Goal: Task Accomplishment & Management: Use online tool/utility

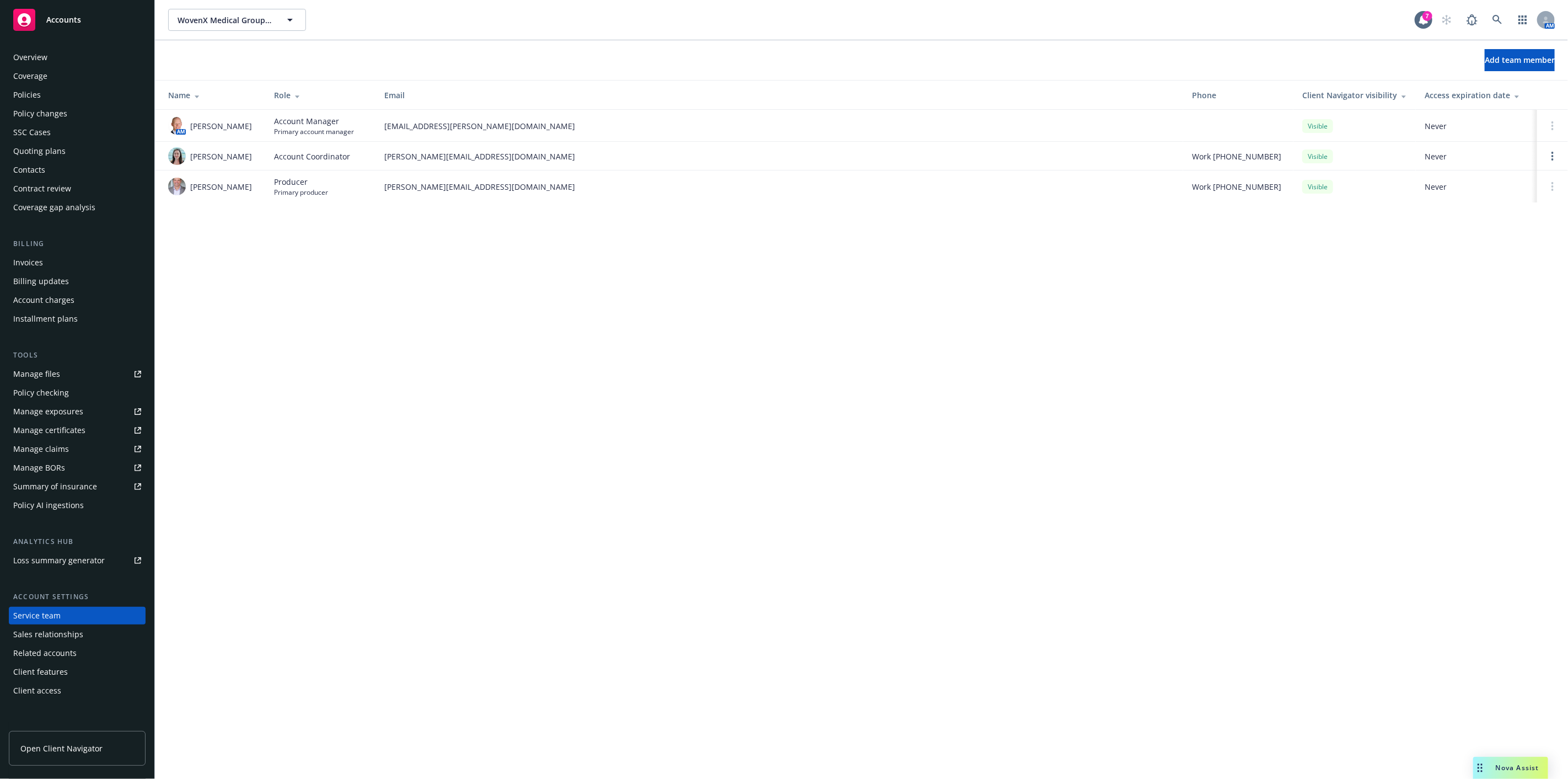
drag, startPoint x: 661, startPoint y: 245, endPoint x: 1, endPoint y: 101, distance: 675.5
click at [618, 245] on div "WovenX Medical Group PLLC; WovenX Health Inc WovenX Medical Group PLLC; WovenX …" at bounding box center [861, 389] width 1413 height 779
click at [17, 89] on div "Policies" at bounding box center [26, 95] width 27 height 17
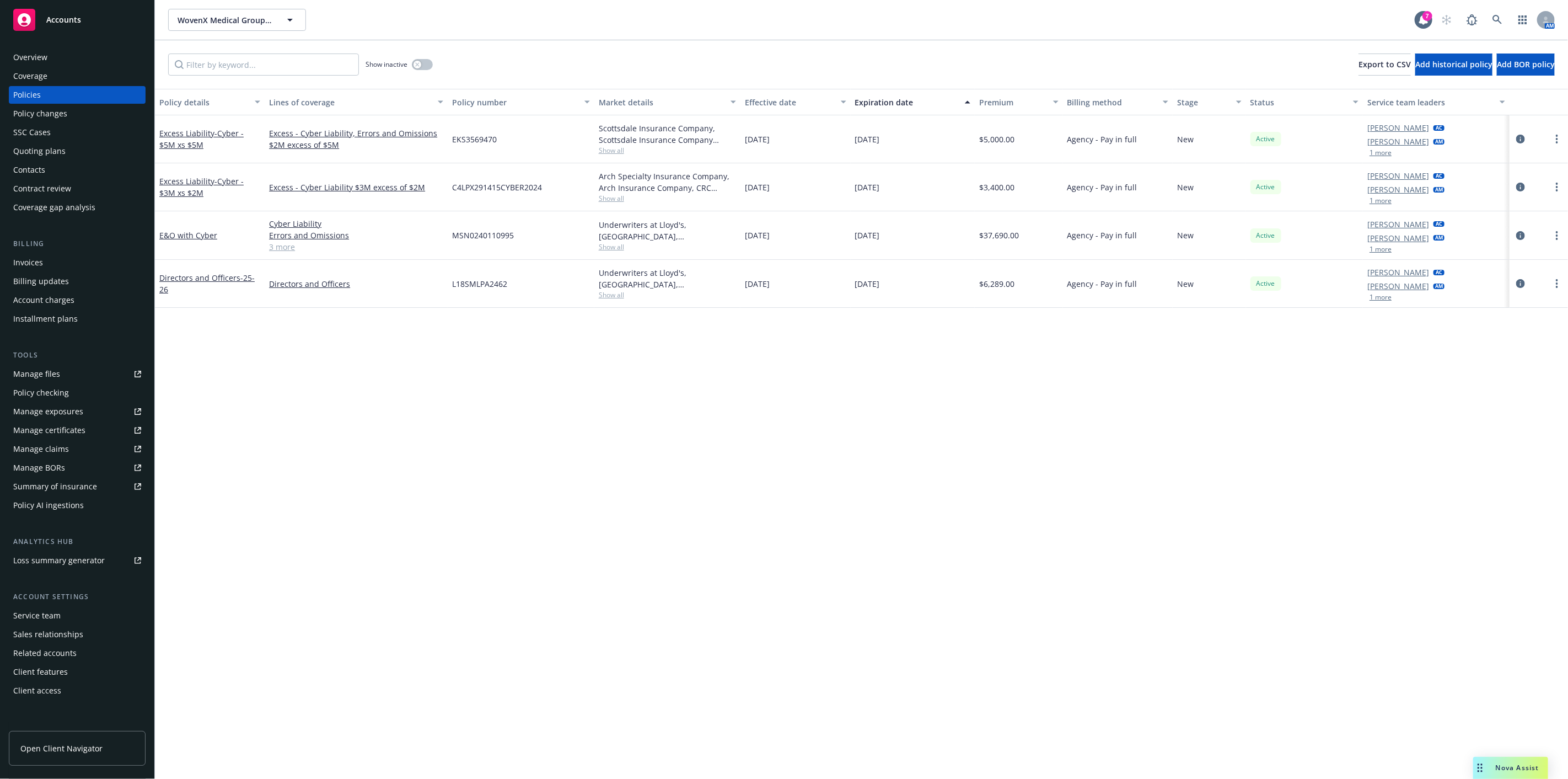
click at [283, 249] on link "3 more" at bounding box center [356, 246] width 174 height 11
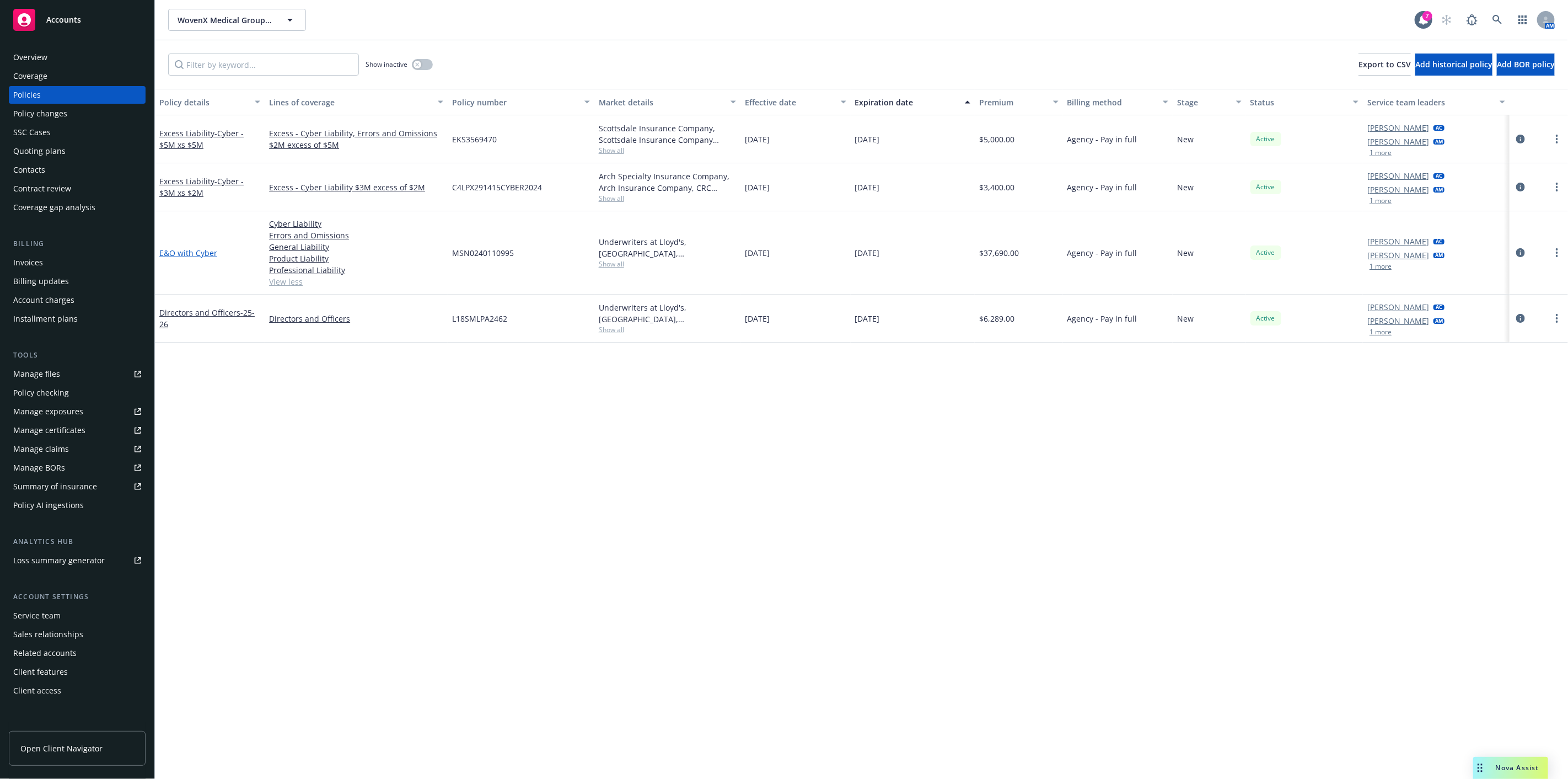
click at [210, 254] on link "E&O with Cyber" at bounding box center [188, 253] width 58 height 11
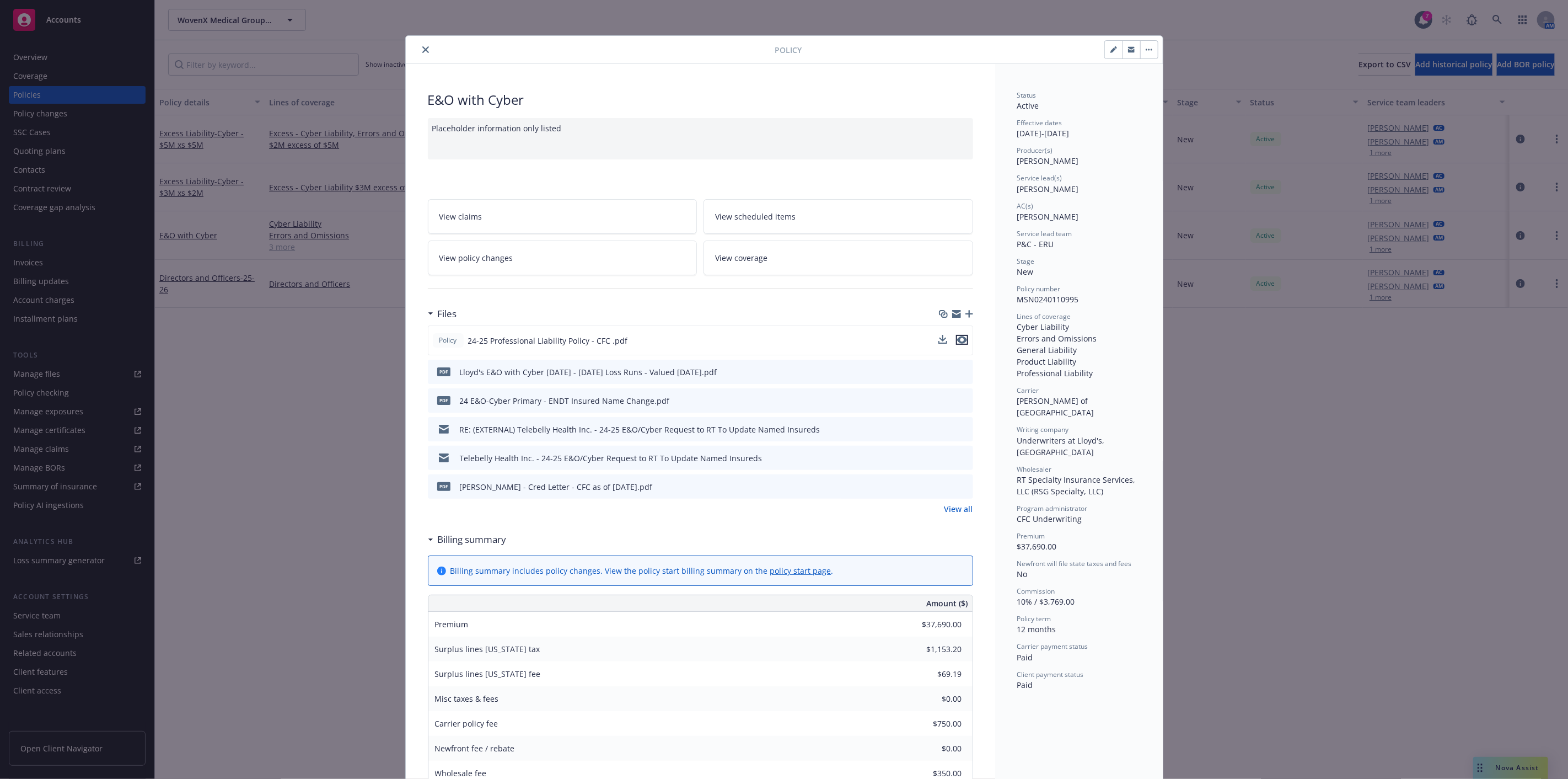
click at [957, 338] on icon "preview file" at bounding box center [962, 340] width 10 height 8
click at [947, 509] on link "View all" at bounding box center [959, 508] width 29 height 11
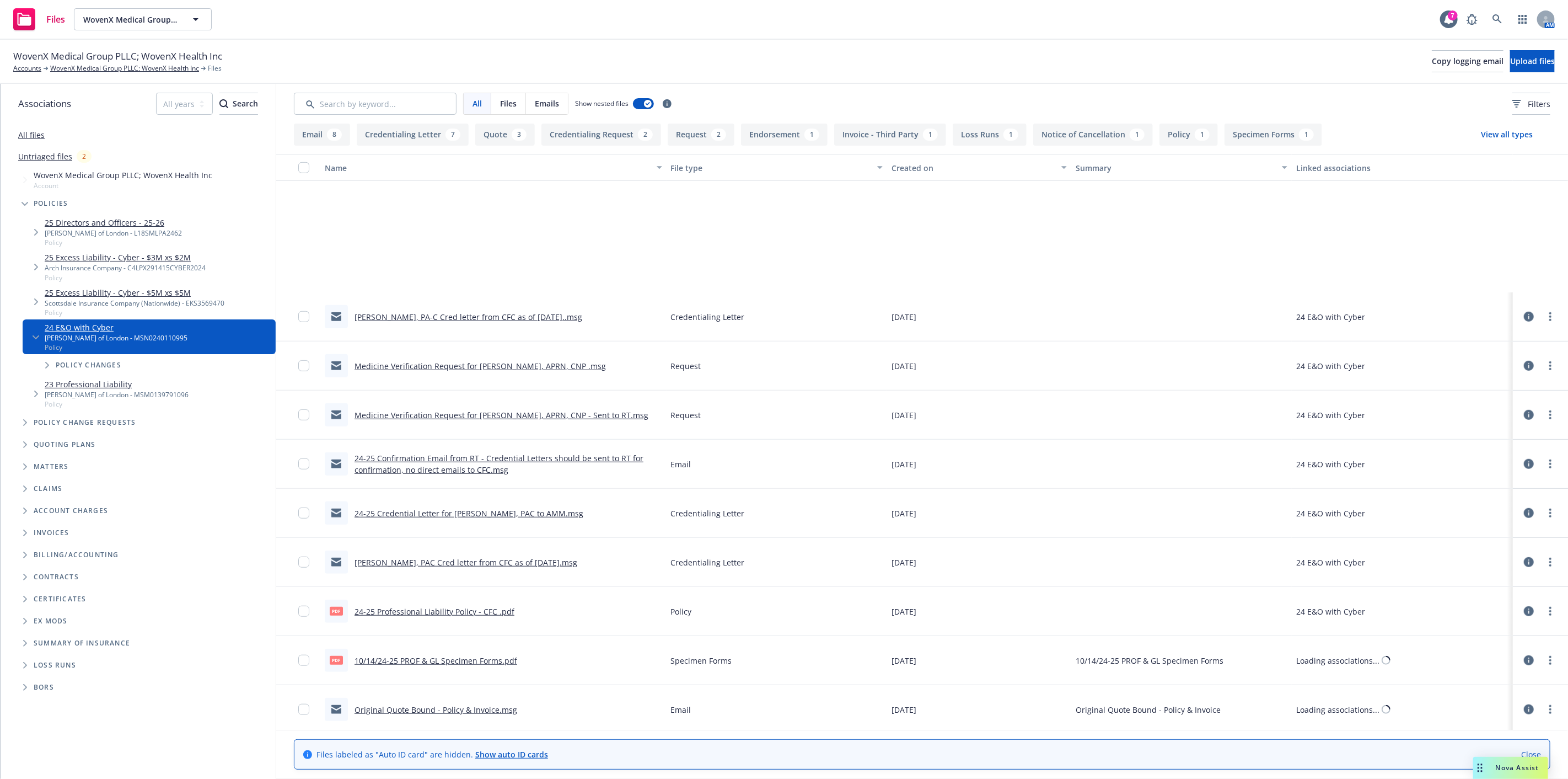
scroll to position [809, 0]
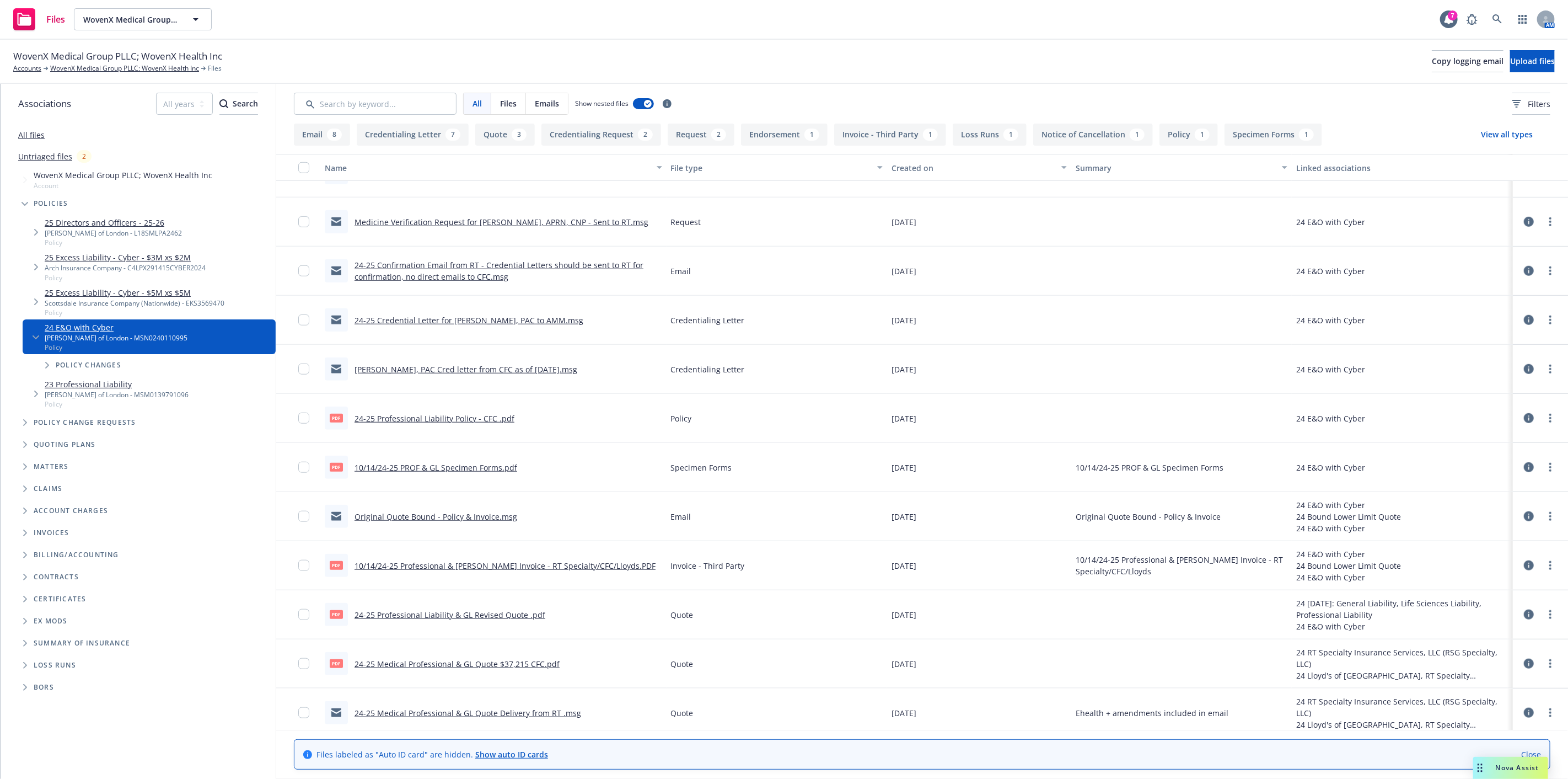
click at [460, 417] on link "24-25 Professional Liability Policy - CFC .pdf" at bounding box center [434, 419] width 160 height 11
click at [515, 562] on link "10/14/24-25 Professional & GL Carrier Invoice - RT Specialty/CFC/Lloyds.PDF" at bounding box center [505, 566] width 301 height 11
click at [475, 466] on link "10/14/24-25 PROF & GL Specimen Forms.pdf" at bounding box center [435, 467] width 163 height 11
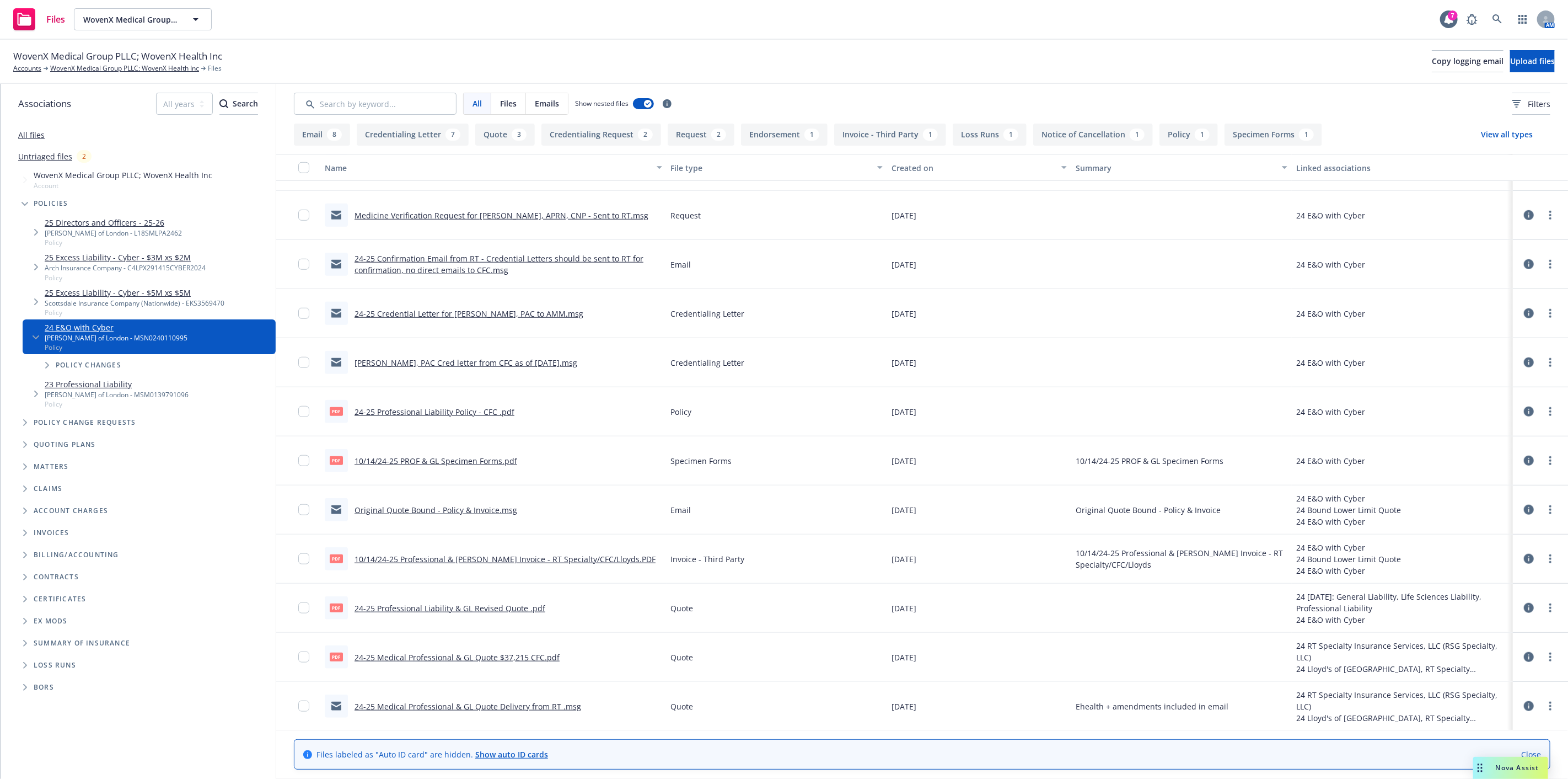
scroll to position [818, 0]
click at [481, 652] on link "24-25 Medical Professional & GL Quote $37,215 CFC.pdf" at bounding box center [456, 656] width 205 height 11
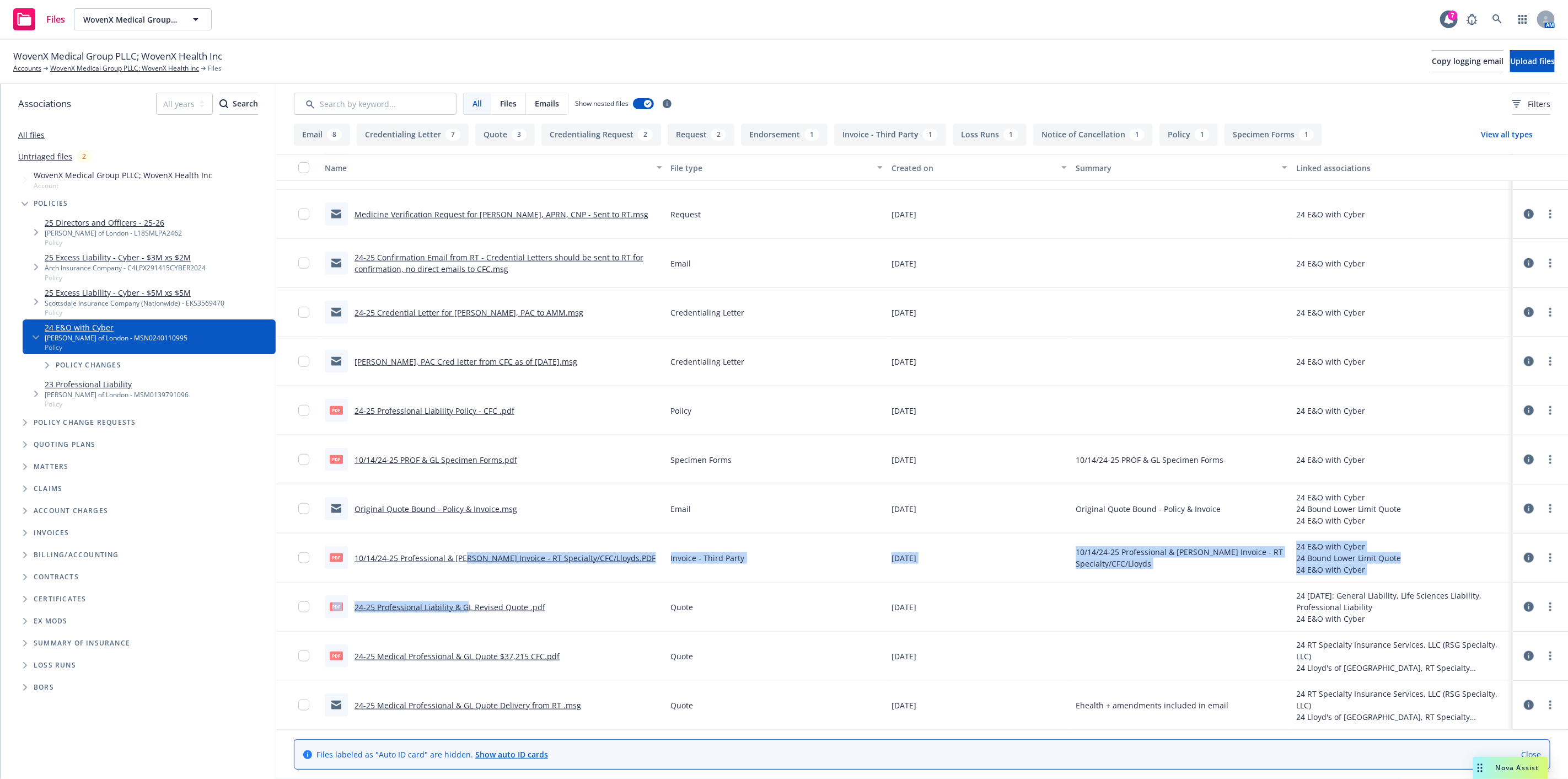
click at [463, 587] on div "Tara Mehta Jain, PA-C Cred letter from CFC as of 2/11/2024..msg Credentialing L…" at bounding box center [922, 407] width 1292 height 631
click at [461, 602] on link "24-25 Professional Liability & GL Revised Quote .pdf" at bounding box center [450, 607] width 191 height 11
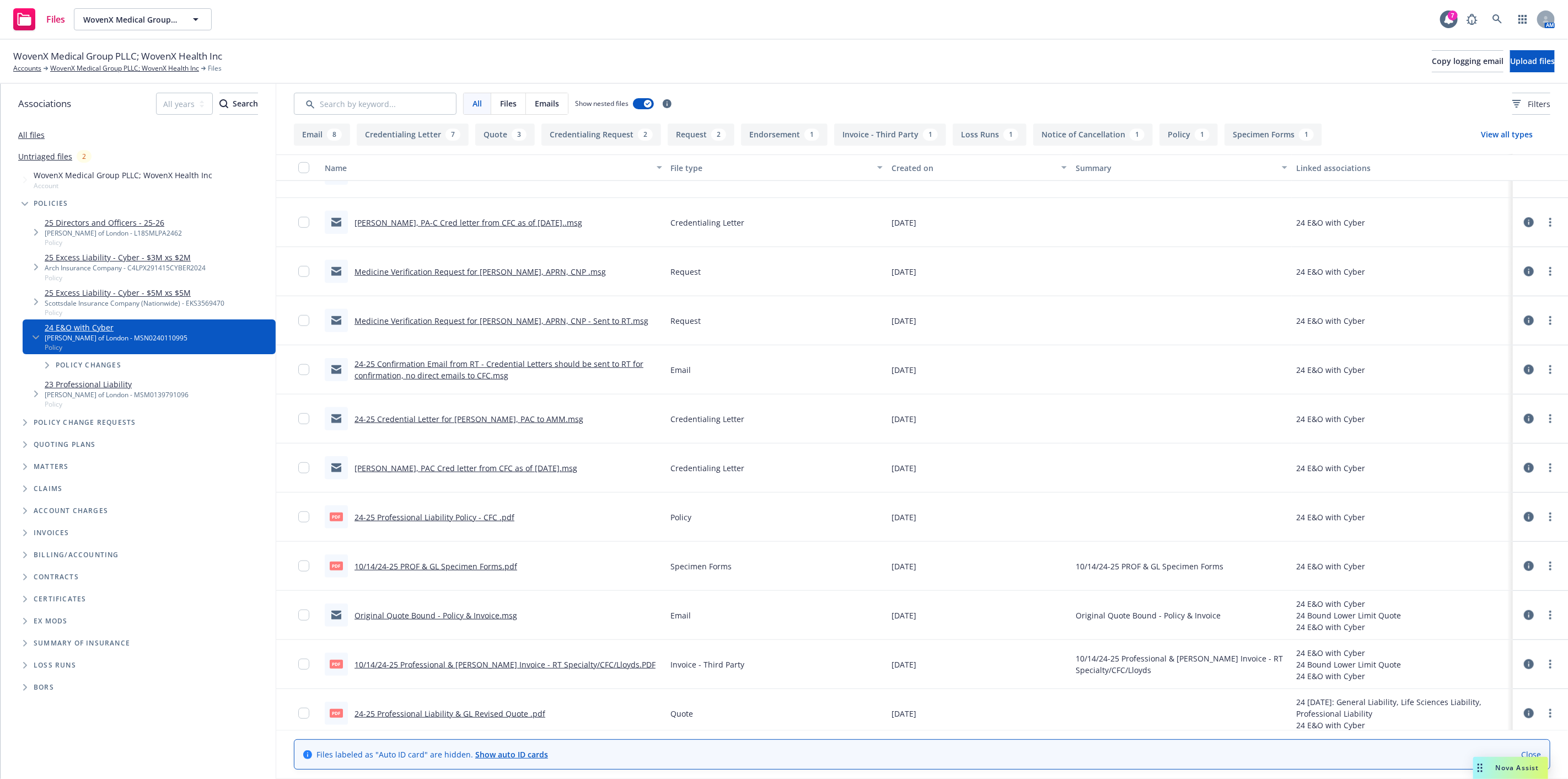
scroll to position [735, 0]
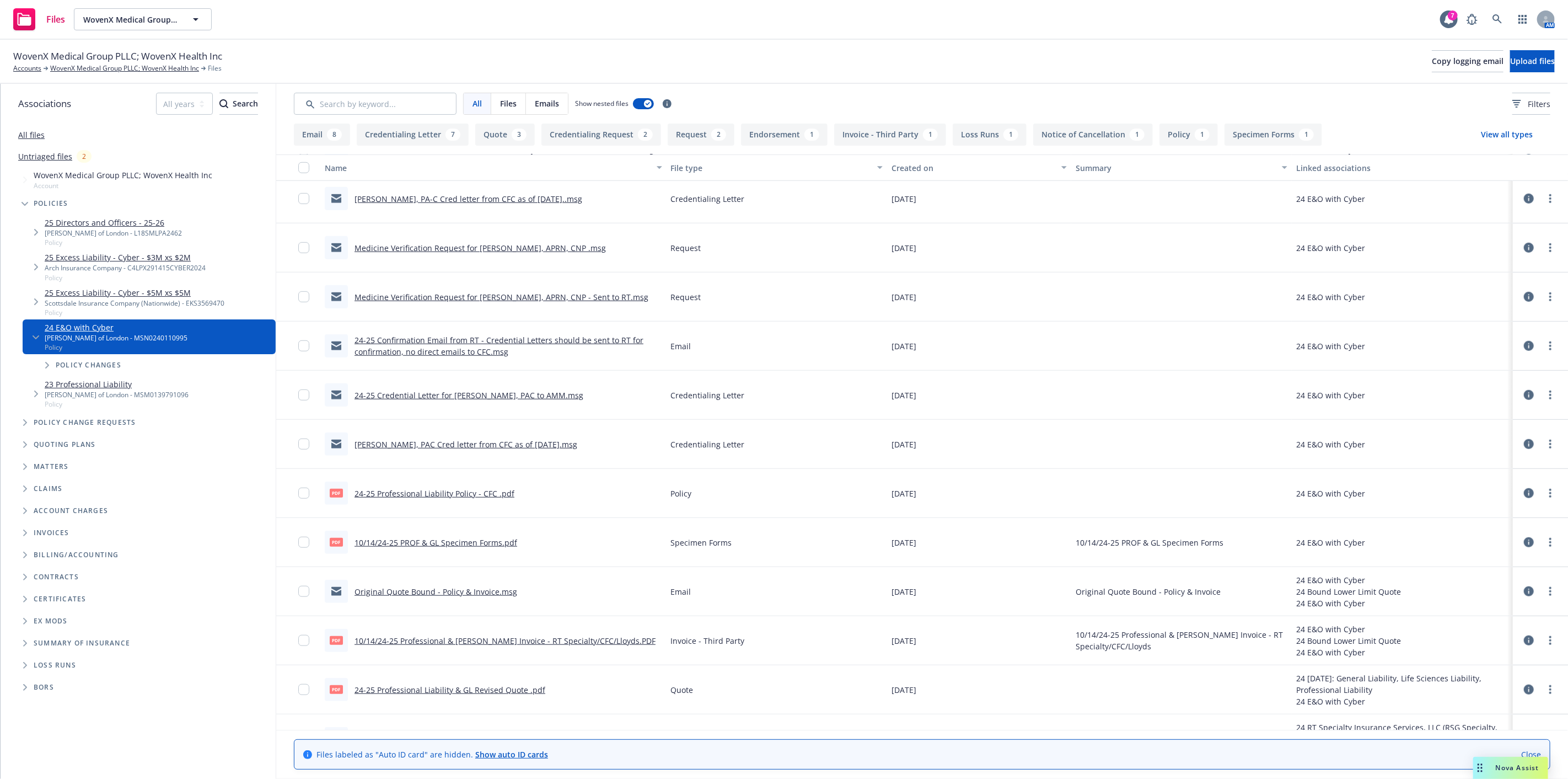
click at [459, 593] on link "Original Quote Bound - Policy & Invoice.msg" at bounding box center [435, 591] width 163 height 11
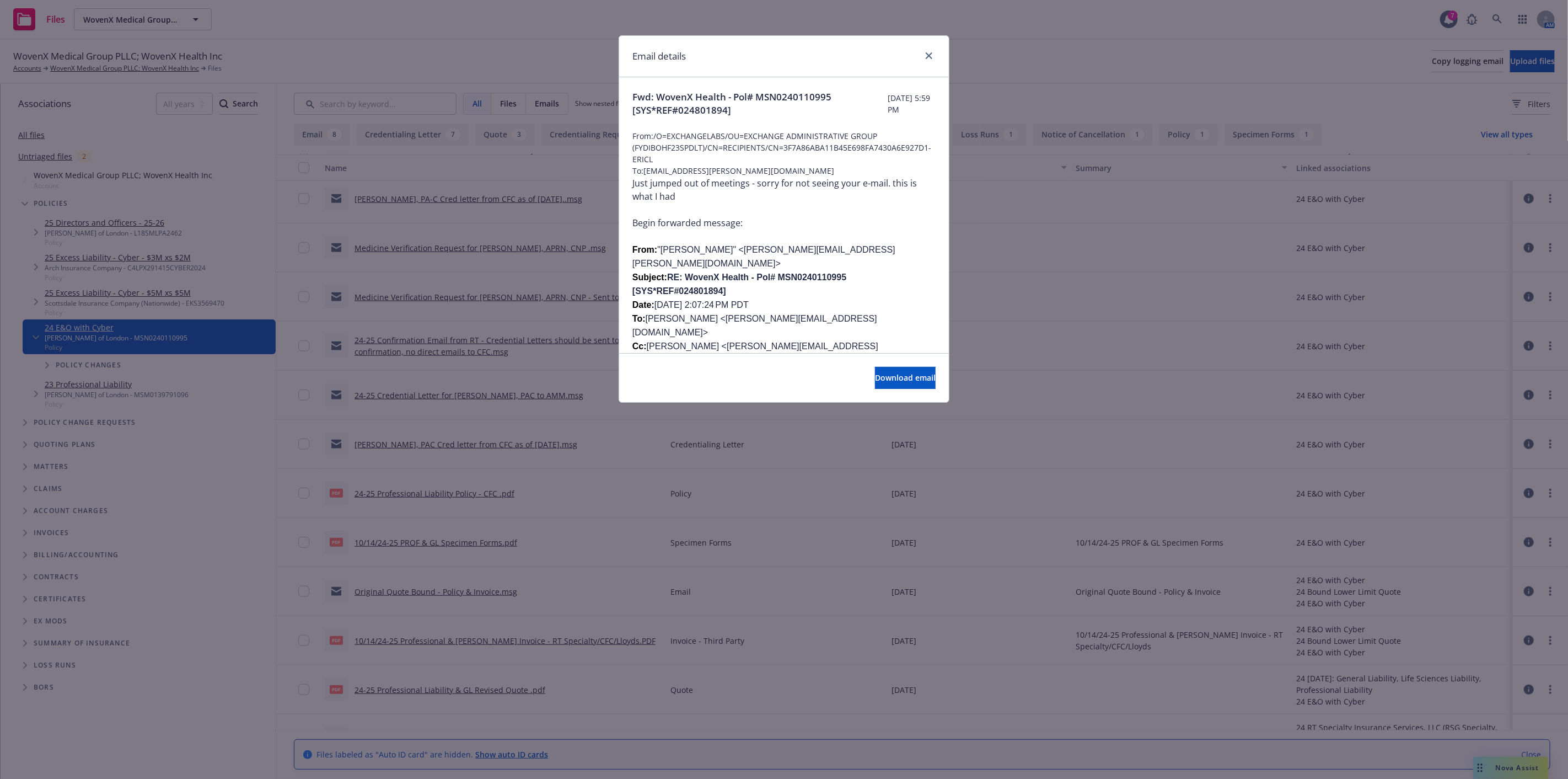
click at [879, 392] on div "Download email" at bounding box center [784, 377] width 330 height 49
click at [878, 382] on span "Download email" at bounding box center [905, 378] width 61 height 11
drag, startPoint x: 932, startPoint y: 58, endPoint x: 1459, endPoint y: 89, distance: 527.9
click at [932, 58] on icon "close" at bounding box center [929, 55] width 7 height 7
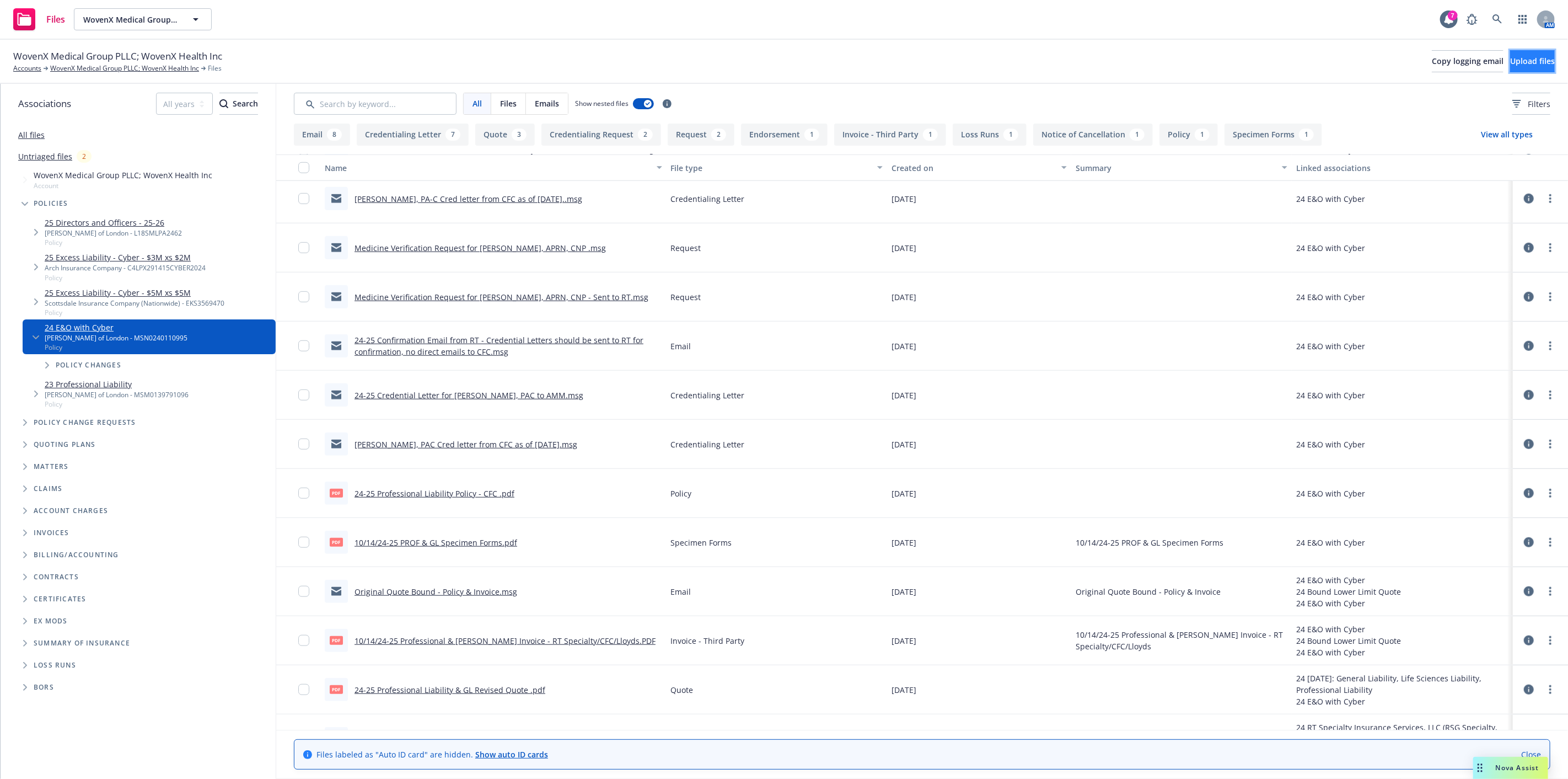
click at [1510, 63] on span "Upload files" at bounding box center [1532, 61] width 45 height 11
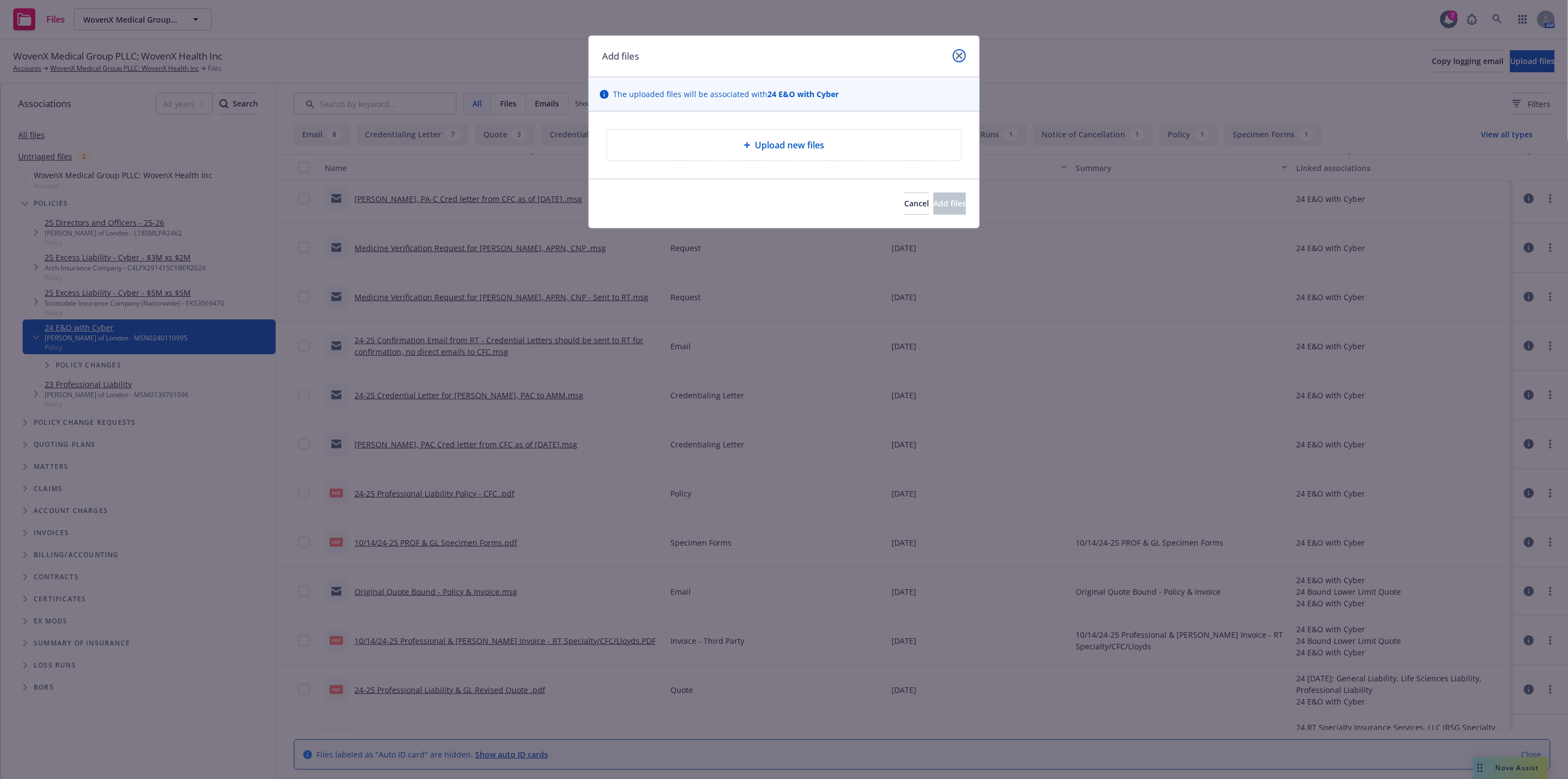
click at [956, 55] on icon "close" at bounding box center [959, 55] width 7 height 7
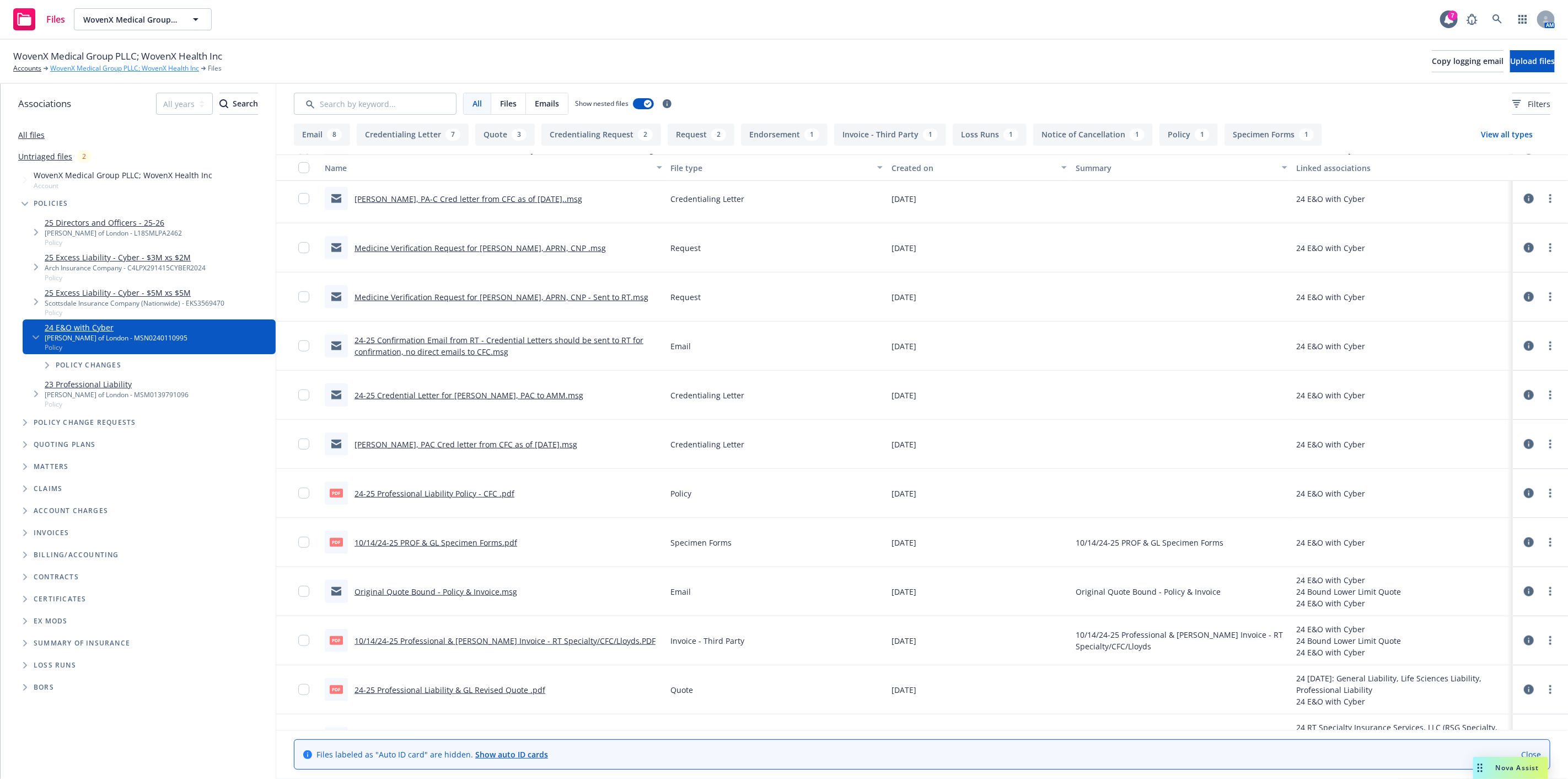
click at [141, 67] on link "WovenX Medical Group PLLC; WovenX Health Inc" at bounding box center [124, 68] width 149 height 10
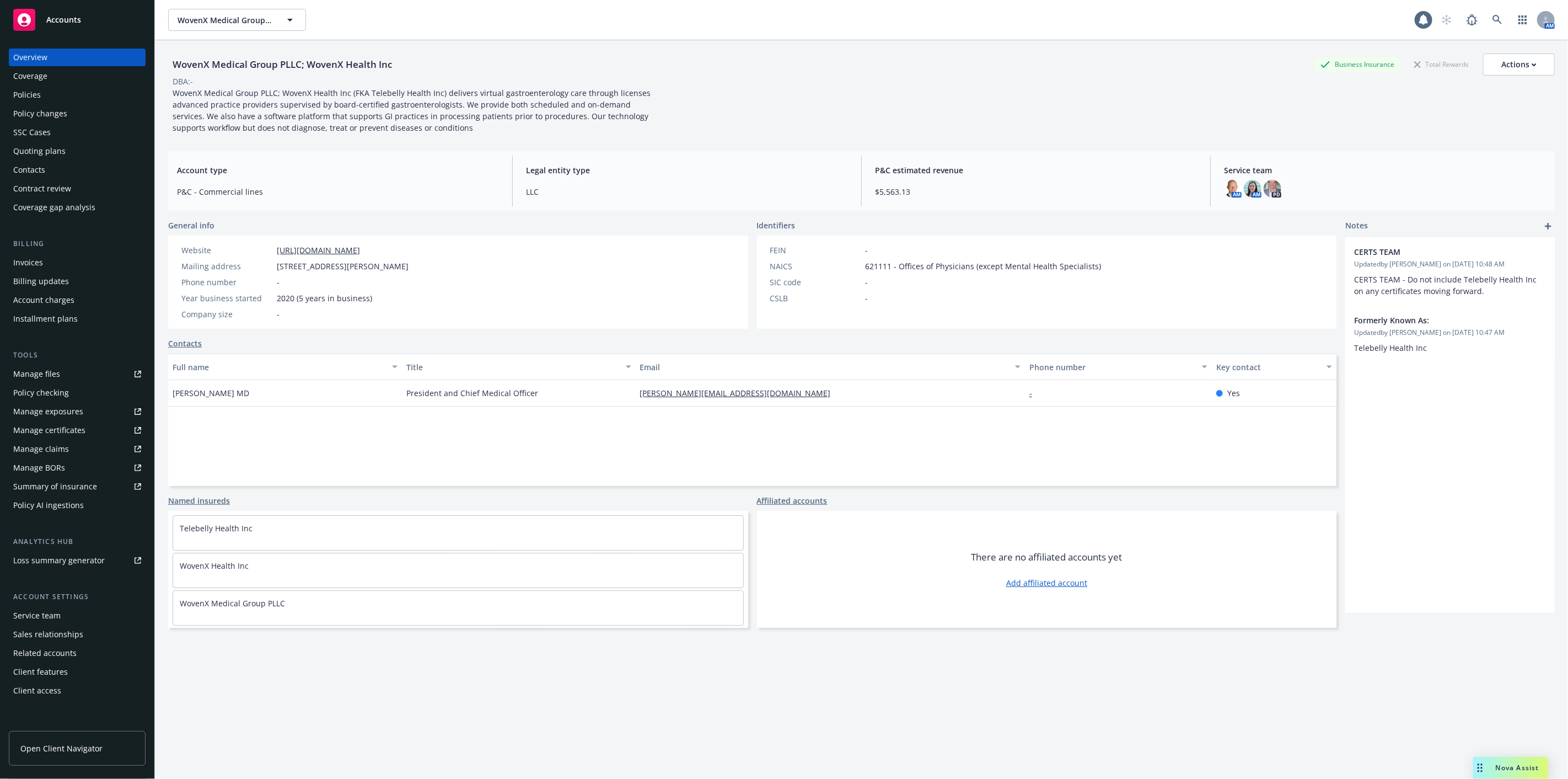
click at [123, 92] on div "Policies" at bounding box center [76, 95] width 128 height 17
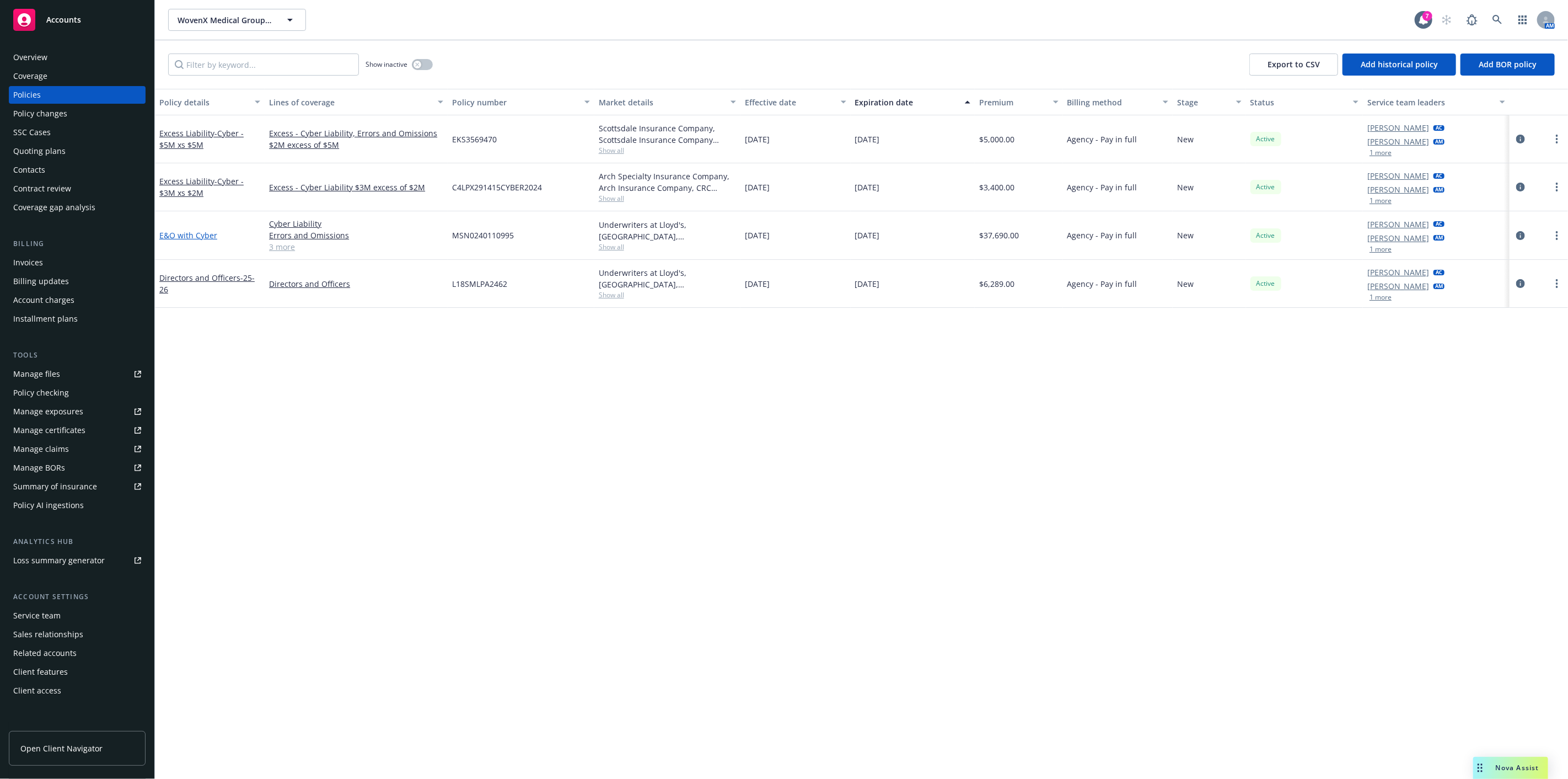
click at [207, 235] on link "E&O with Cyber" at bounding box center [188, 235] width 58 height 11
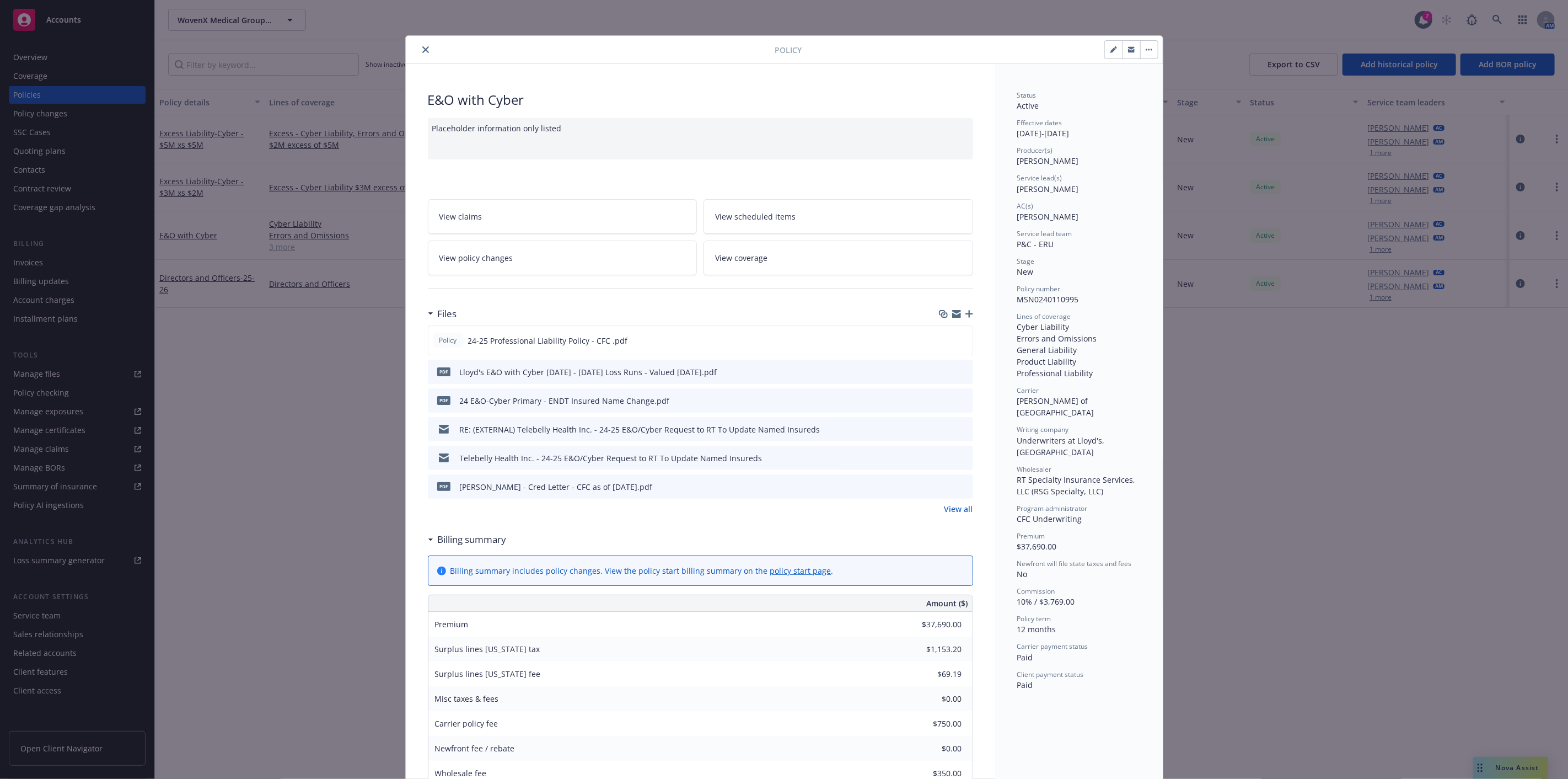
click at [965, 315] on icon "button" at bounding box center [969, 313] width 8 height 8
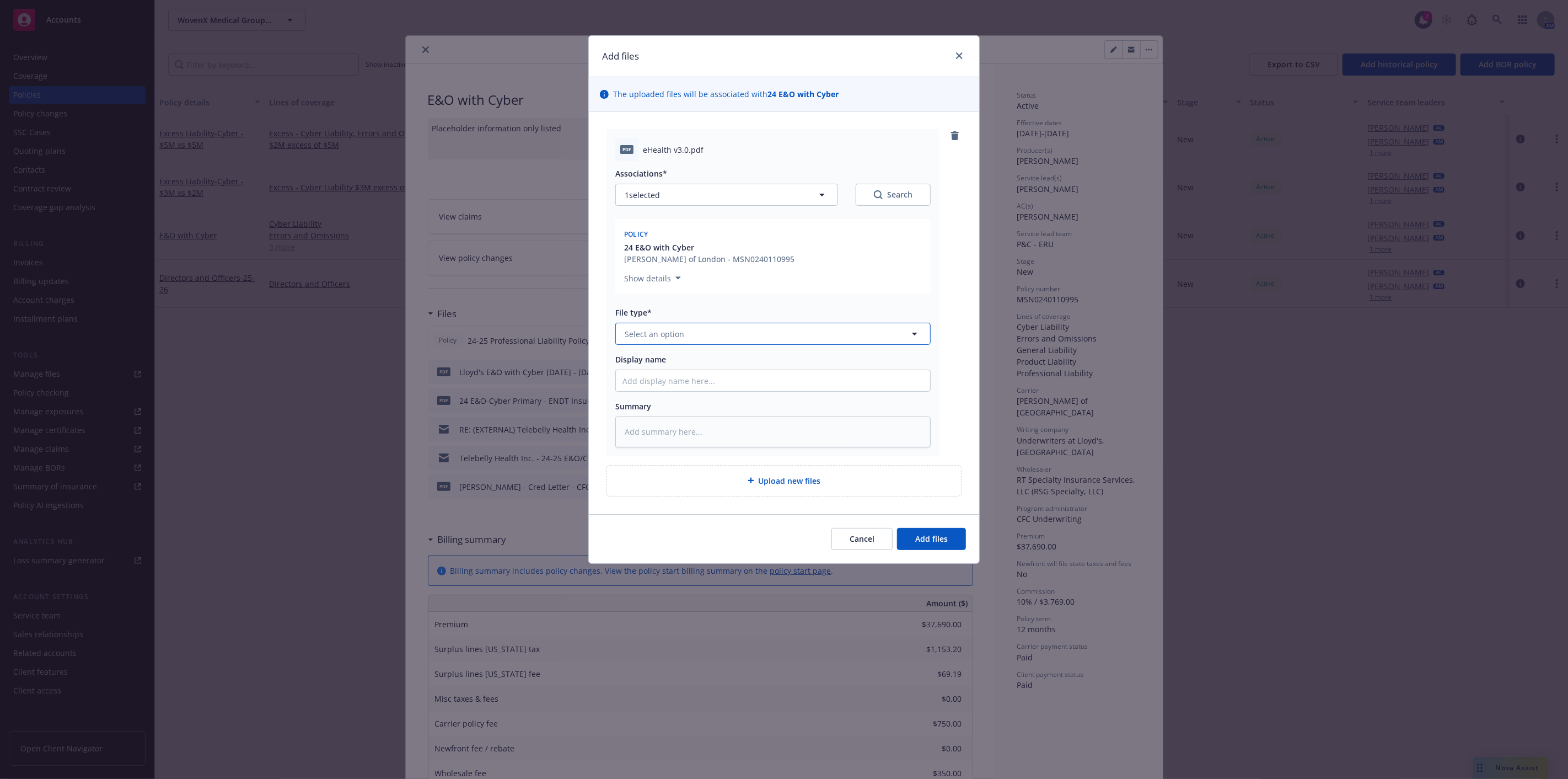
click at [779, 329] on button "Select an option" at bounding box center [773, 333] width 316 height 22
type input "specimen"
click at [775, 362] on div "Specimen Forms" at bounding box center [773, 364] width 301 height 16
drag, startPoint x: 941, startPoint y: 531, endPoint x: 944, endPoint y: 525, distance: 6.7
click at [941, 529] on button "Add files" at bounding box center [931, 538] width 69 height 22
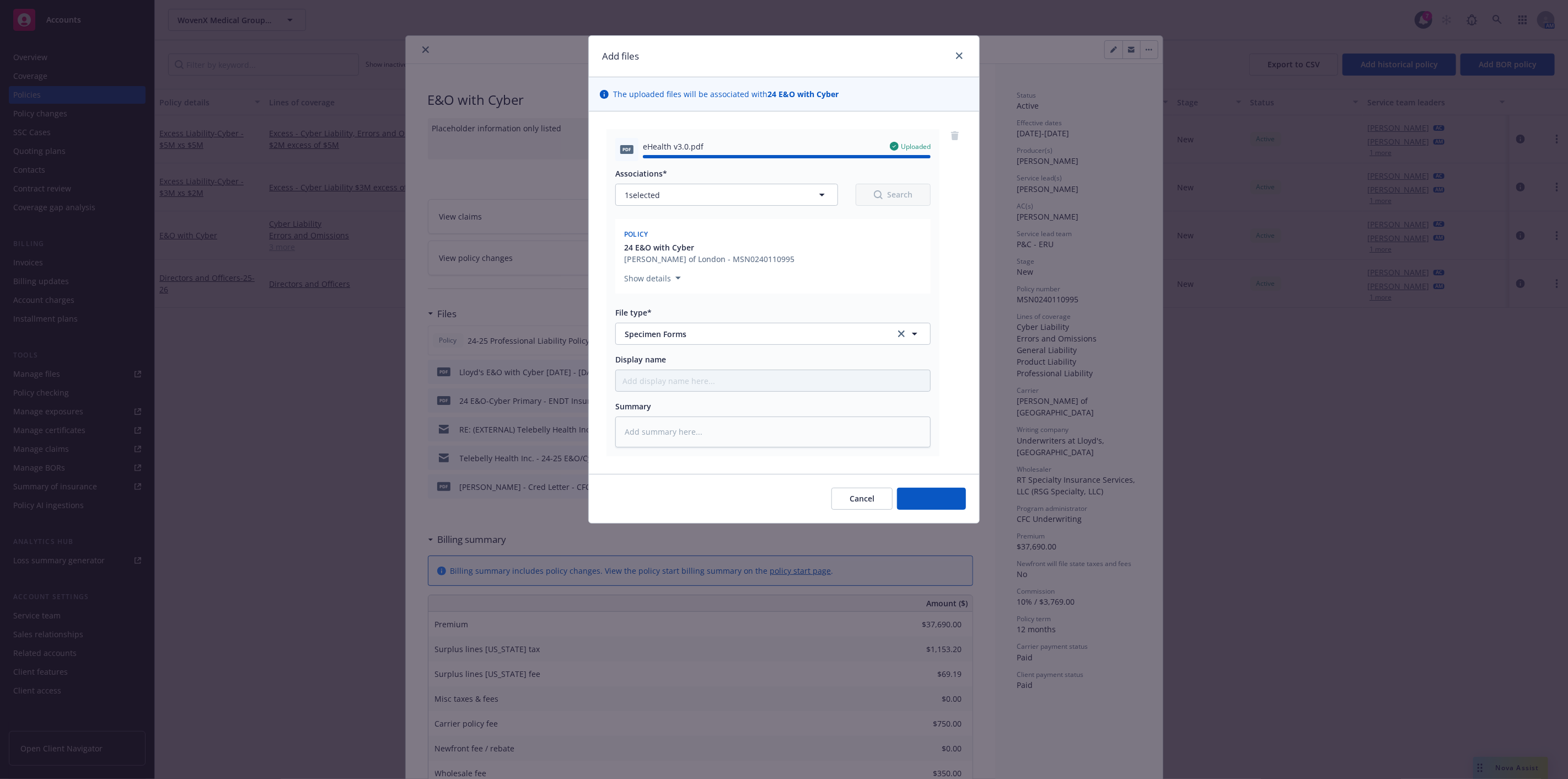
type textarea "x"
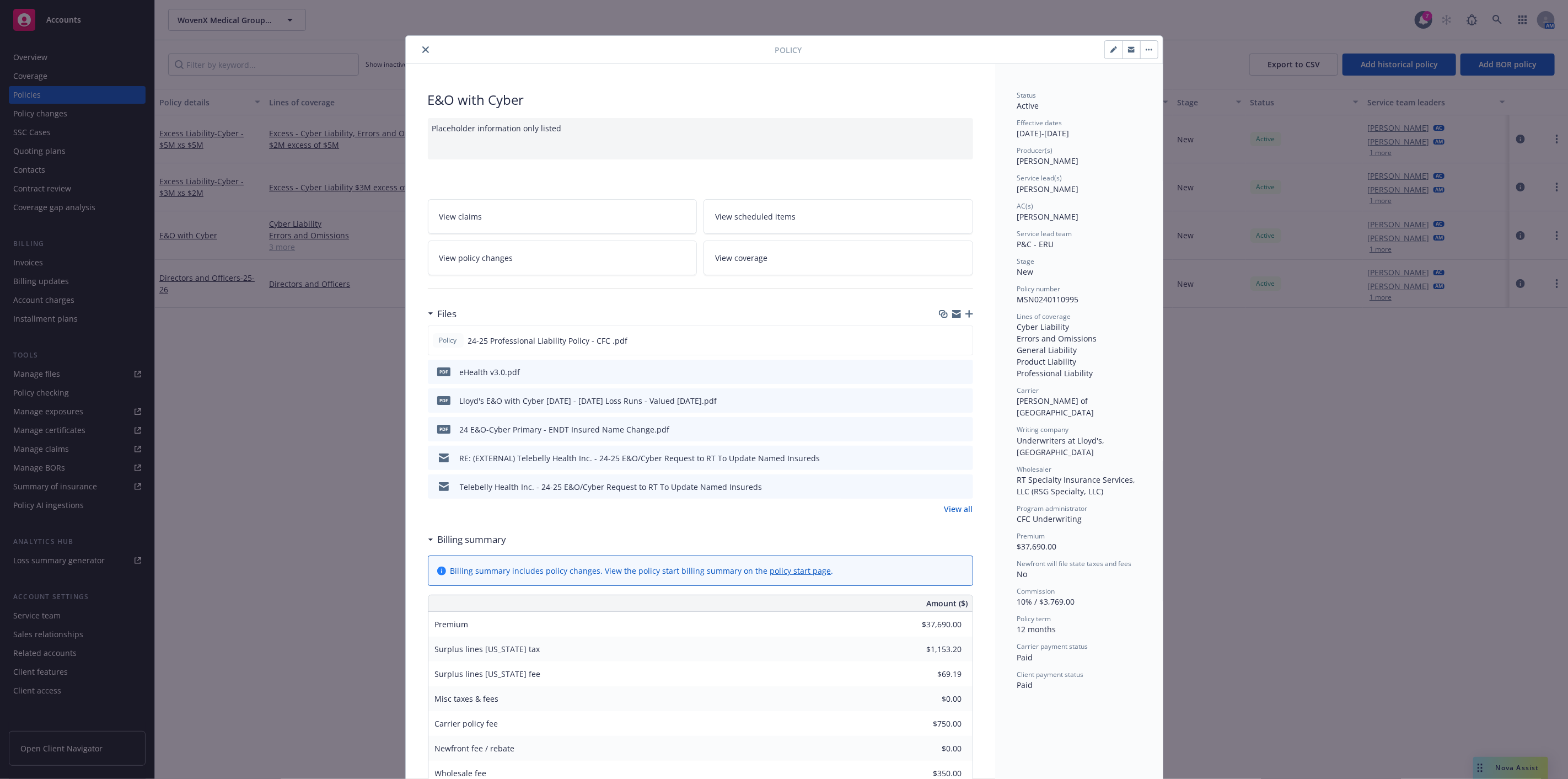
click at [1128, 318] on div "Lines of coverage" at bounding box center [1078, 316] width 123 height 9
drag, startPoint x: 412, startPoint y: 45, endPoint x: 418, endPoint y: 45, distance: 6.0
click at [412, 45] on div at bounding box center [593, 49] width 365 height 13
click at [422, 46] on icon "close" at bounding box center [425, 49] width 7 height 7
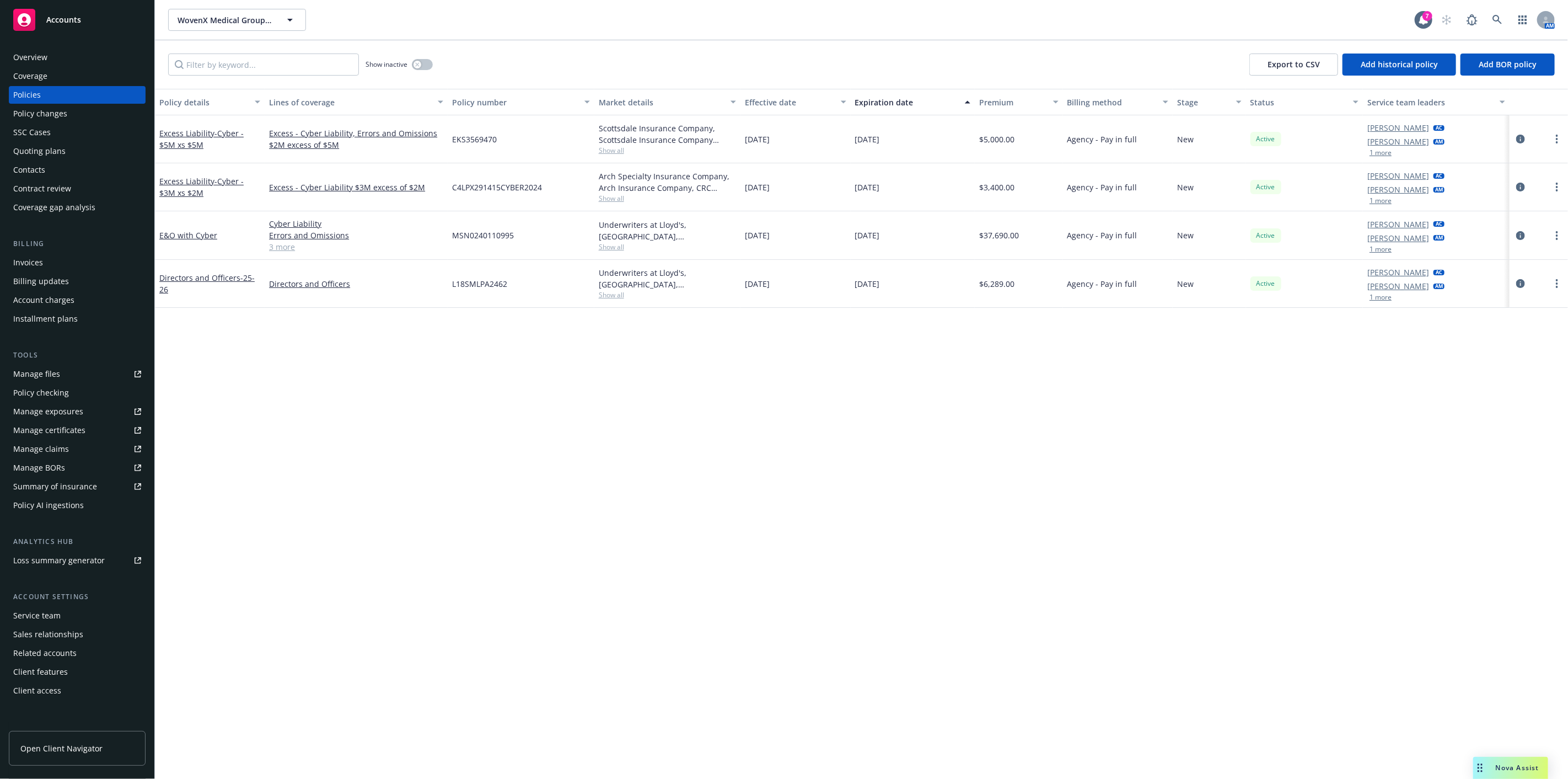
drag, startPoint x: 774, startPoint y: 184, endPoint x: 735, endPoint y: 180, distance: 39.2
click at [715, 182] on div "Excess Liability - Cyber - $3M xs $2M Excess - Cyber Liability $3M excess of $2…" at bounding box center [861, 187] width 1413 height 48
click at [767, 230] on span "[DATE]" at bounding box center [757, 235] width 25 height 11
click at [770, 230] on span "[DATE]" at bounding box center [757, 235] width 25 height 11
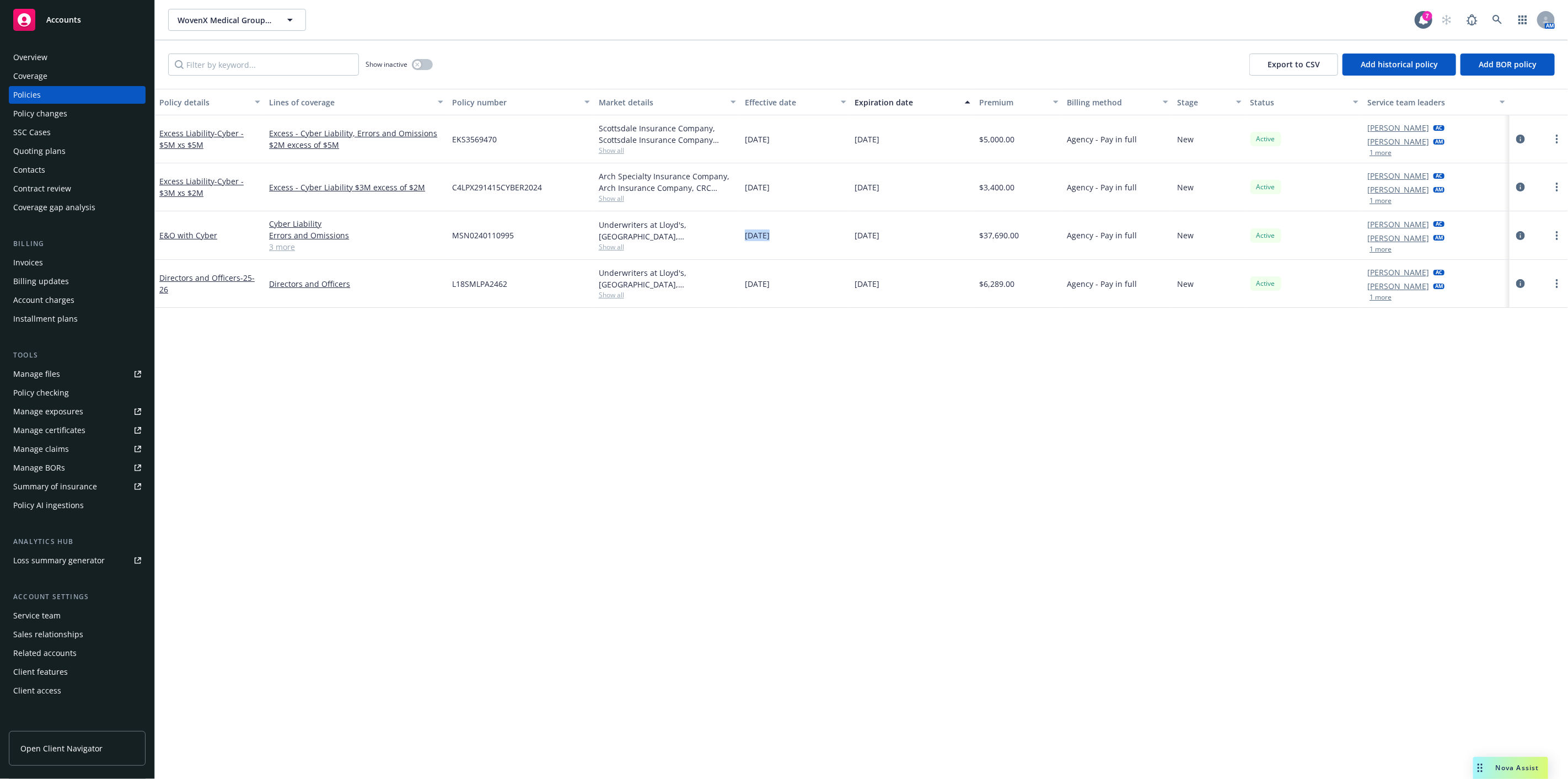
drag, startPoint x: 1360, startPoint y: 418, endPoint x: 342, endPoint y: 352, distance: 1020.1
click at [1360, 418] on div "Policy details Lines of coverage Policy number Market details Effective date Ex…" at bounding box center [861, 433] width 1413 height 690
click at [116, 371] on link "Manage files" at bounding box center [77, 373] width 137 height 17
click at [1497, 22] on icon at bounding box center [1497, 20] width 10 height 10
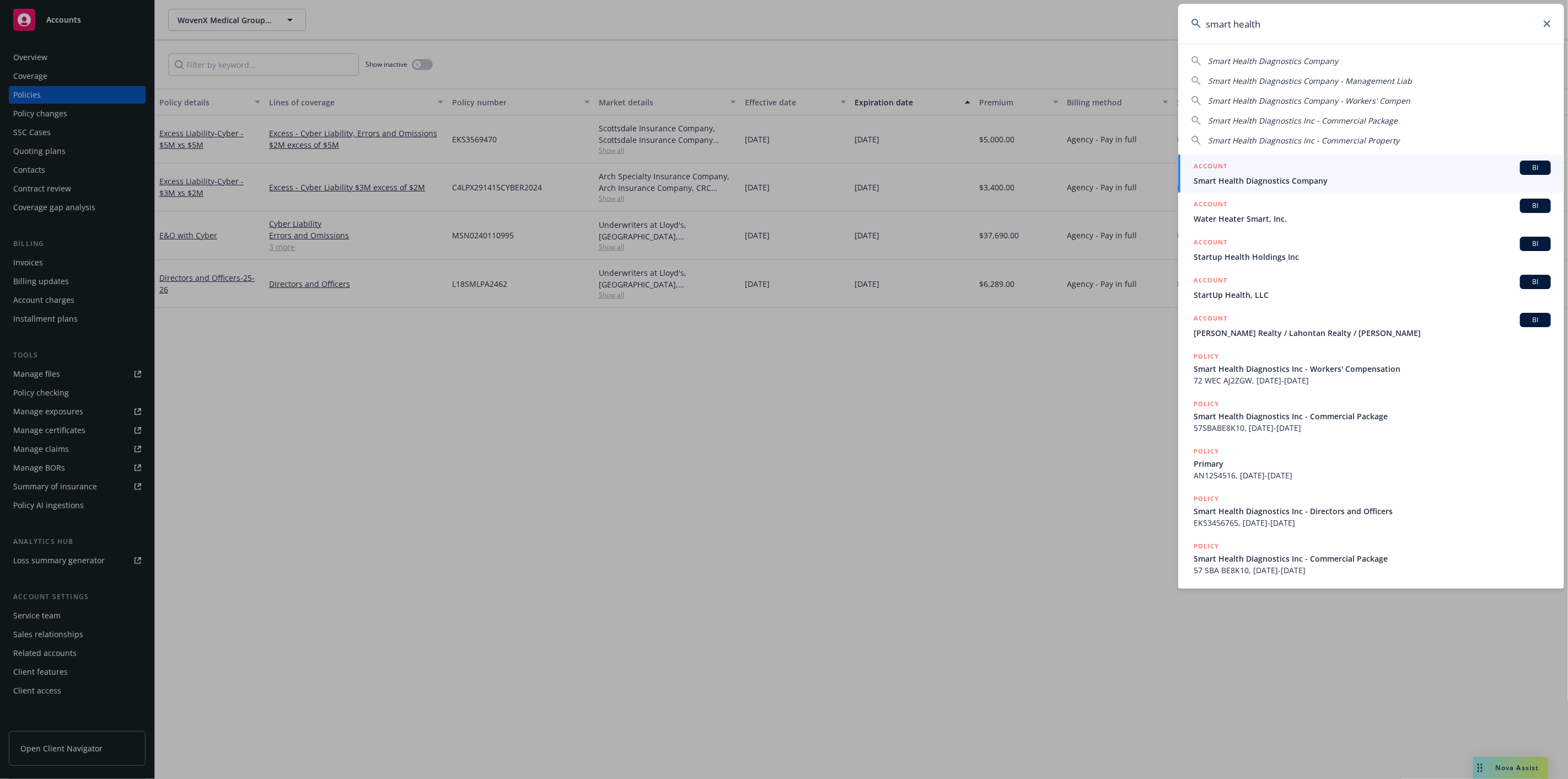
type input "smart health"
click at [1375, 183] on span "Smart Health Diagnostics Company" at bounding box center [1372, 180] width 357 height 11
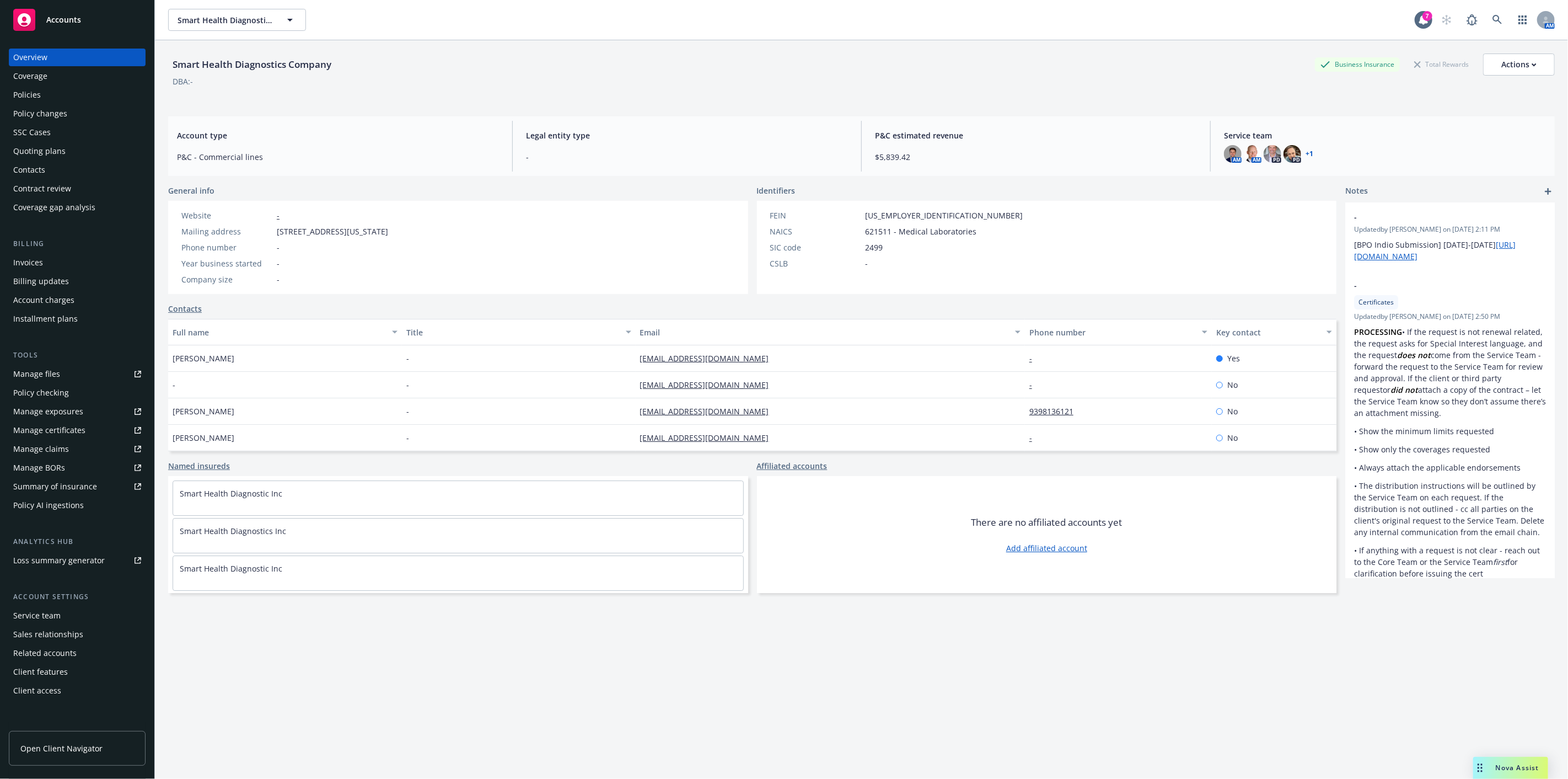
click at [110, 369] on link "Manage files" at bounding box center [77, 373] width 137 height 17
click at [64, 97] on div "Policies" at bounding box center [76, 95] width 128 height 17
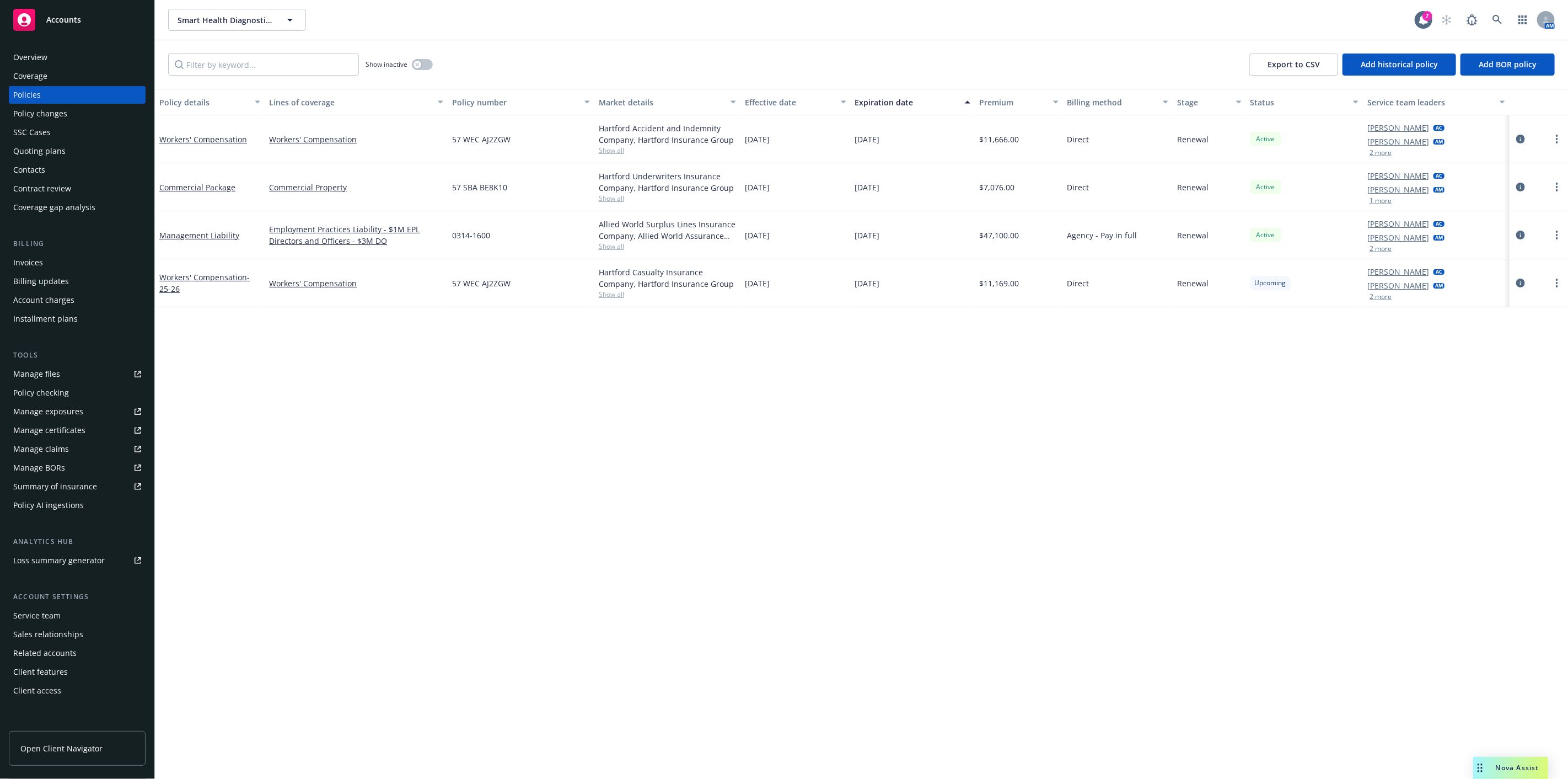
click at [328, 329] on div "Policy details Lines of coverage Policy number Market details Effective date Ex…" at bounding box center [861, 433] width 1413 height 690
drag, startPoint x: 961, startPoint y: 407, endPoint x: 950, endPoint y: 437, distance: 32.0
click at [961, 407] on div "Policy details Lines of coverage Policy number Market details Effective date Ex…" at bounding box center [861, 433] width 1413 height 690
click at [739, 269] on div "Hartford Casualty Insurance Company, Hartford Insurance Group Show all" at bounding box center [667, 282] width 147 height 48
click at [1497, 17] on icon at bounding box center [1497, 20] width 10 height 10
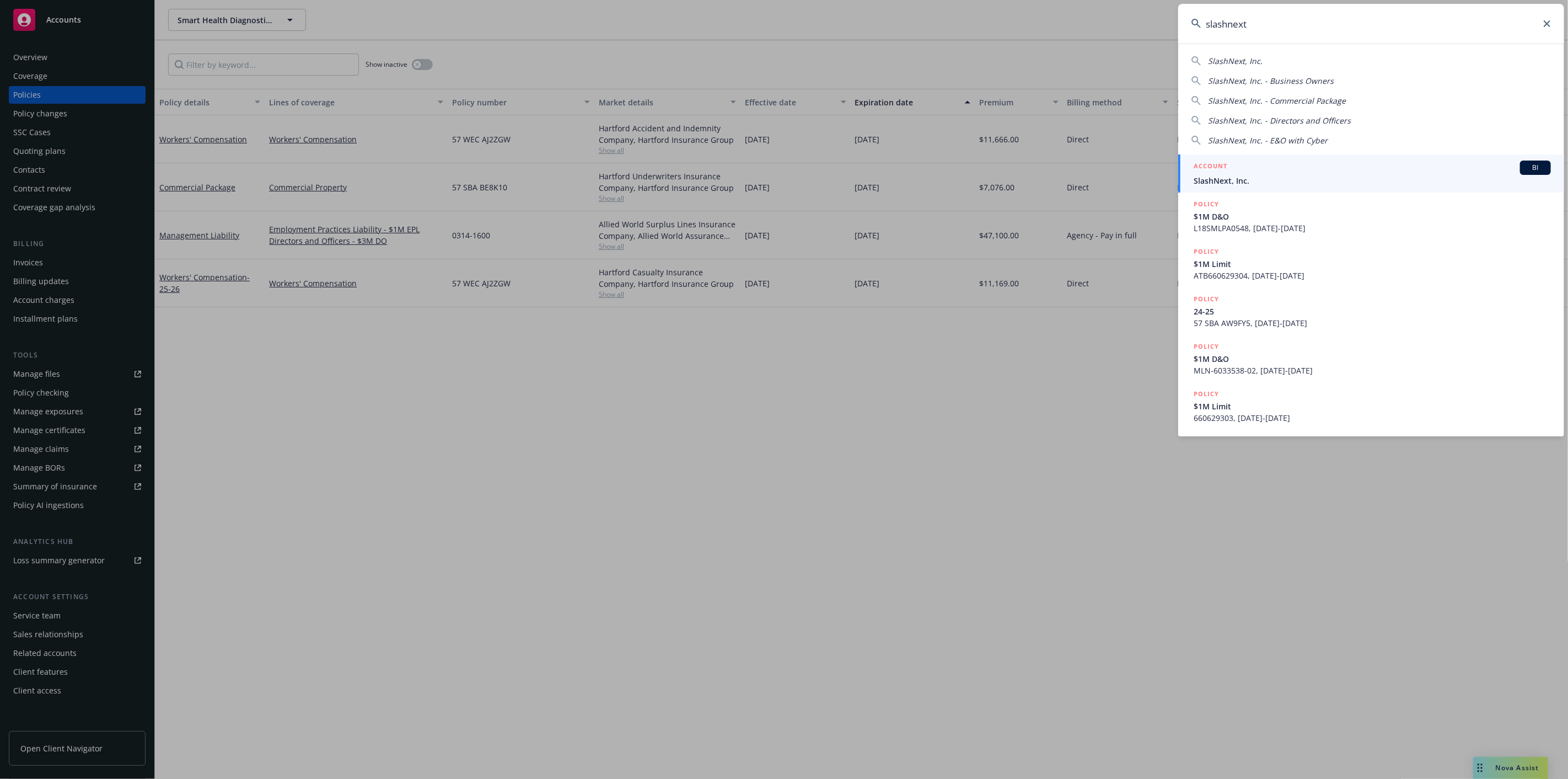
type input "slashnext"
click at [1448, 162] on div "ACCOUNT BI" at bounding box center [1372, 167] width 357 height 14
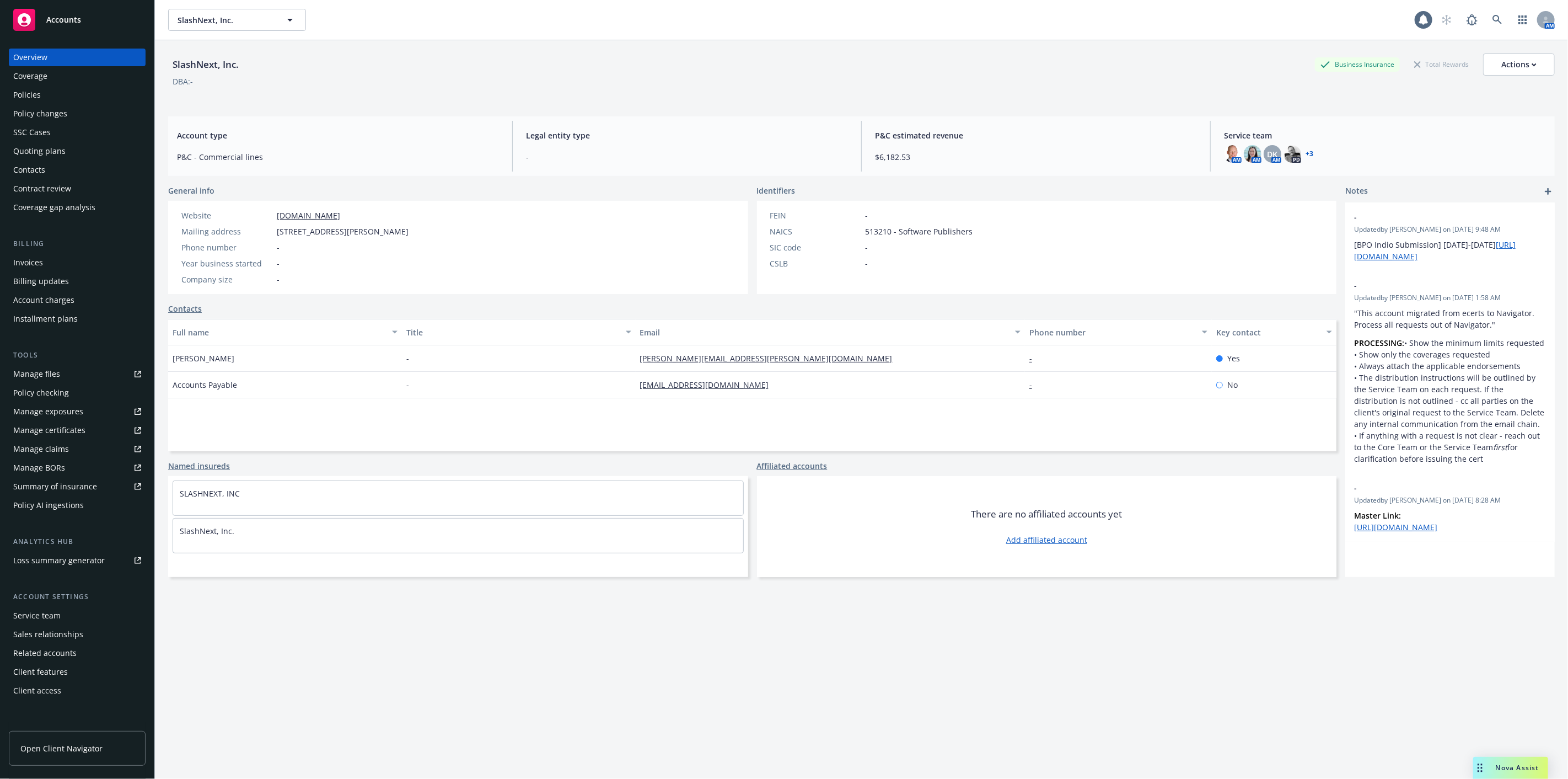
click at [124, 97] on div "Policies" at bounding box center [76, 95] width 128 height 17
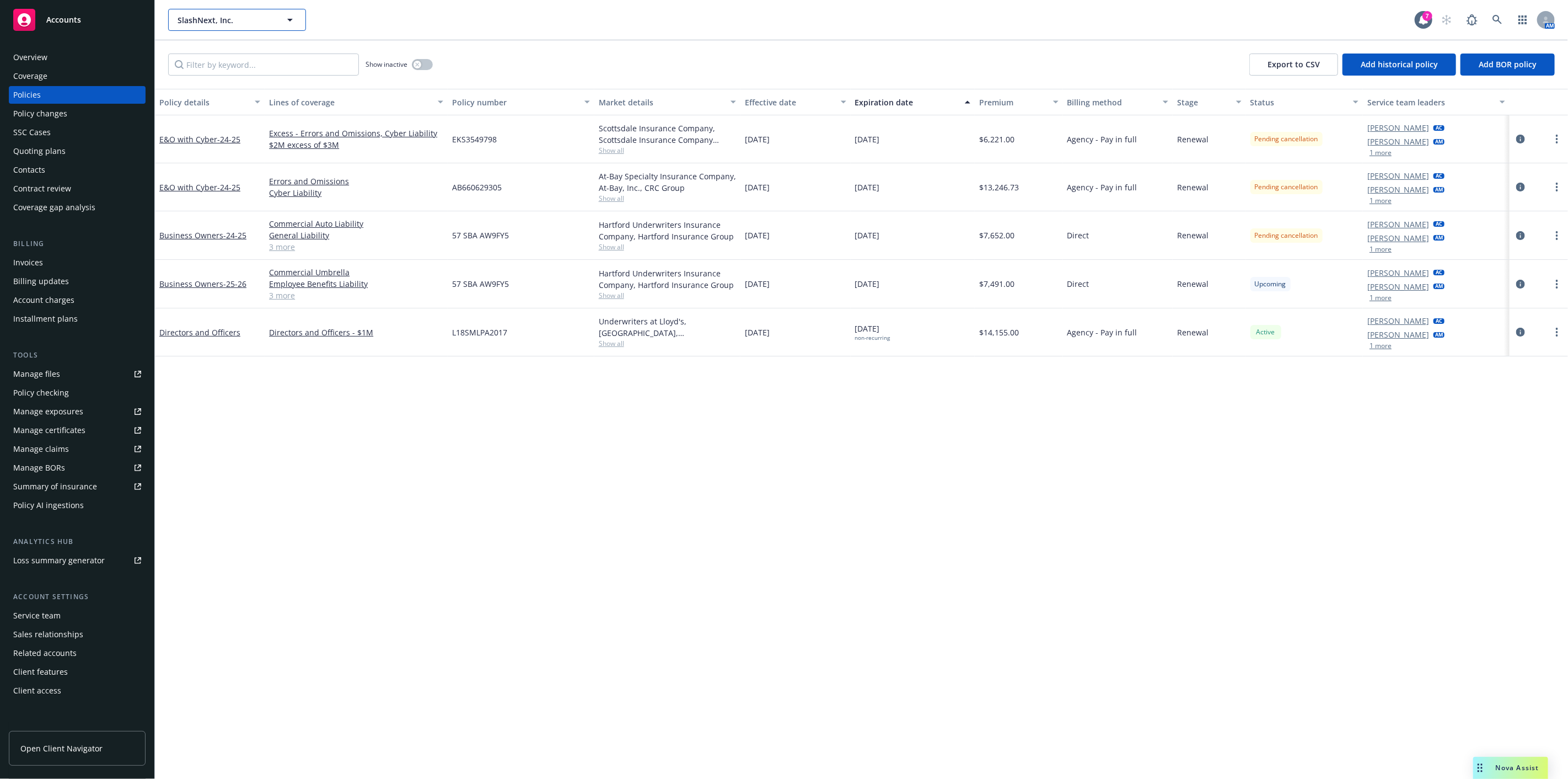
click at [216, 10] on button "SlashNext, Inc." at bounding box center [237, 20] width 138 height 22
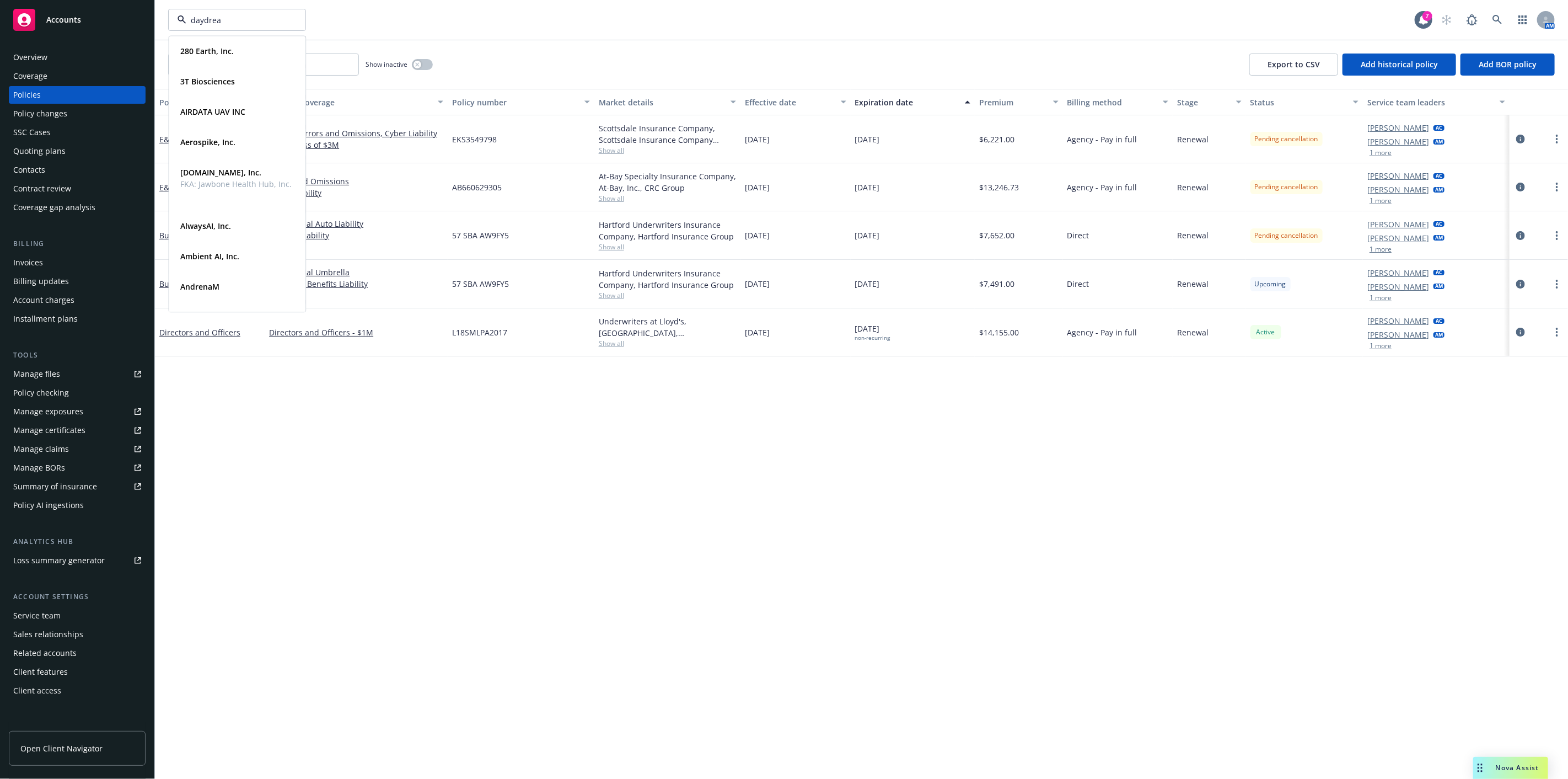
type input "daydream"
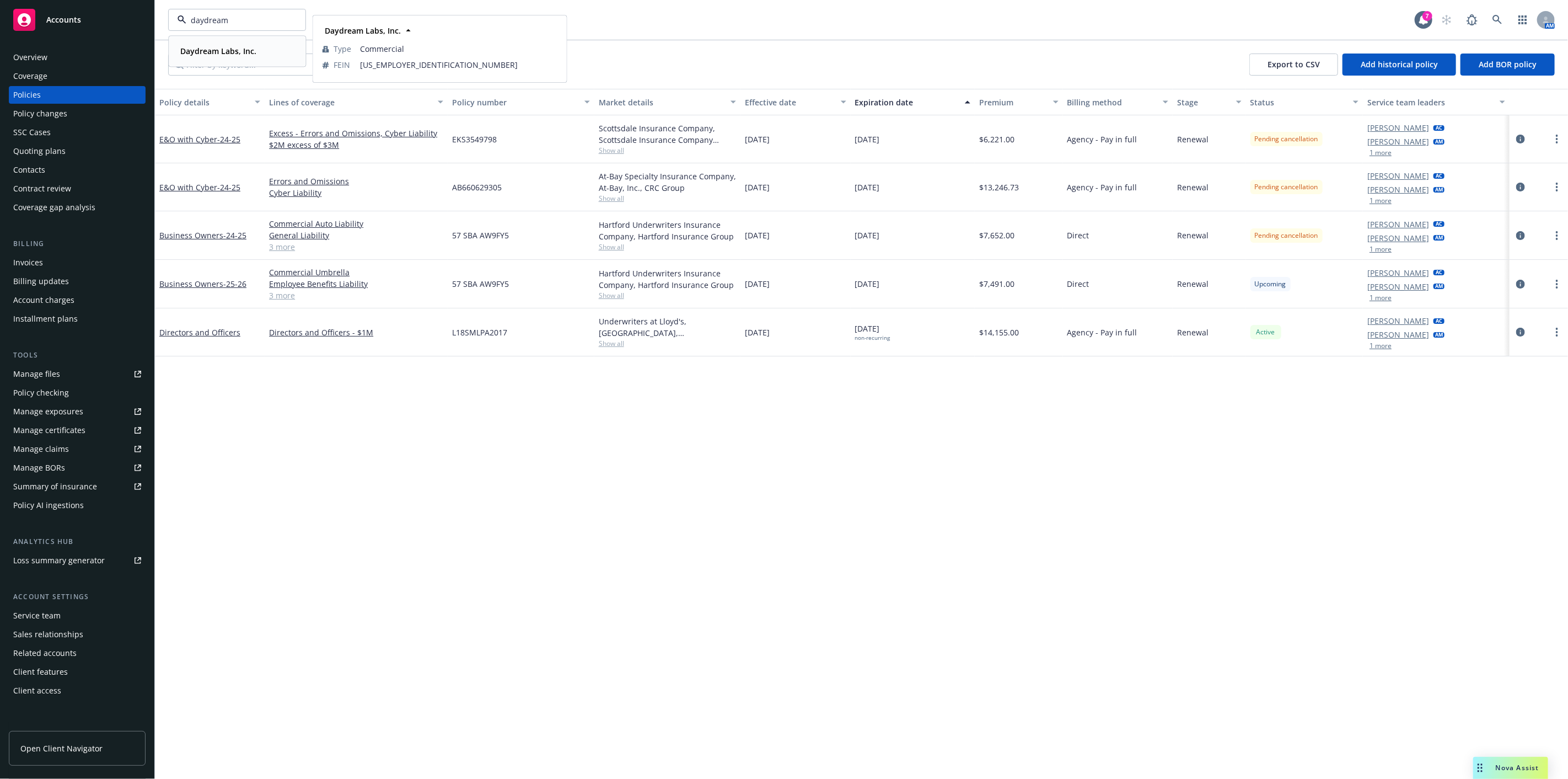
click at [233, 51] on strong "Daydream Labs, Inc." at bounding box center [218, 51] width 76 height 11
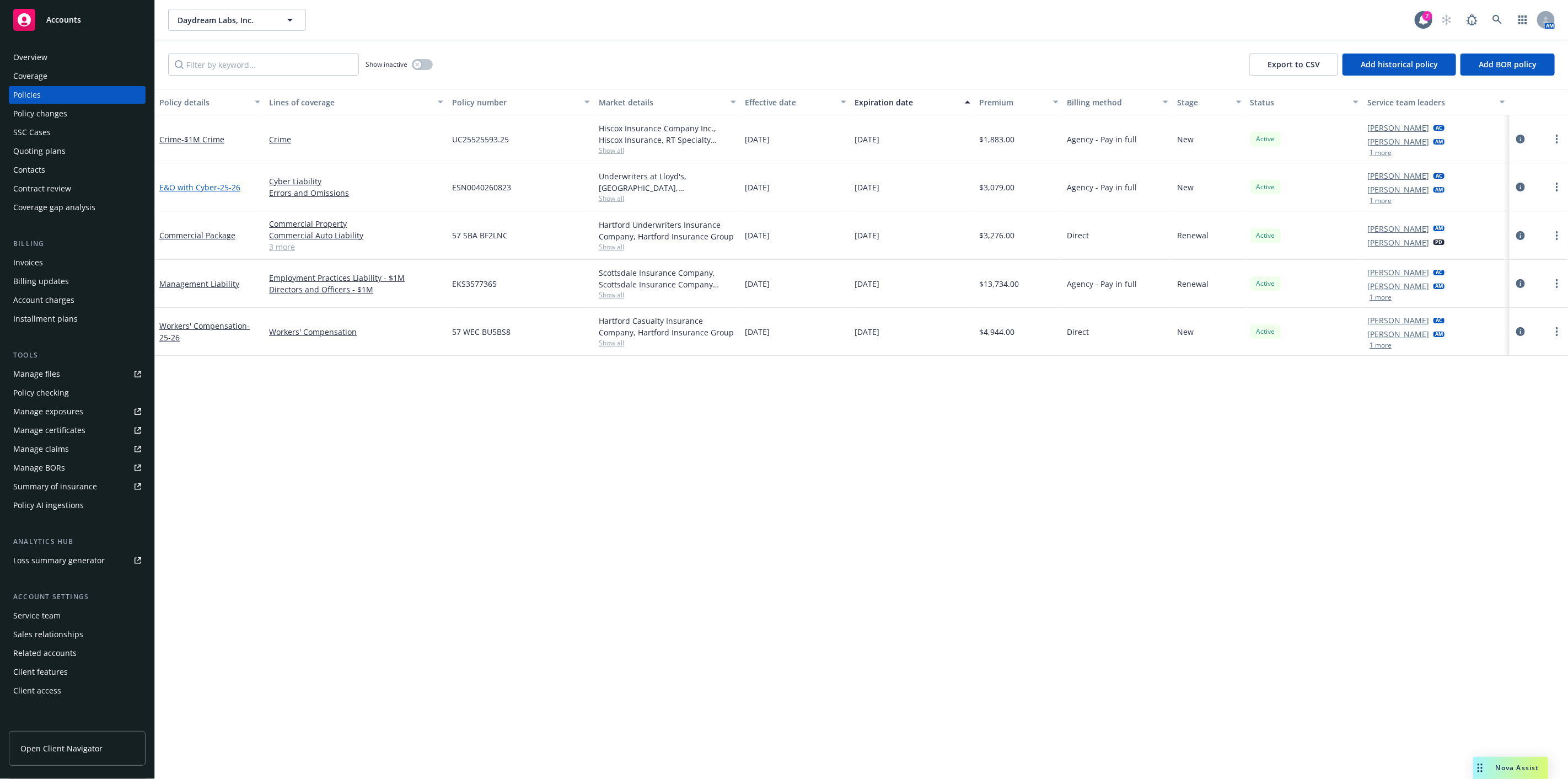
click at [176, 184] on link "E&O with Cyber - 25-26" at bounding box center [200, 187] width 81 height 11
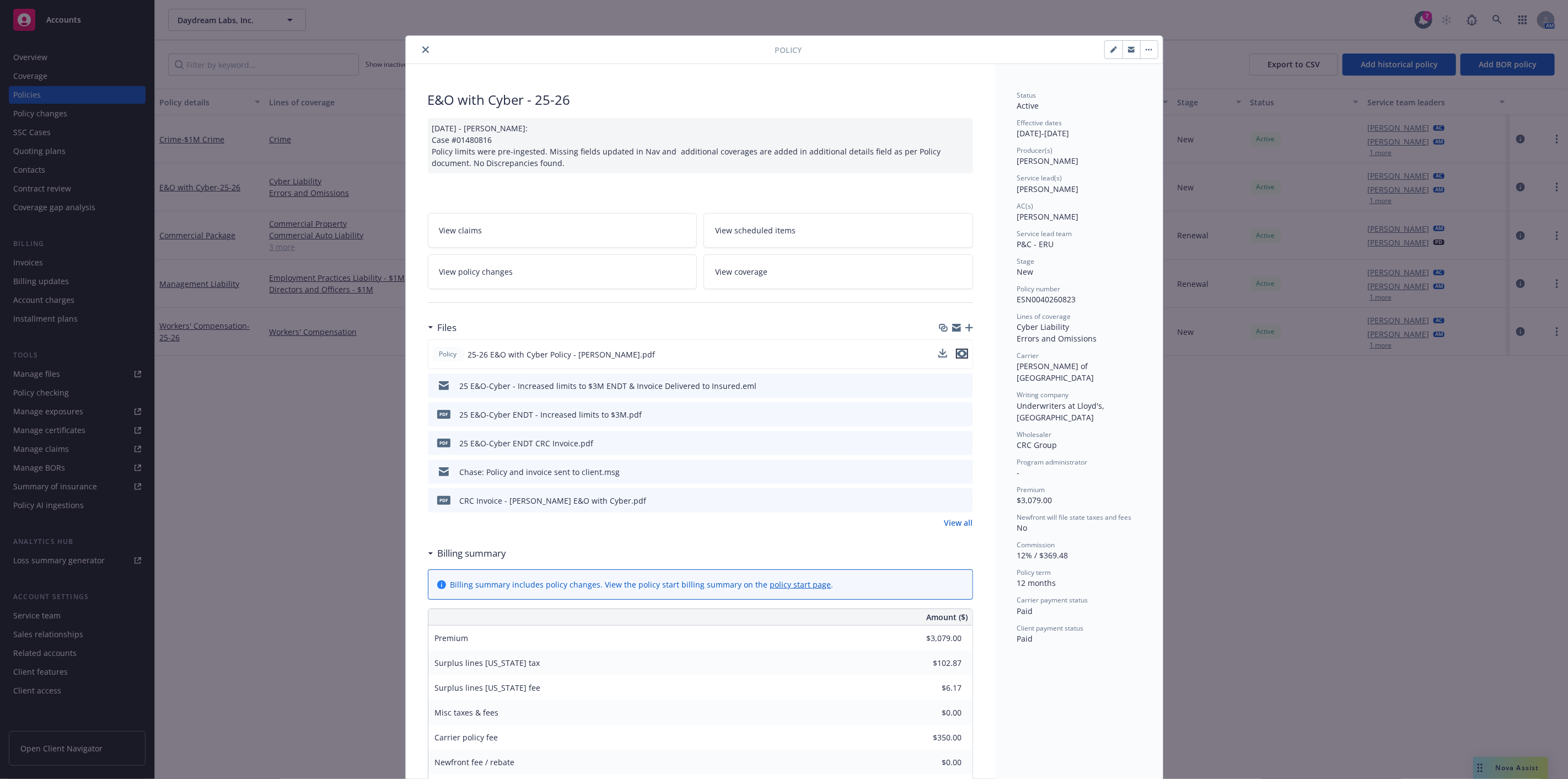
click at [957, 350] on icon "preview file" at bounding box center [962, 354] width 10 height 8
drag, startPoint x: 1414, startPoint y: 76, endPoint x: 1498, endPoint y: 13, distance: 105.0
click at [1414, 76] on div "Policy E&O with Cyber - 25-26 [DATE] - [PERSON_NAME]: Case #01480816 Policy lim…" at bounding box center [784, 389] width 1568 height 779
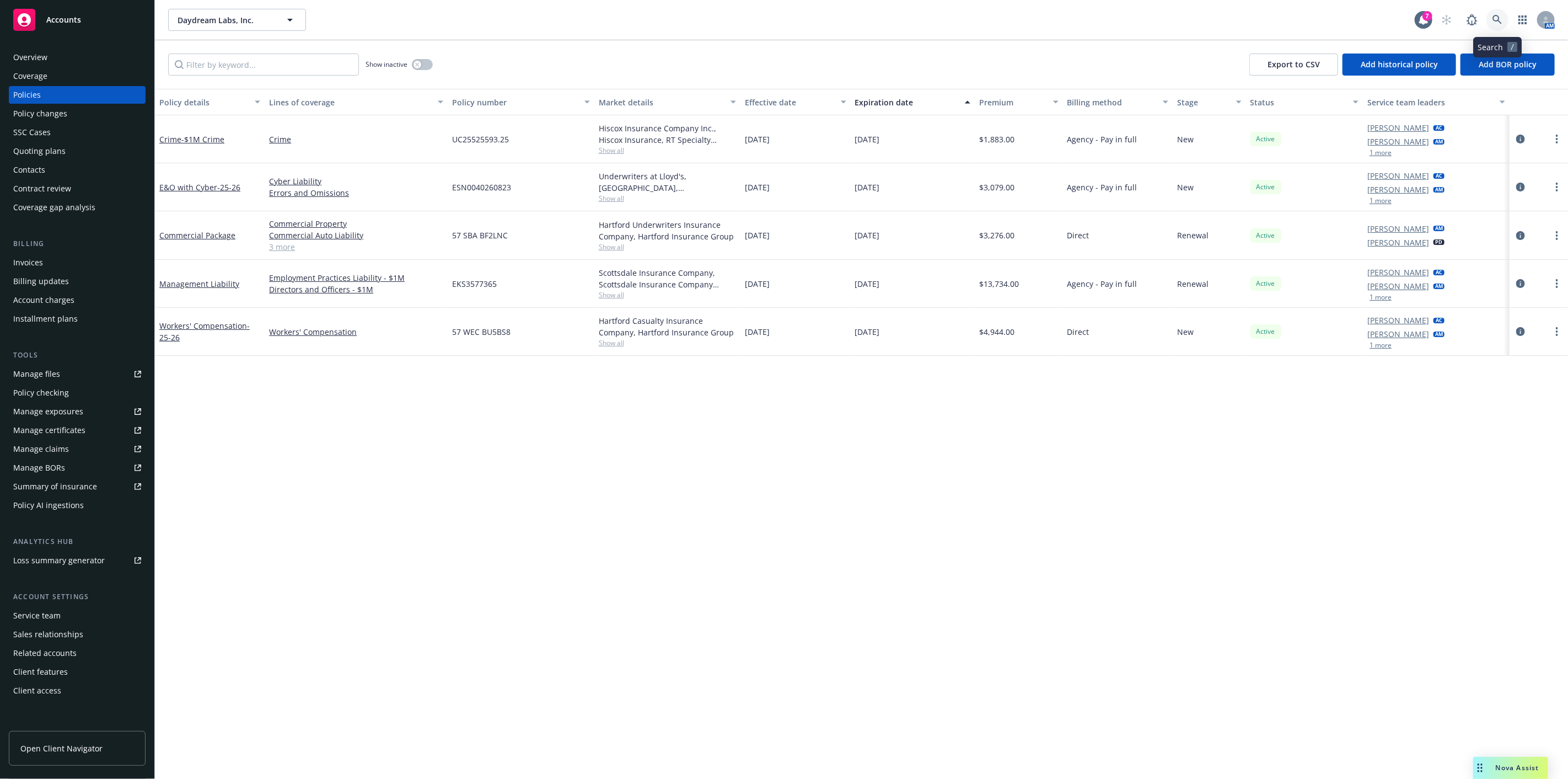
click at [1499, 19] on icon at bounding box center [1497, 20] width 10 height 10
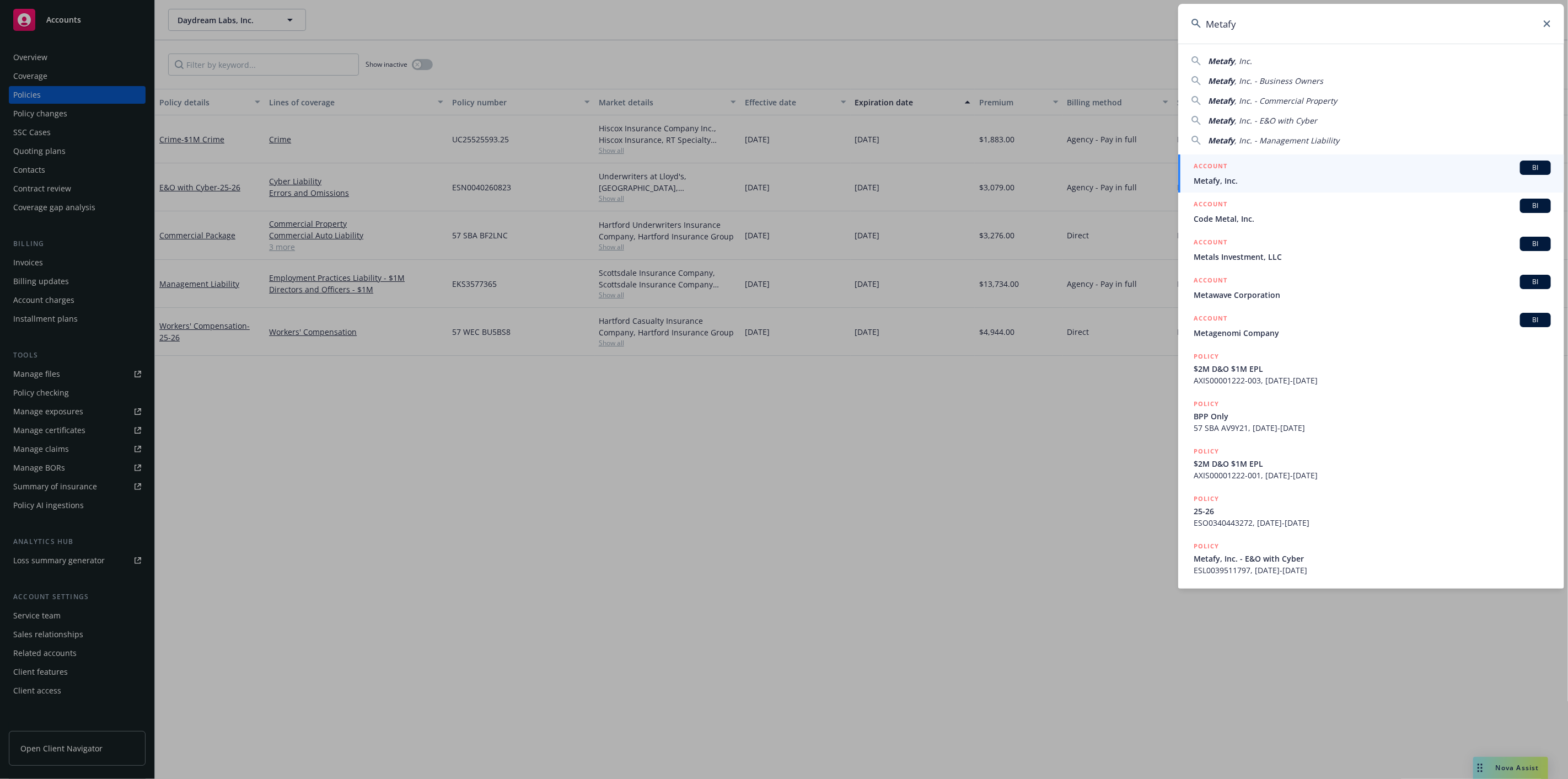
type input "Metafy"
click at [1470, 167] on div "ACCOUNT BI" at bounding box center [1372, 167] width 357 height 14
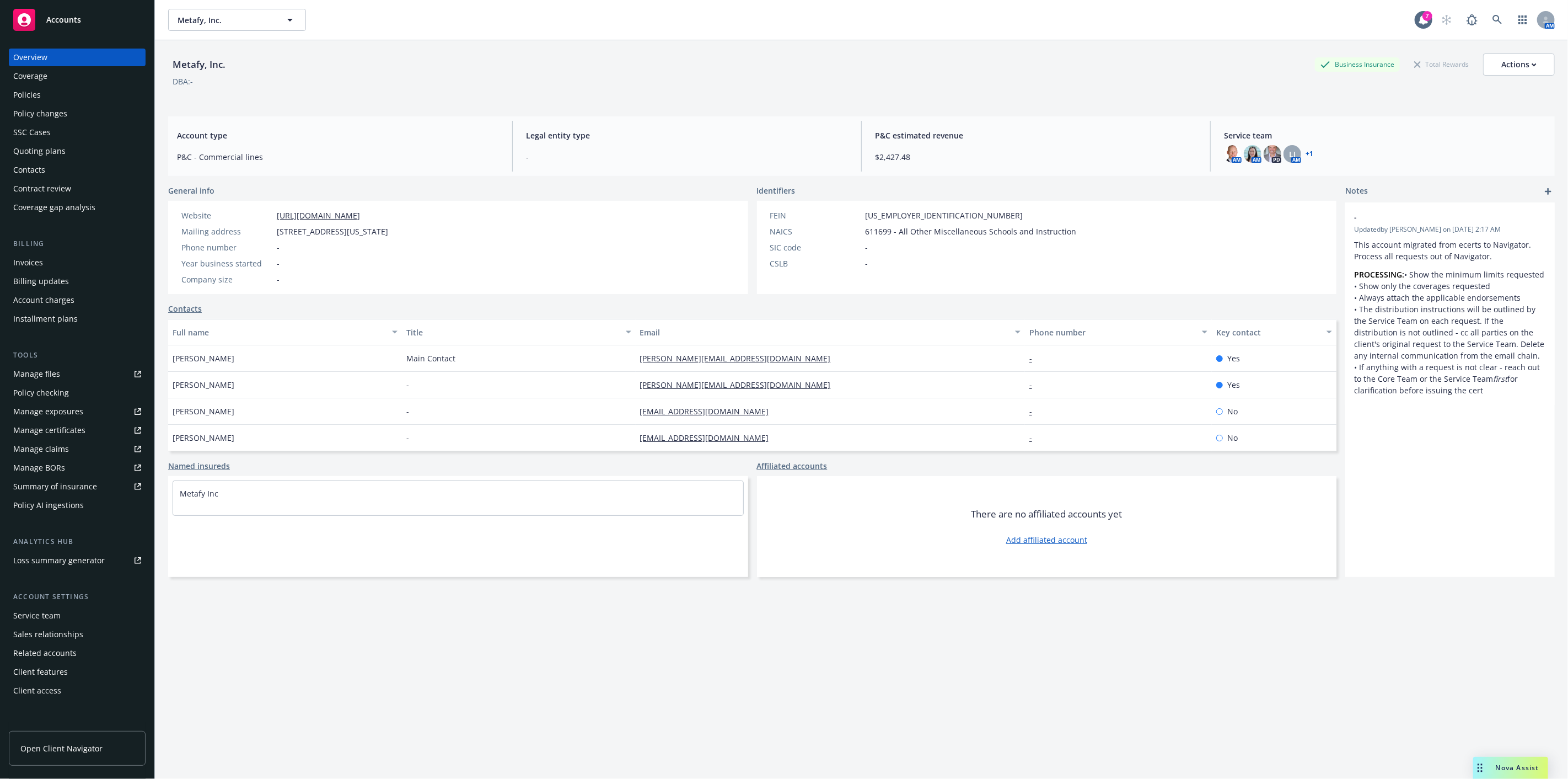
click at [107, 94] on div "Policies" at bounding box center [76, 95] width 128 height 17
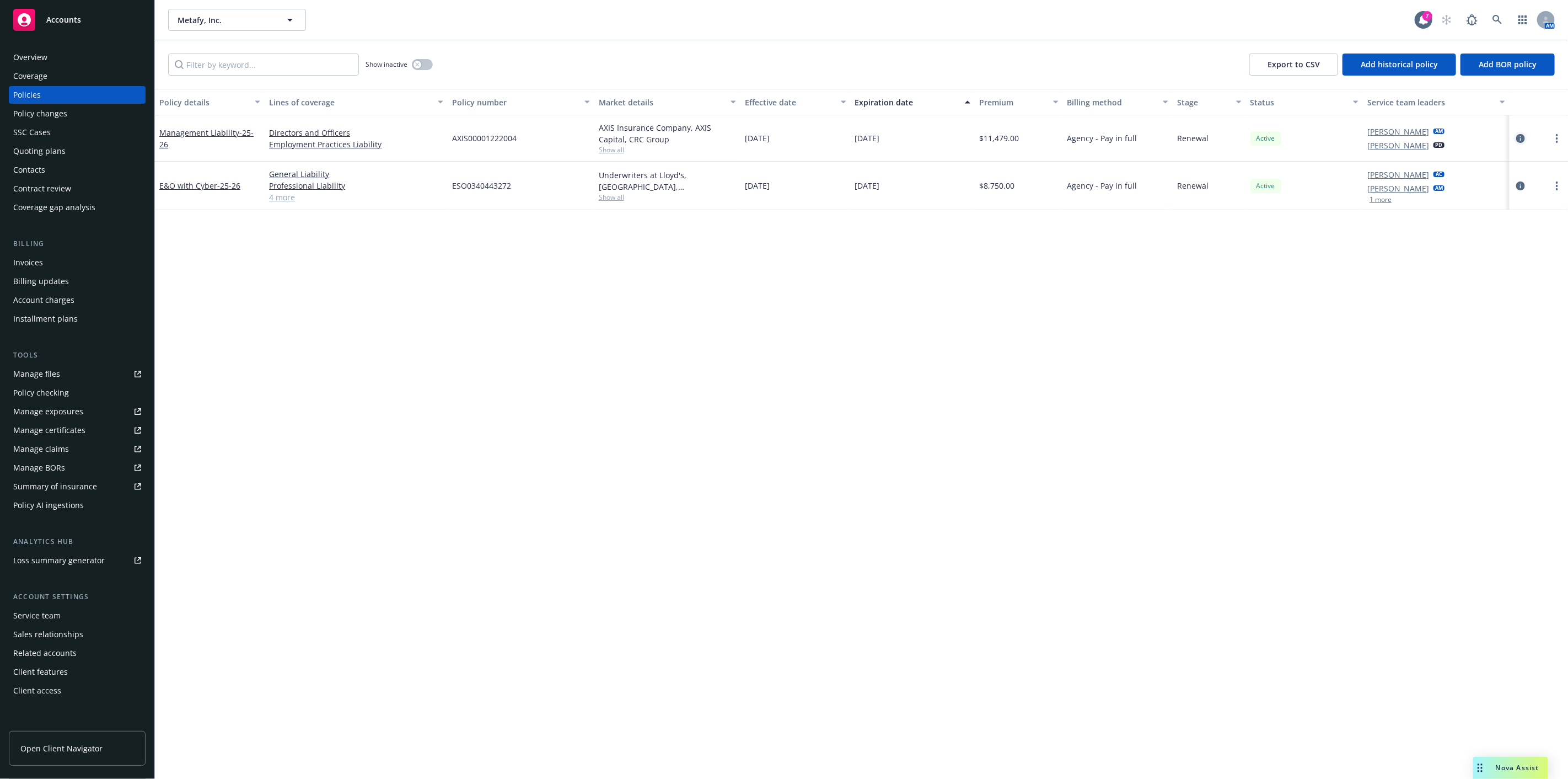
click at [1518, 137] on icon "circleInformation" at bounding box center [1520, 139] width 9 height 9
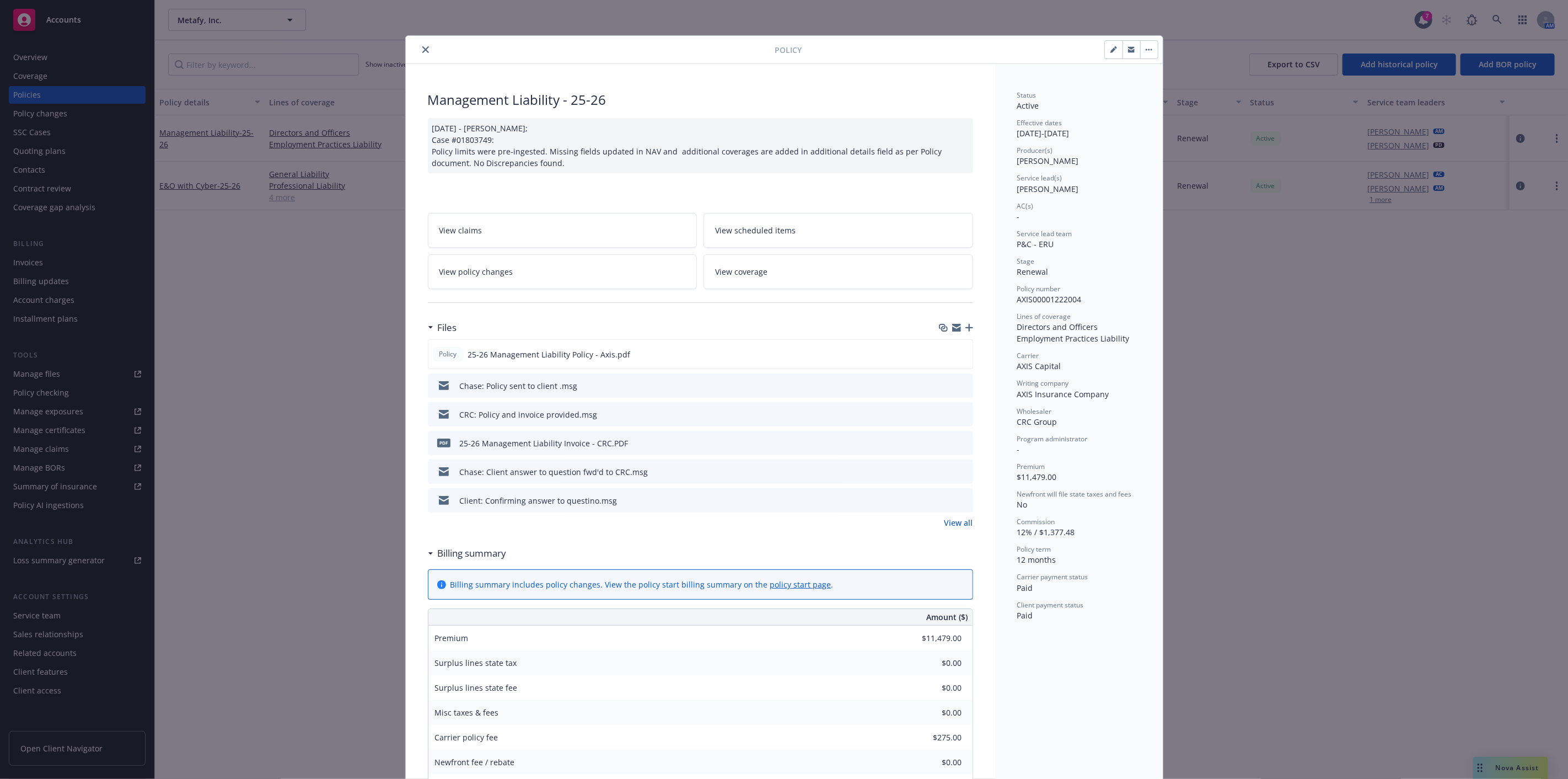
click at [1110, 48] on icon "button" at bounding box center [1113, 49] width 7 height 7
select select "RENEWAL"
select select "12"
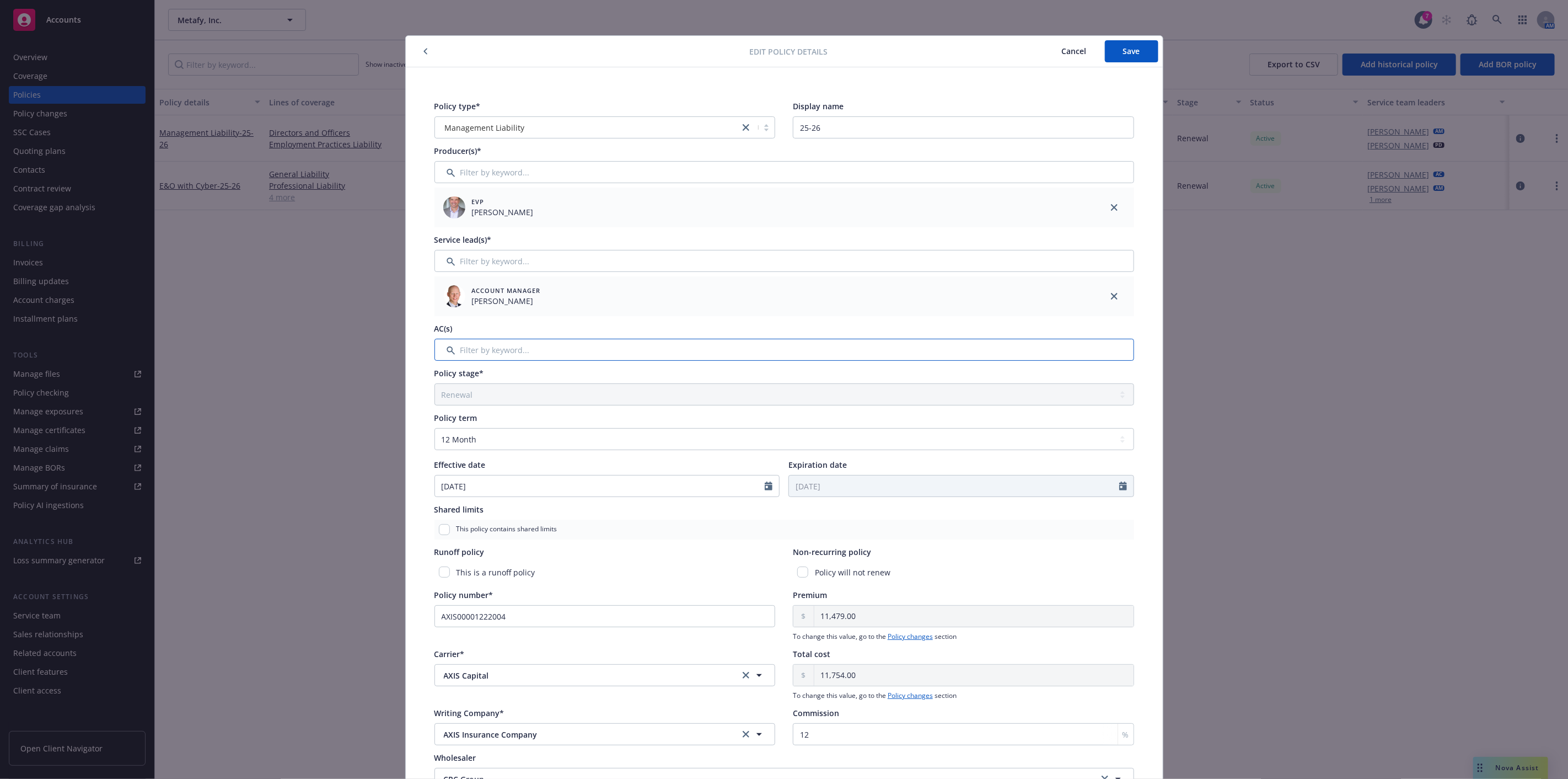
click at [632, 357] on input "Filter by keyword..." at bounding box center [784, 349] width 699 height 22
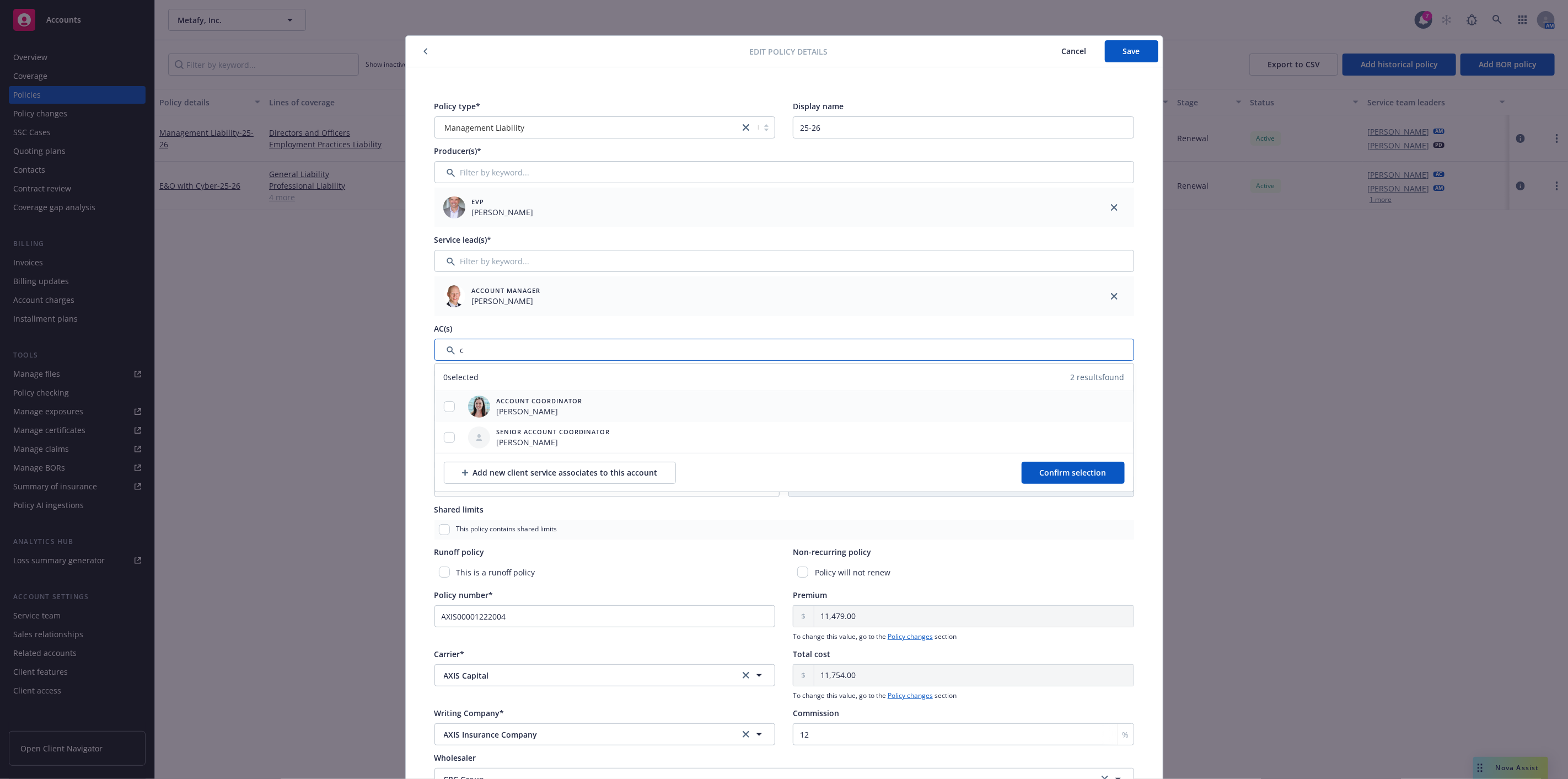
type input "c"
click at [443, 403] on input "checkbox" at bounding box center [449, 407] width 11 height 11
checkbox input "true"
click at [1107, 469] on button "Confirm selection" at bounding box center [1073, 472] width 103 height 22
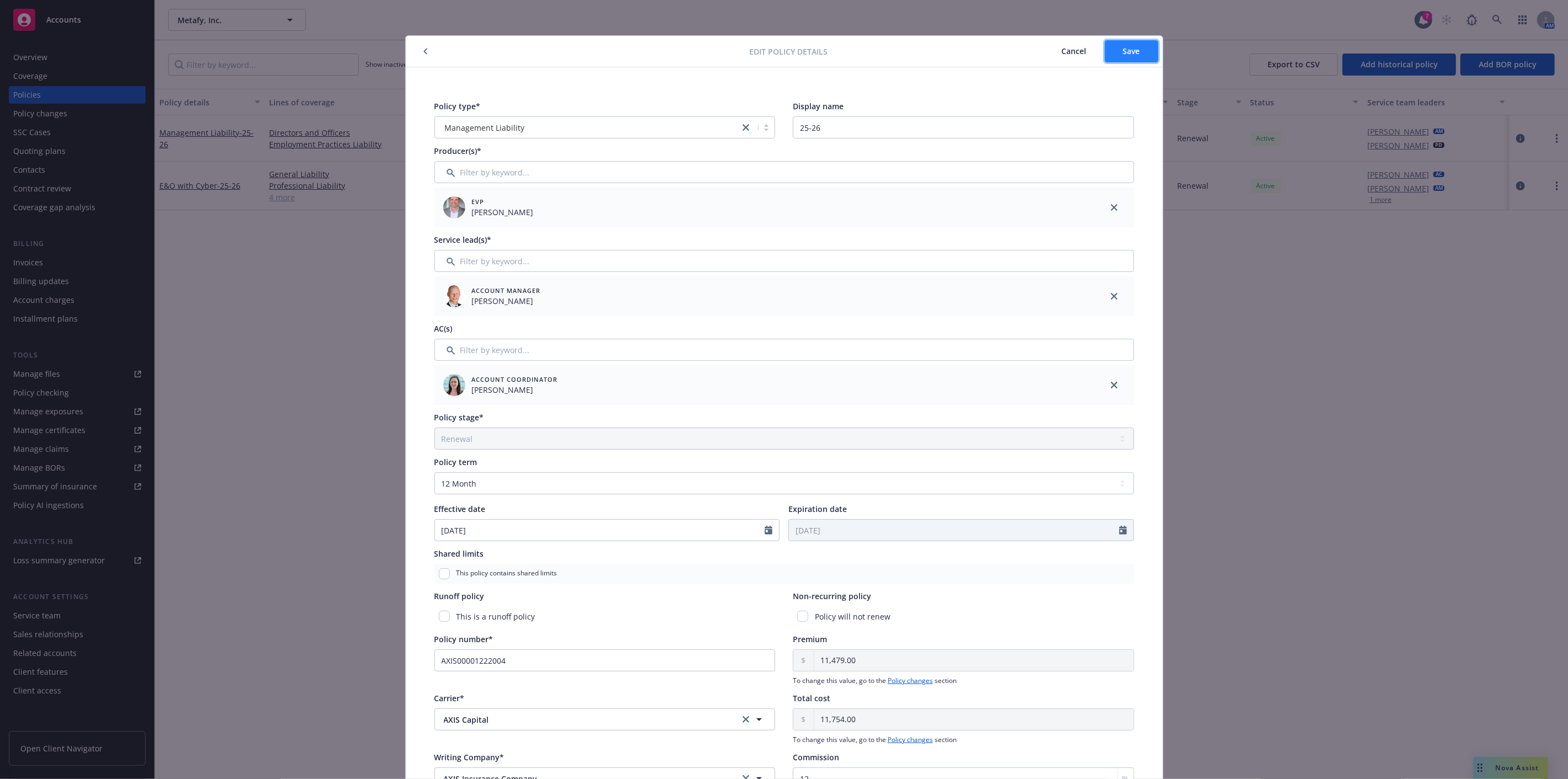
click at [1140, 48] on button "Save" at bounding box center [1131, 51] width 54 height 22
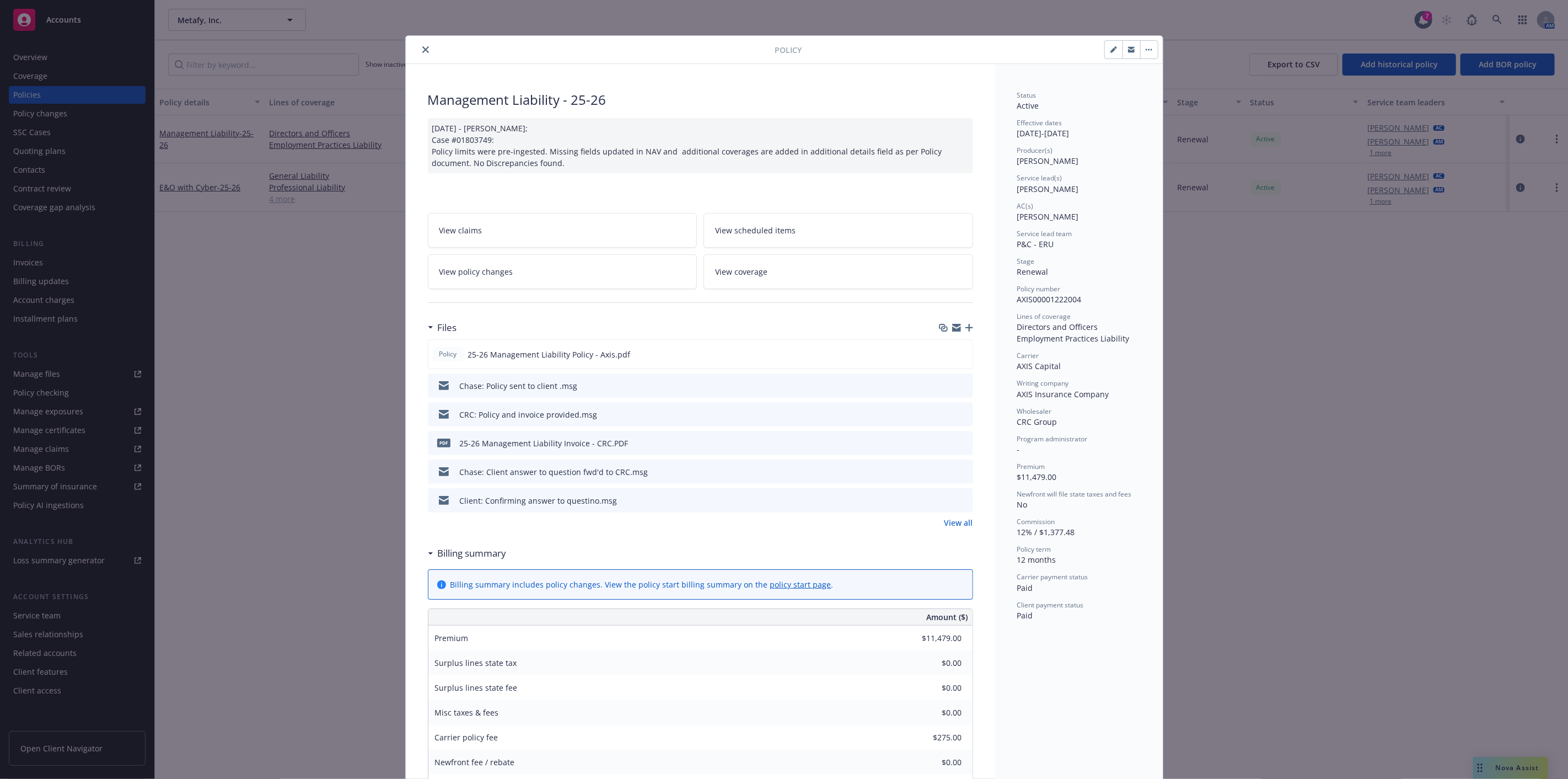
drag, startPoint x: 492, startPoint y: 60, endPoint x: 466, endPoint y: 51, distance: 27.5
click at [492, 60] on div "Policy" at bounding box center [784, 49] width 757 height 28
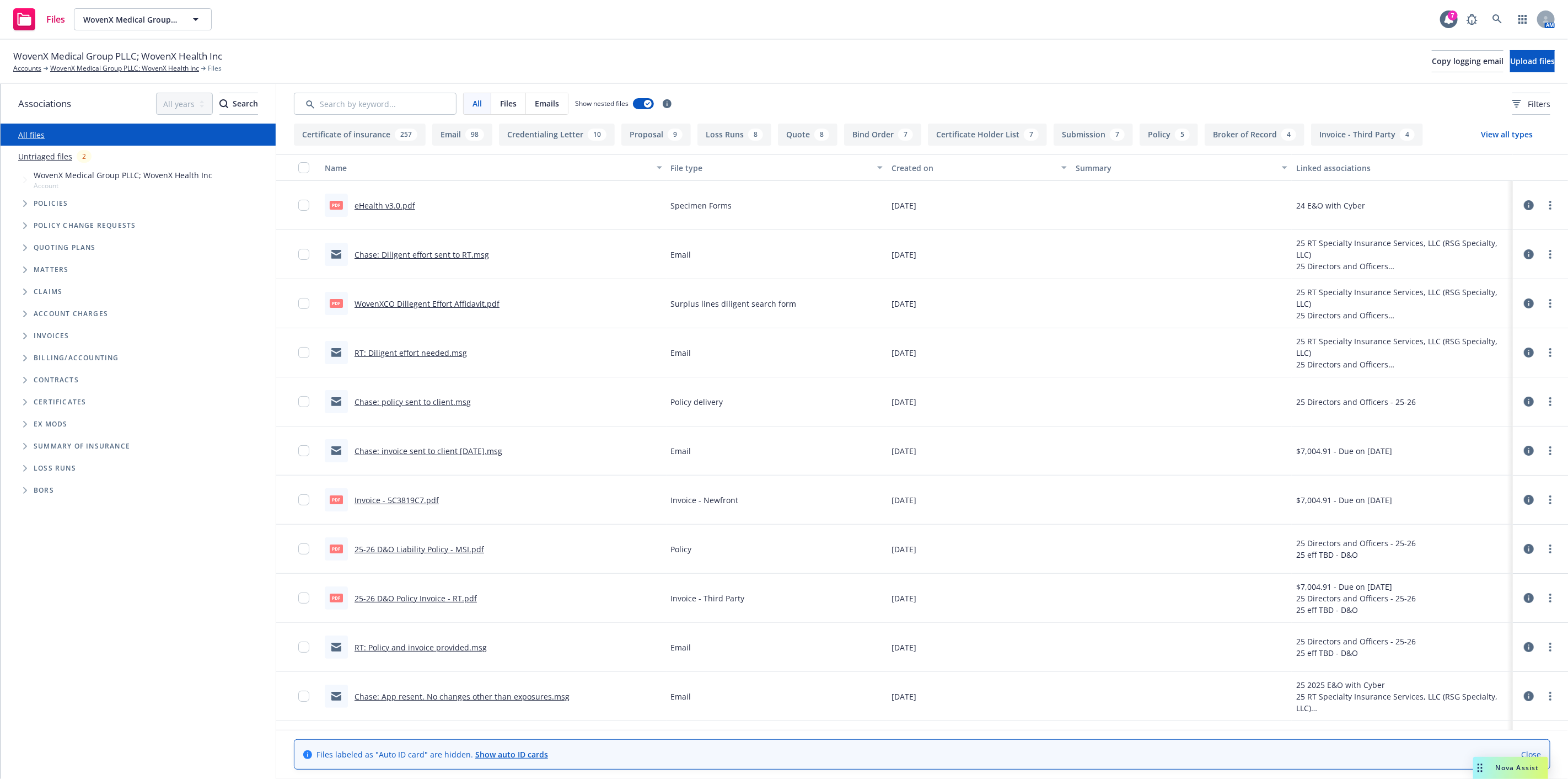
click at [24, 383] on icon "Folder Tree Example" at bounding box center [26, 380] width 5 height 7
click at [32, 419] on icon "Folder Tree Example" at bounding box center [34, 422] width 5 height 7
click at [66, 440] on link "Create new folder" at bounding box center [89, 441] width 66 height 11
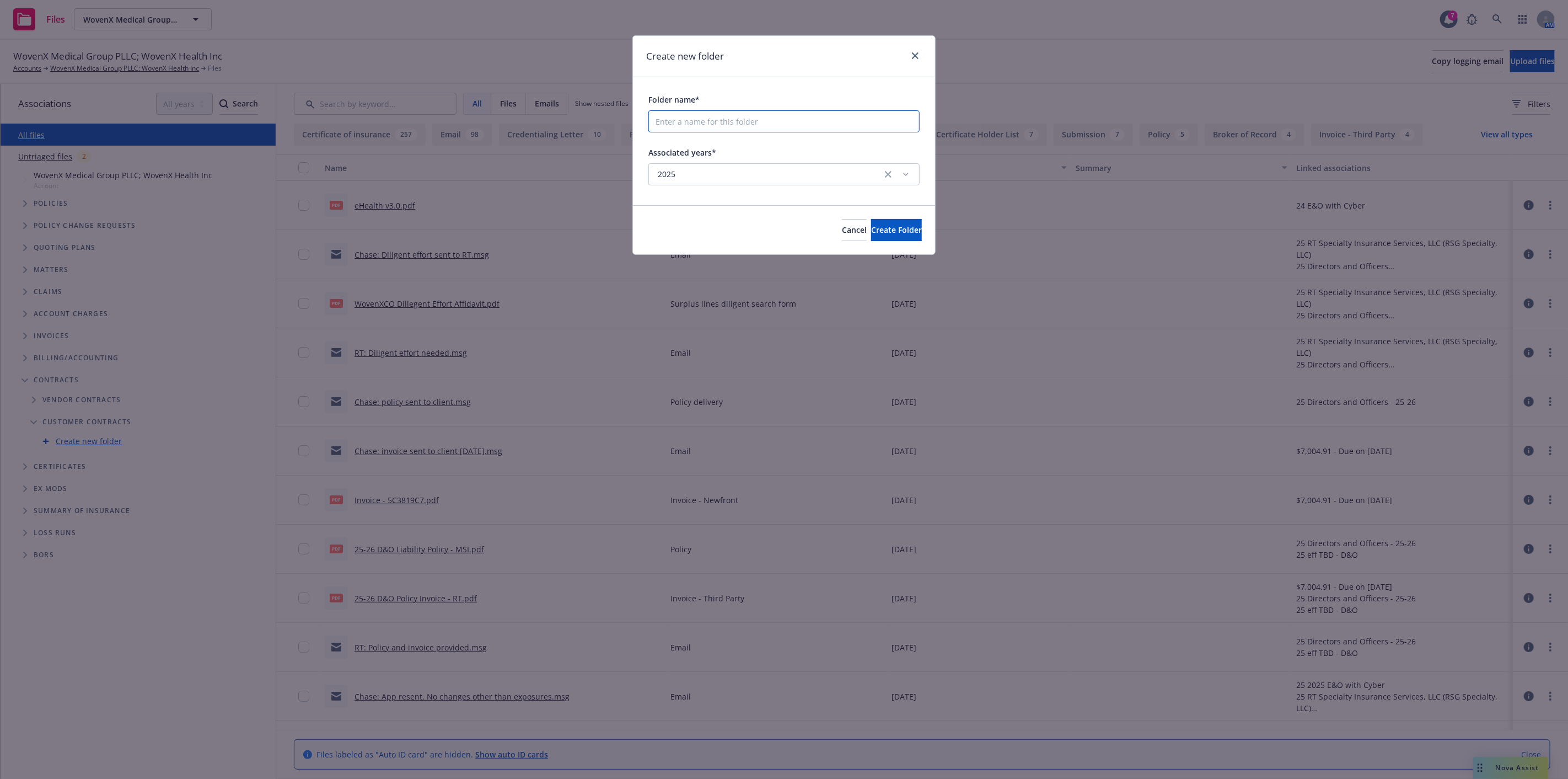
click at [730, 118] on input "Folder name*" at bounding box center [784, 121] width 271 height 22
type input "Unknown"
click at [871, 229] on span "Create Folder" at bounding box center [896, 229] width 51 height 11
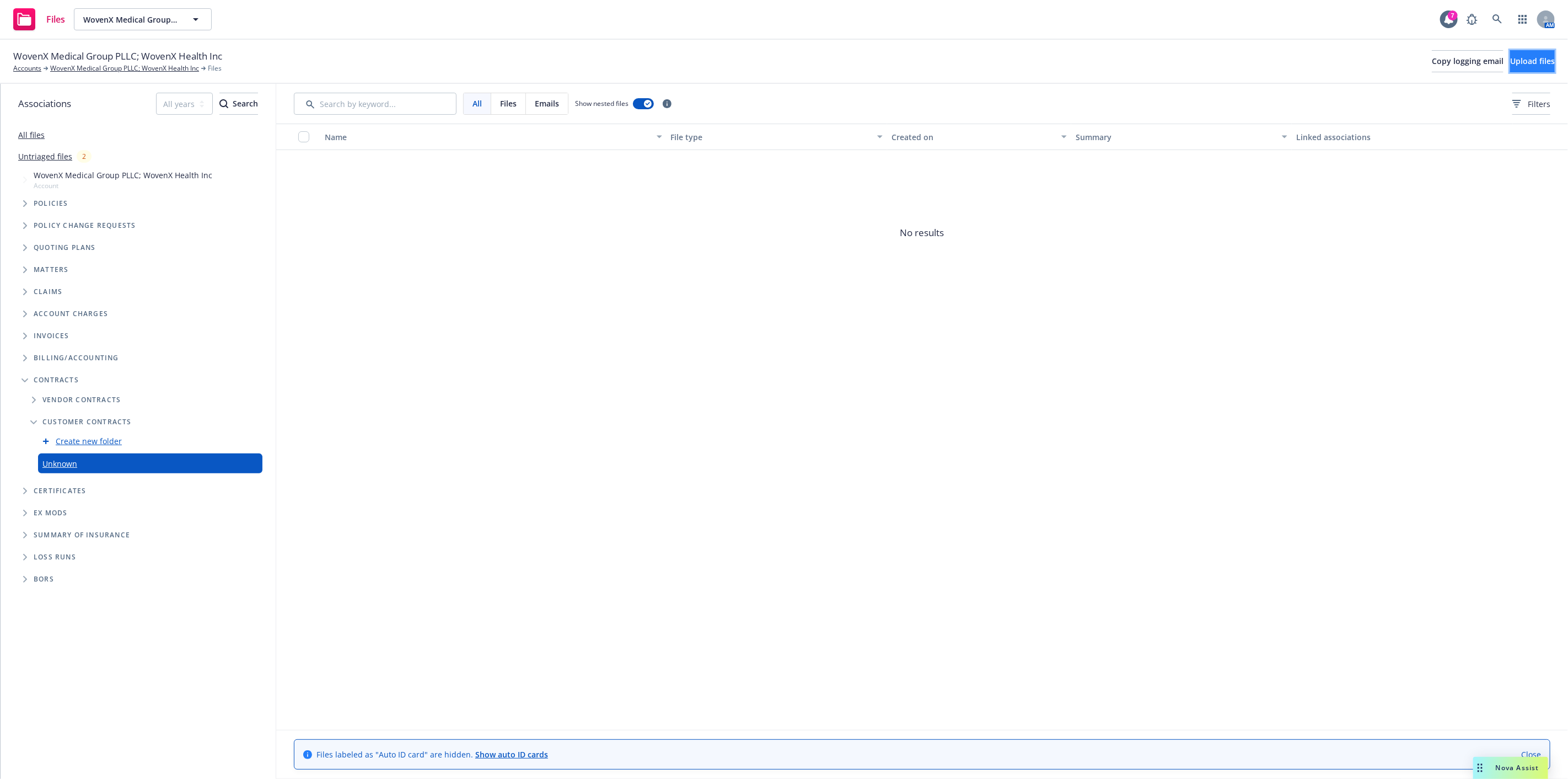
click at [1510, 64] on span "Upload files" at bounding box center [1532, 61] width 45 height 11
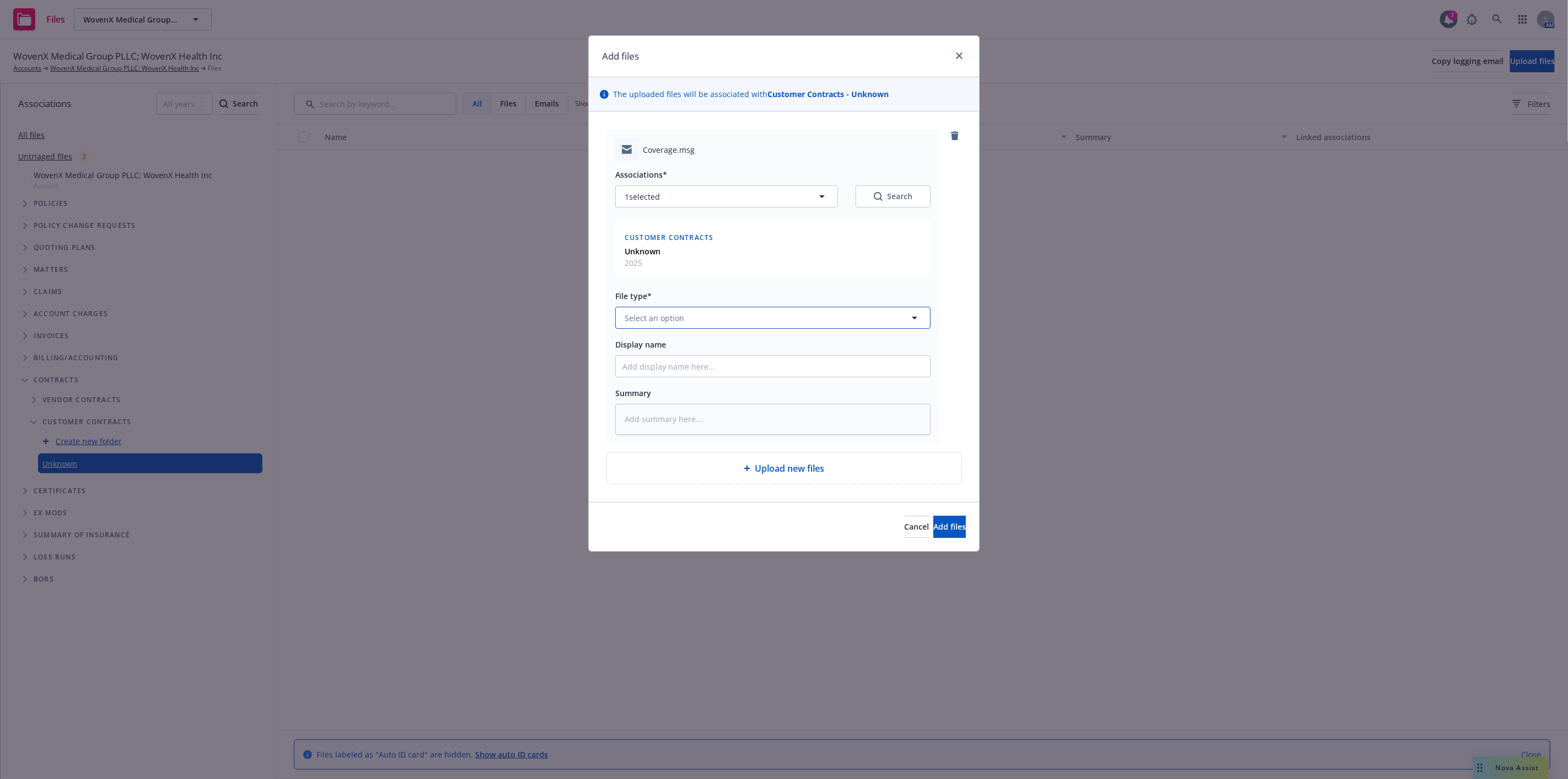
click at [744, 315] on button "Select an option" at bounding box center [773, 317] width 316 height 22
type input "contract"
type textarea "x"
type input "U"
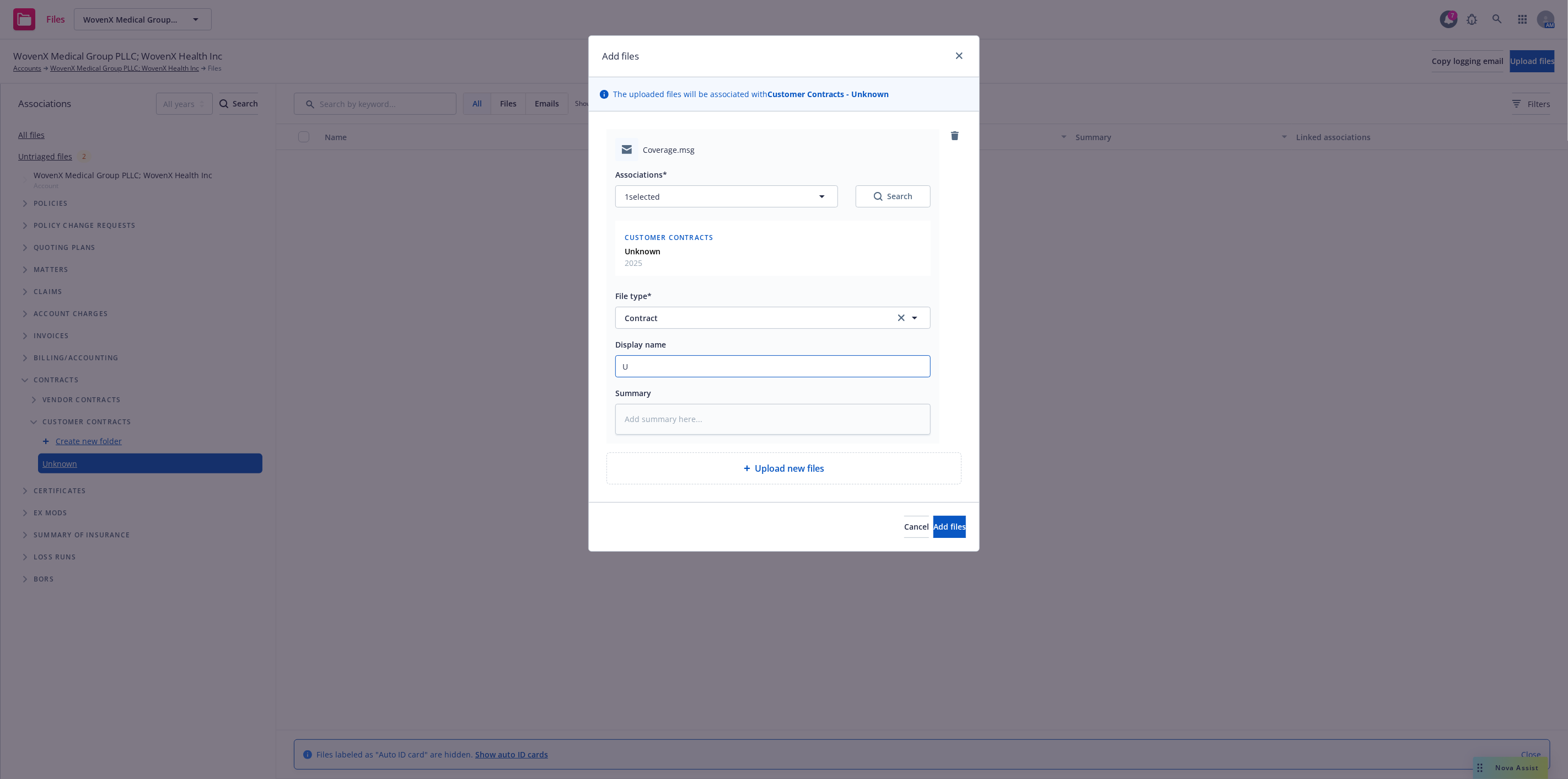
type textarea "x"
type input "Uk"
type textarea "x"
type input "Ukn"
type textarea "x"
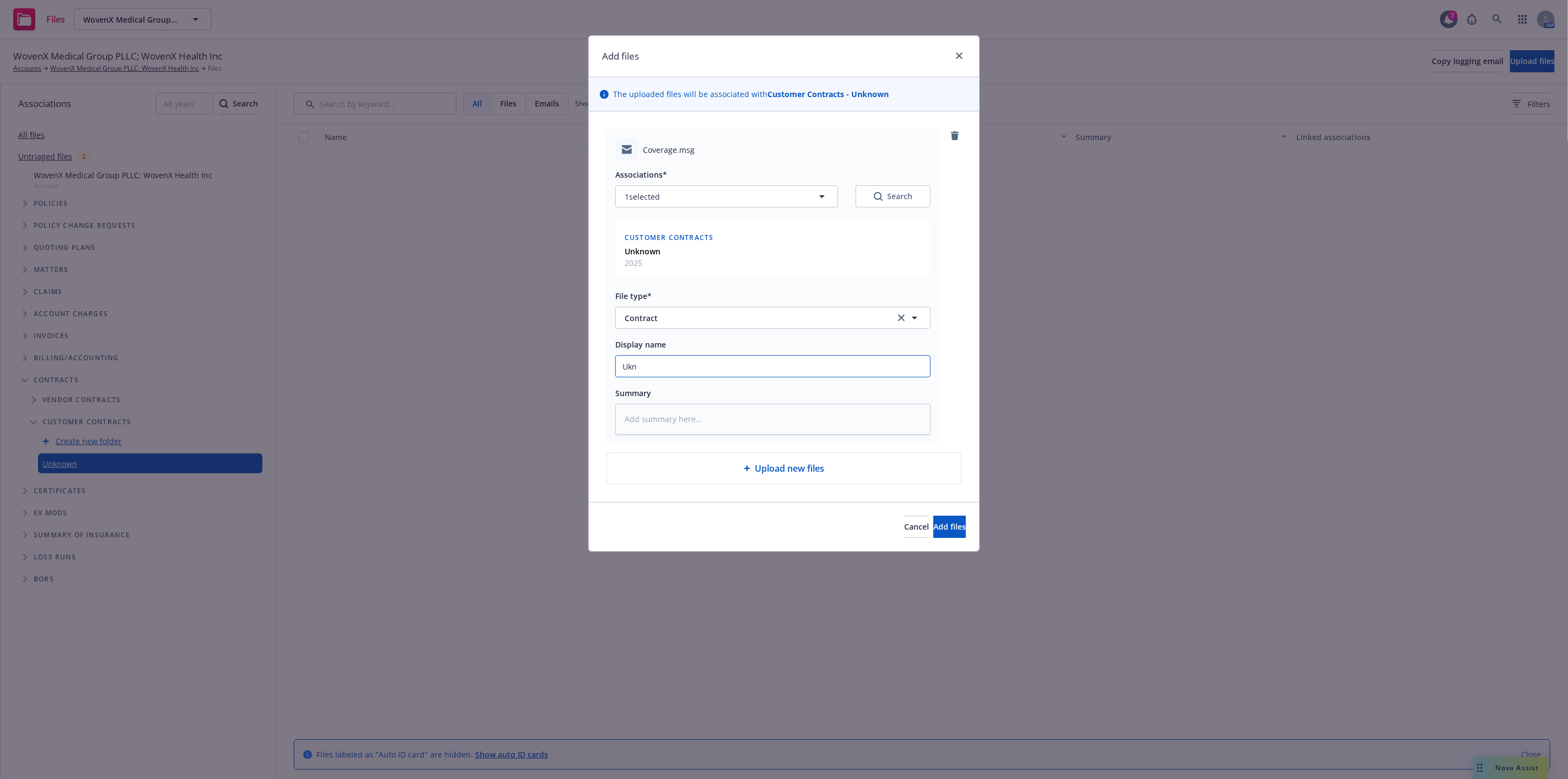
type input "Ukno"
type textarea "x"
type input "Ukn"
type textarea "x"
type input "Uk"
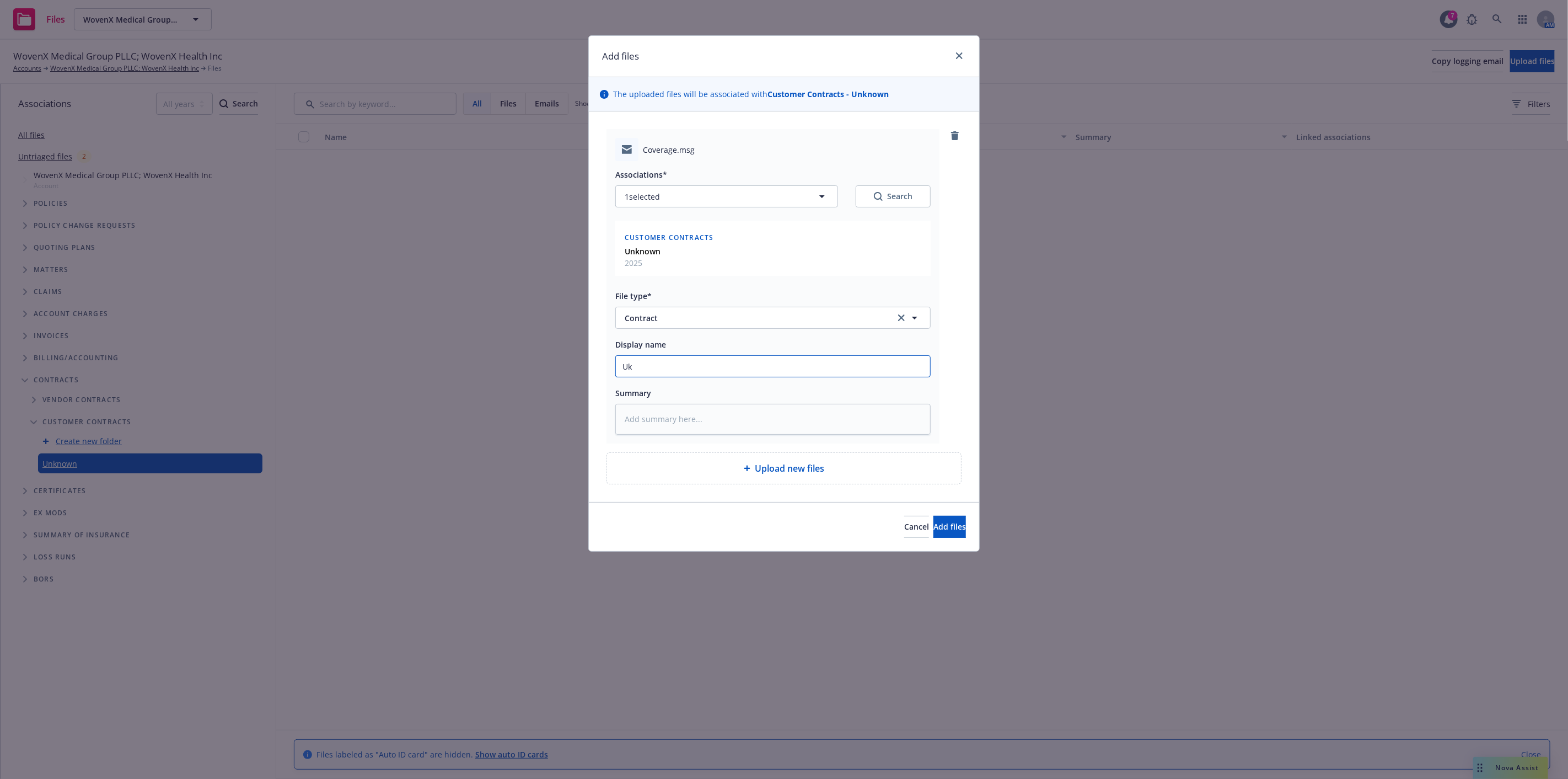
type textarea "x"
type input "U"
type textarea "x"
type input "Un"
type textarea "x"
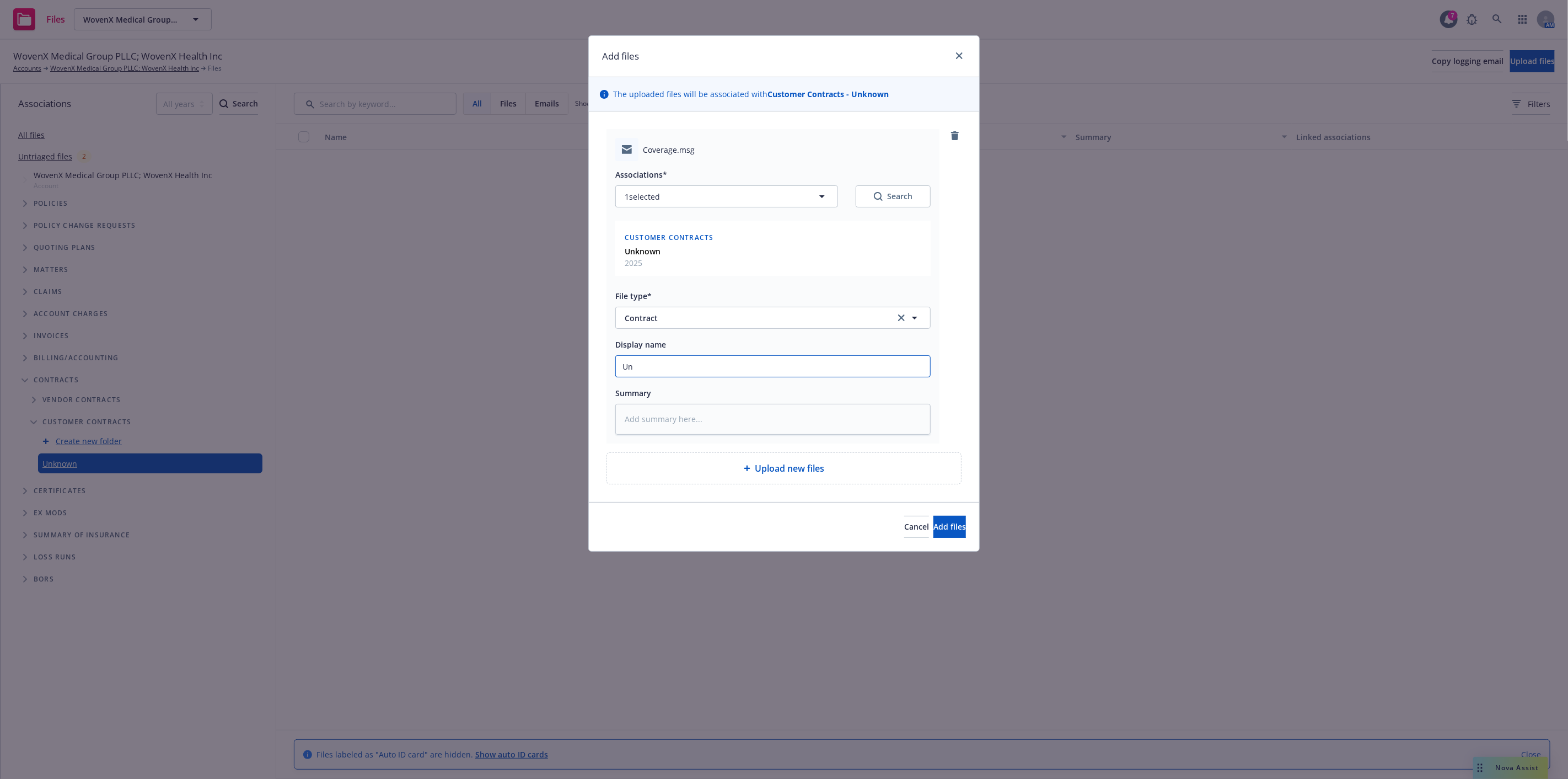
type input "Unk"
type textarea "x"
type input "Unkn"
type textarea "x"
type input "Unkno"
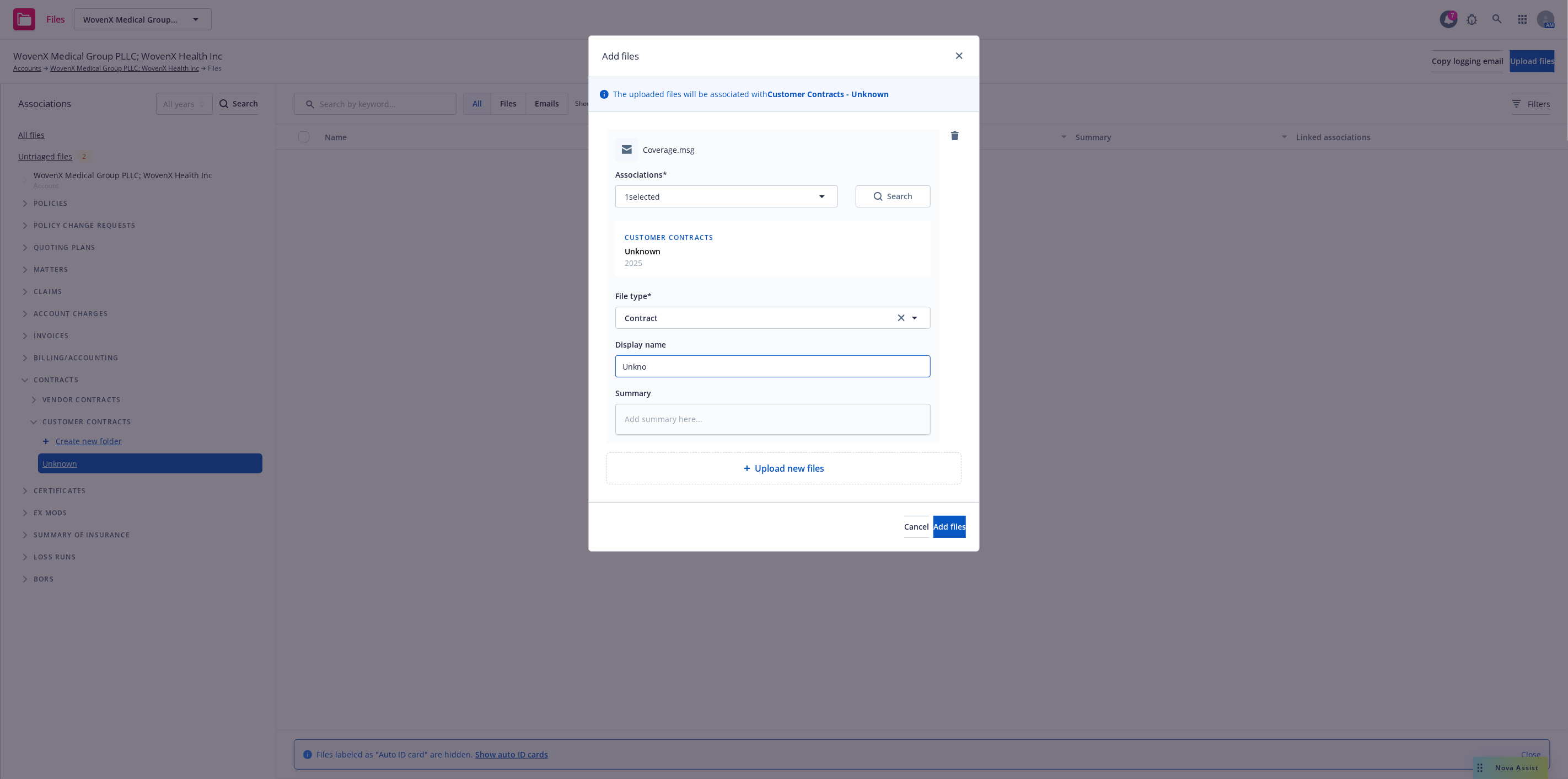
type textarea "x"
type input "Unknow"
type textarea "x"
type input "Unknown"
type textarea "x"
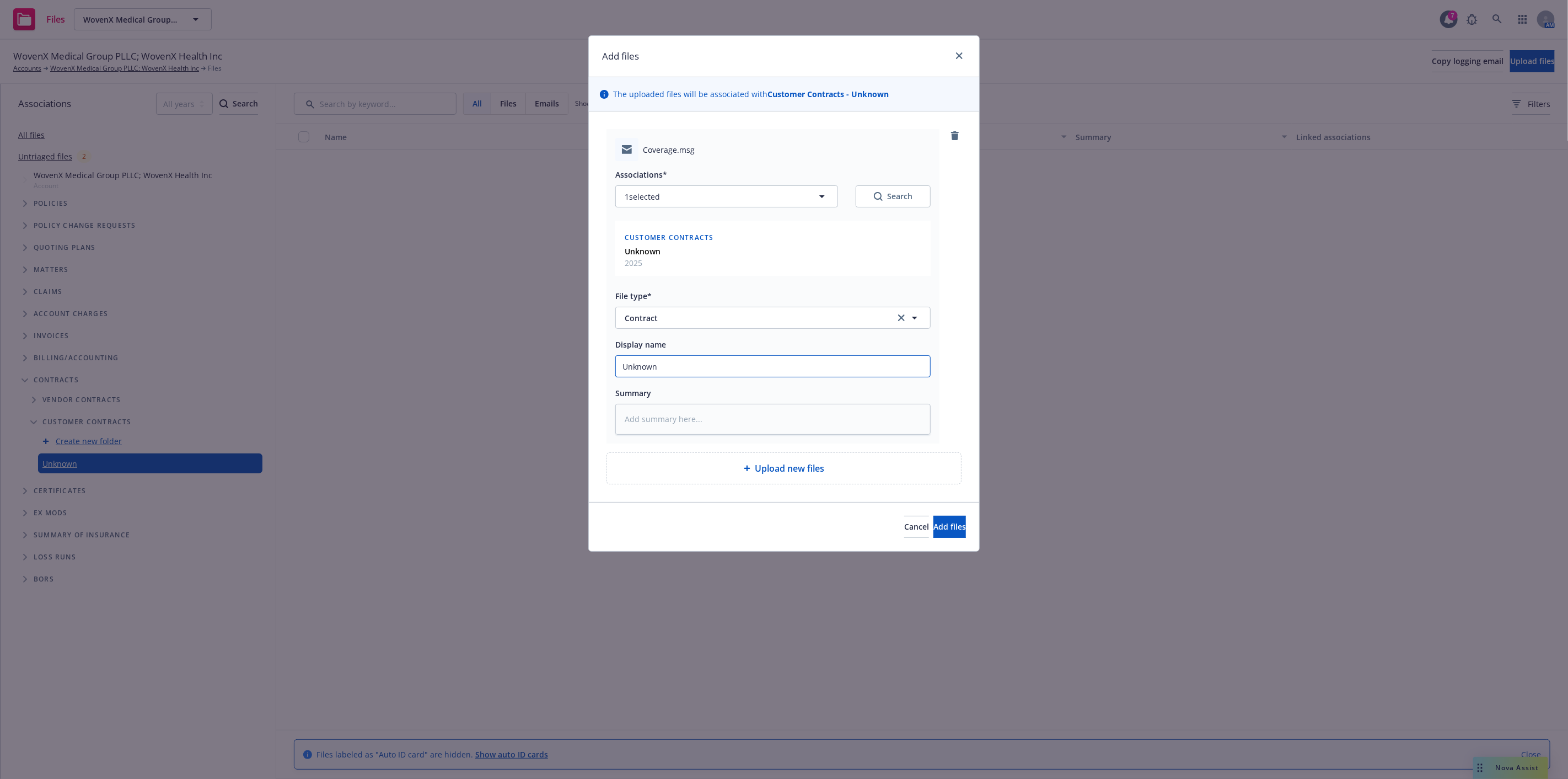
type input "Unknown"
type textarea "x"
type input "Unknown C"
type textarea "x"
type input "Unknown Co"
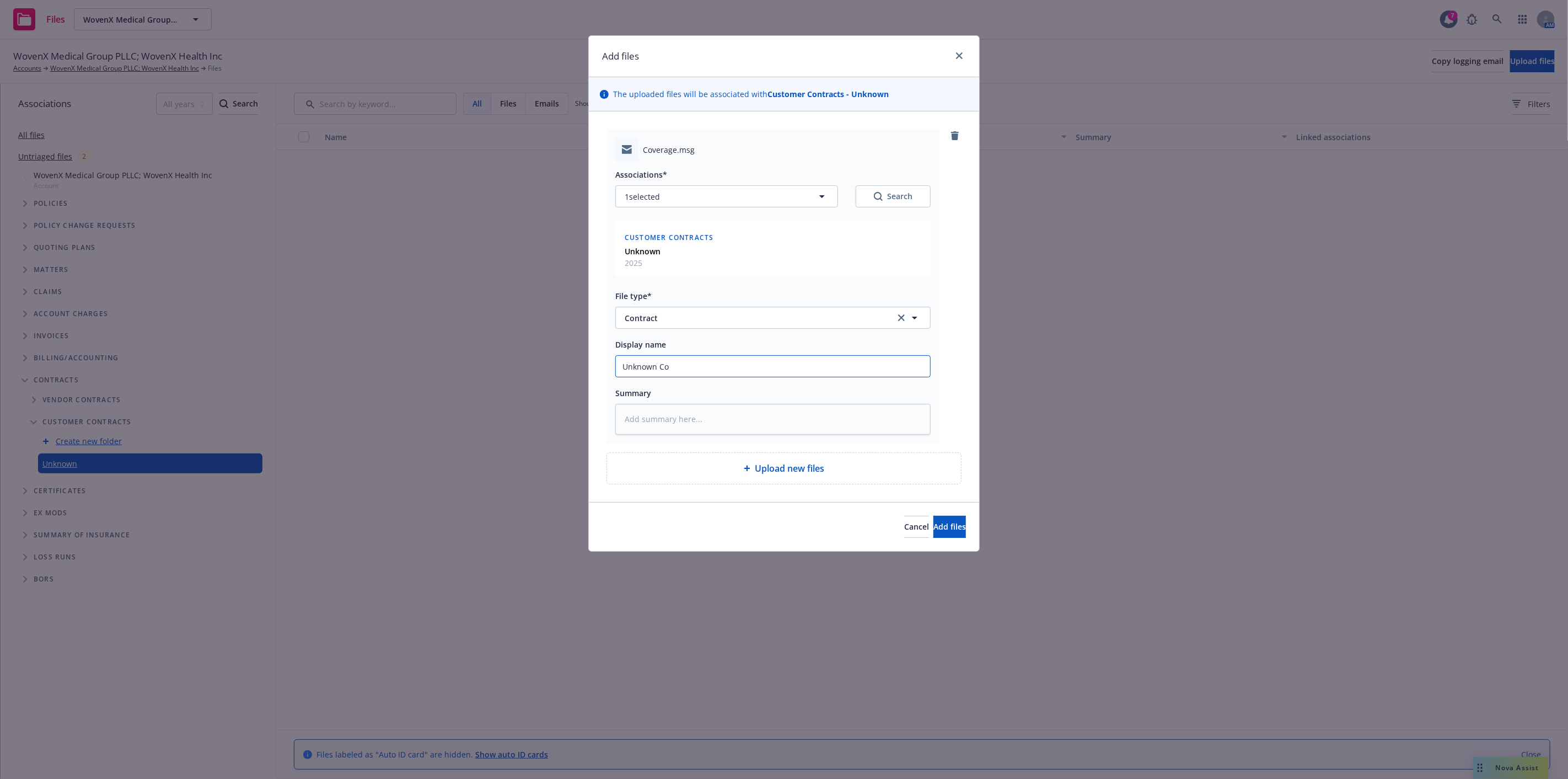
type textarea "x"
type input "Unknown Con"
type textarea "x"
type input "Unknown Contr"
type textarea "x"
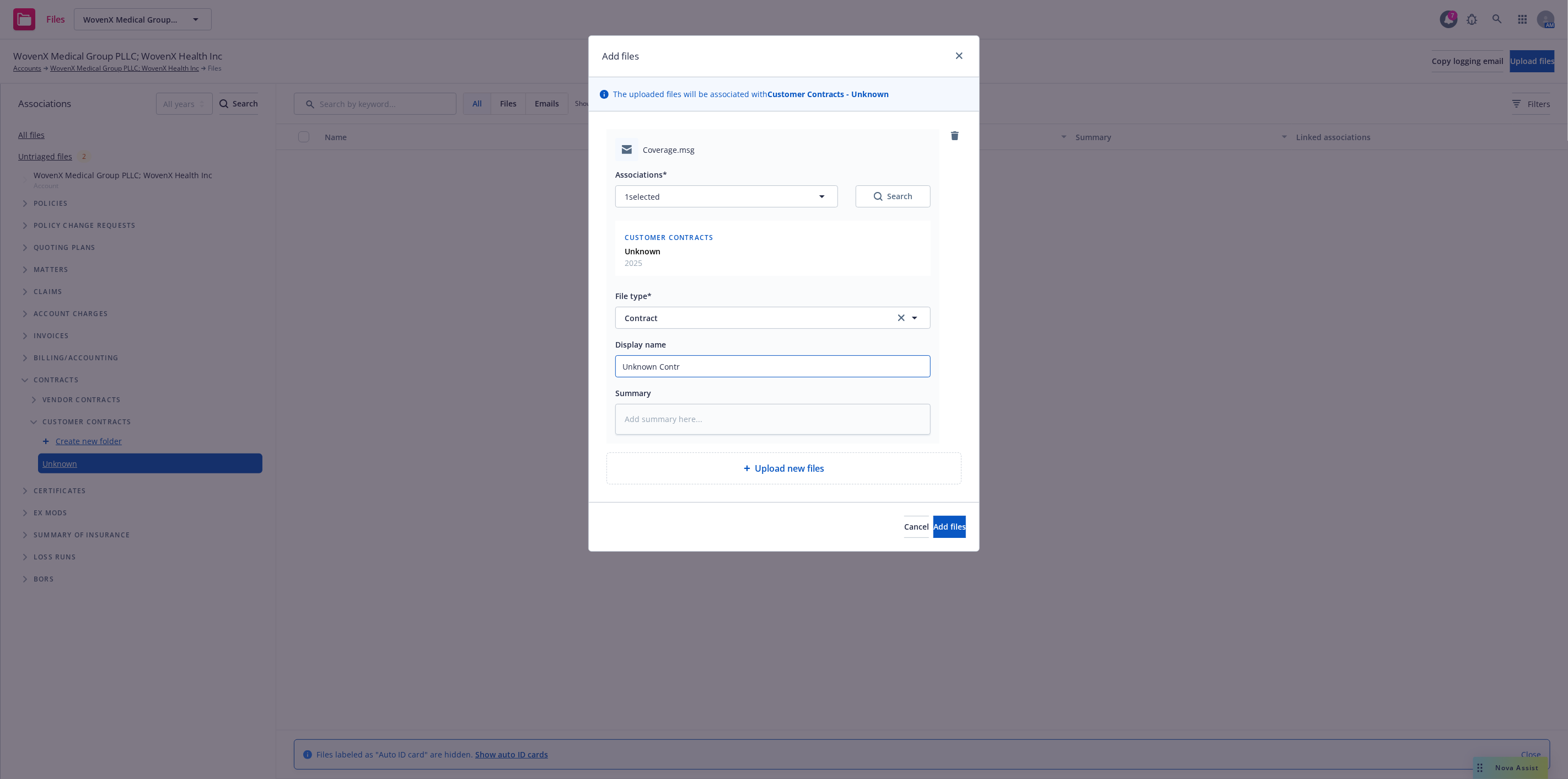
type input "Unknown Contra"
type textarea "x"
type input "Unknown Contrac"
type textarea "x"
type input "Unknown Contract"
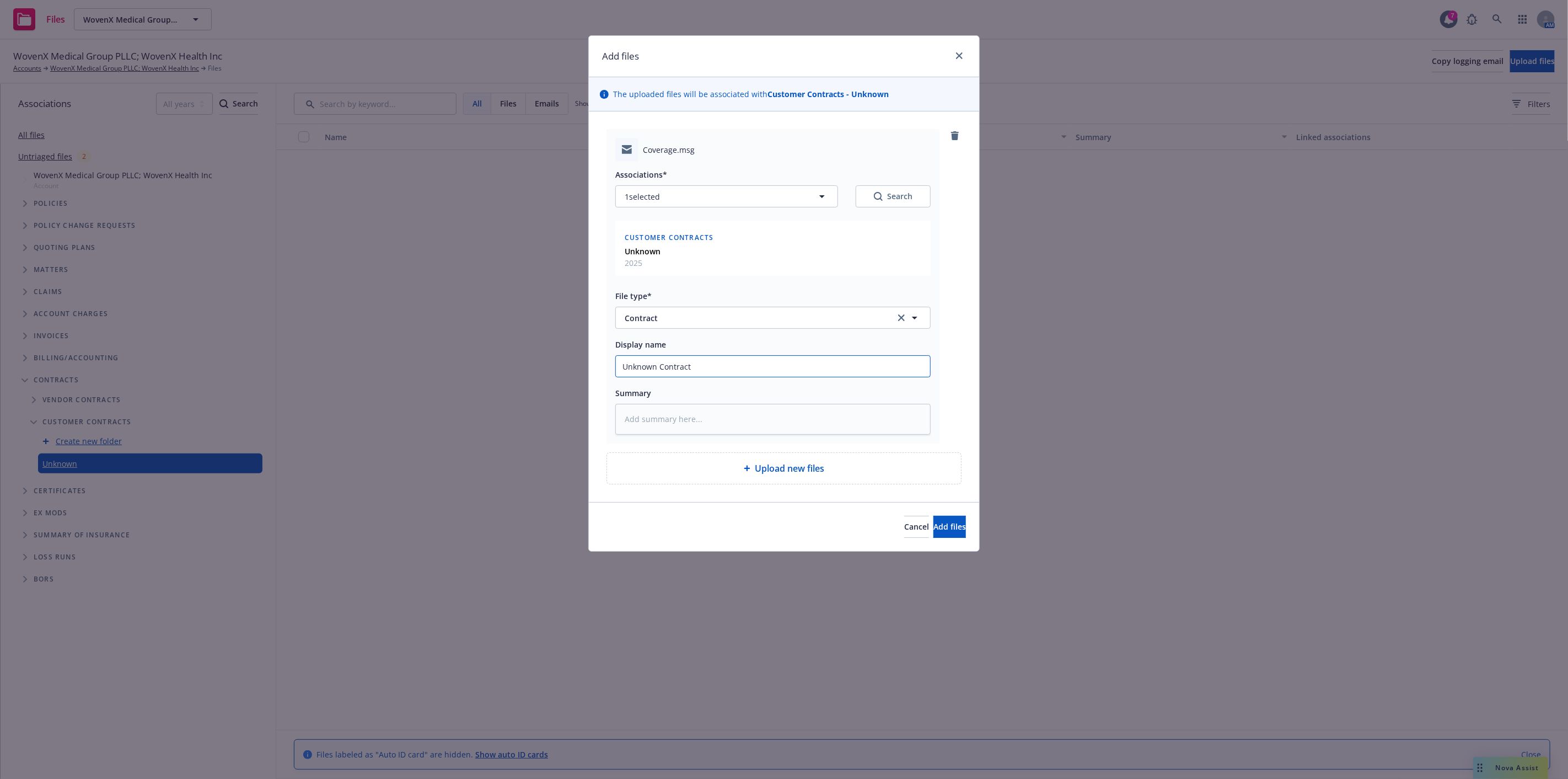
type textarea "x"
type input "Unknown Contract"
type textarea "x"
type input "Unknown Contract a"
type textarea "x"
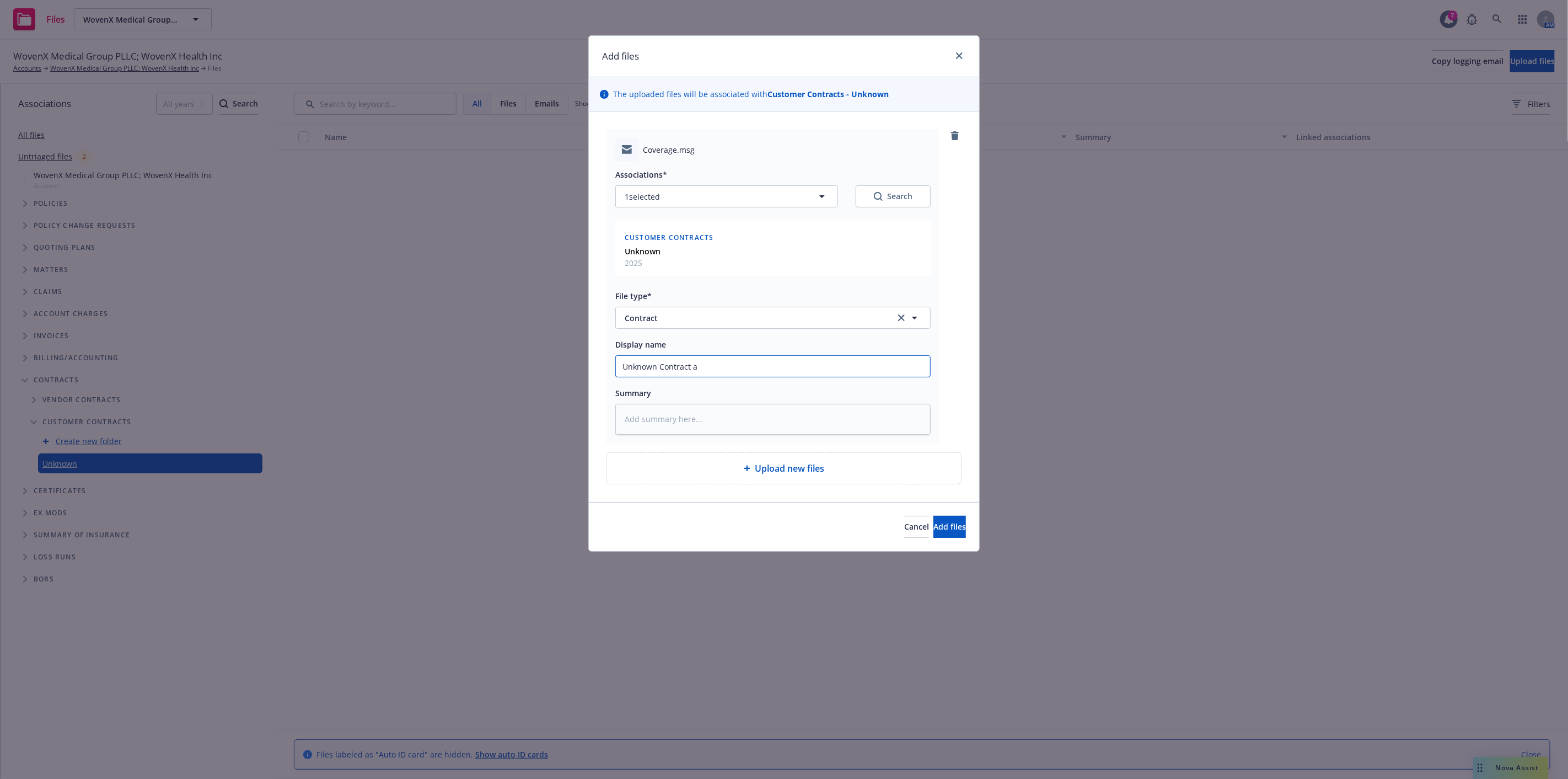
type input "Unknown Contract as"
type textarea "x"
type input "Unknown Contract as"
type textarea "x"
type input "Unknown Contract as o"
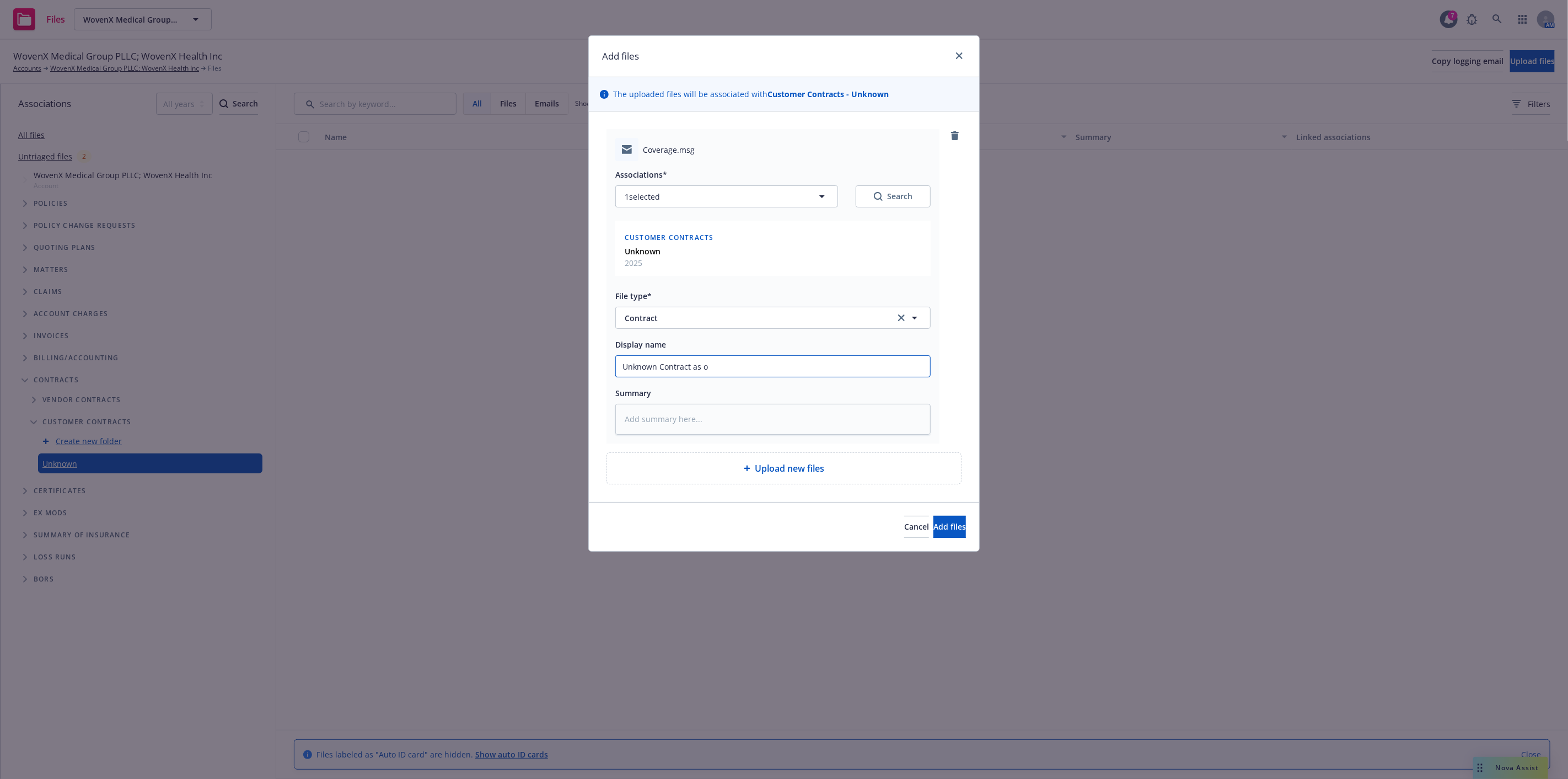
type textarea "x"
type input "Unknown Contract as of"
type textarea "x"
type input "Unknown Contract as of"
type textarea "x"
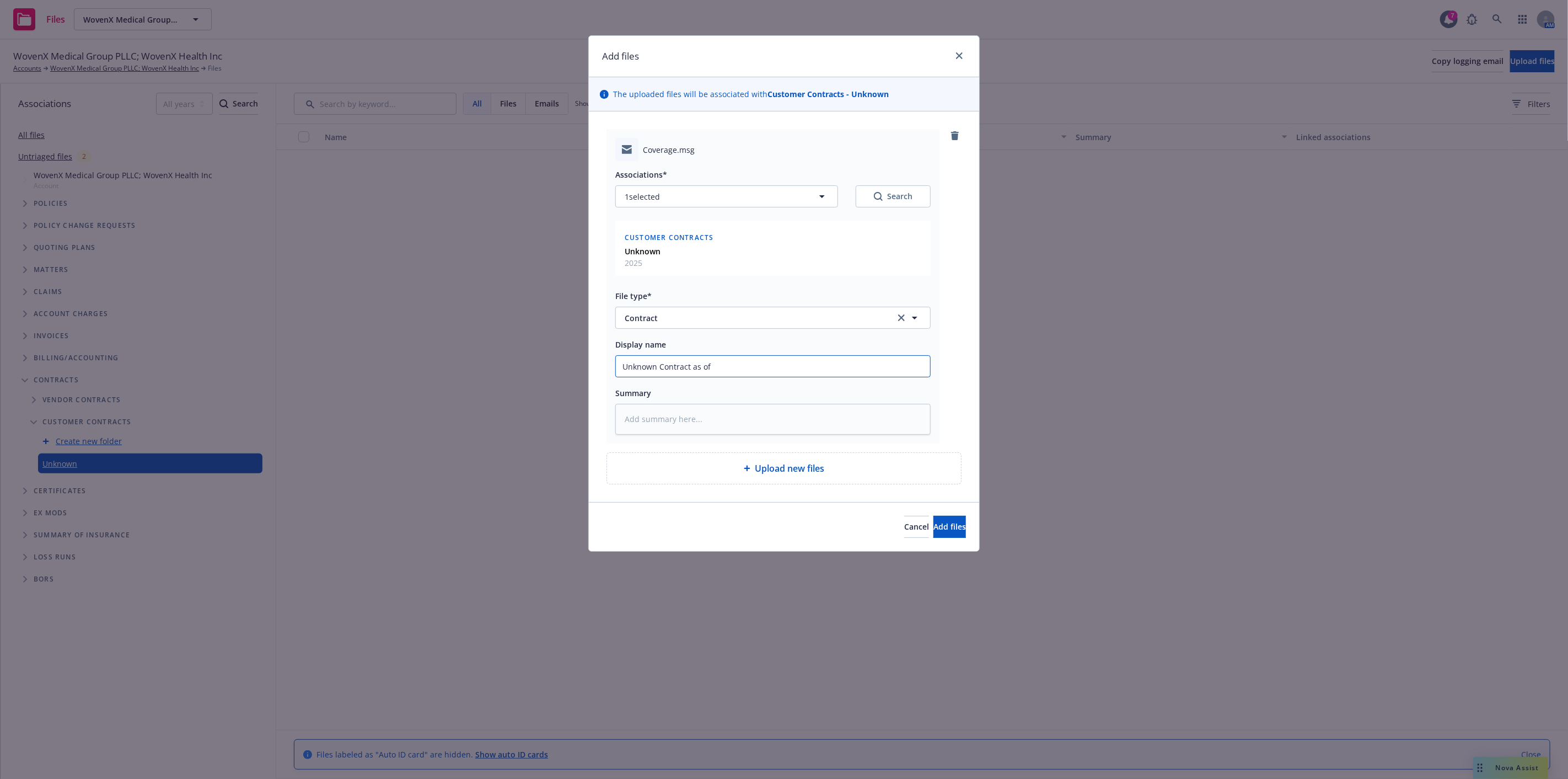
type input "Unknown Contract as of 9"
type textarea "x"
type input "Unknown Contract as of 9-"
type textarea "x"
type input "Unknown Contract as of 9-2"
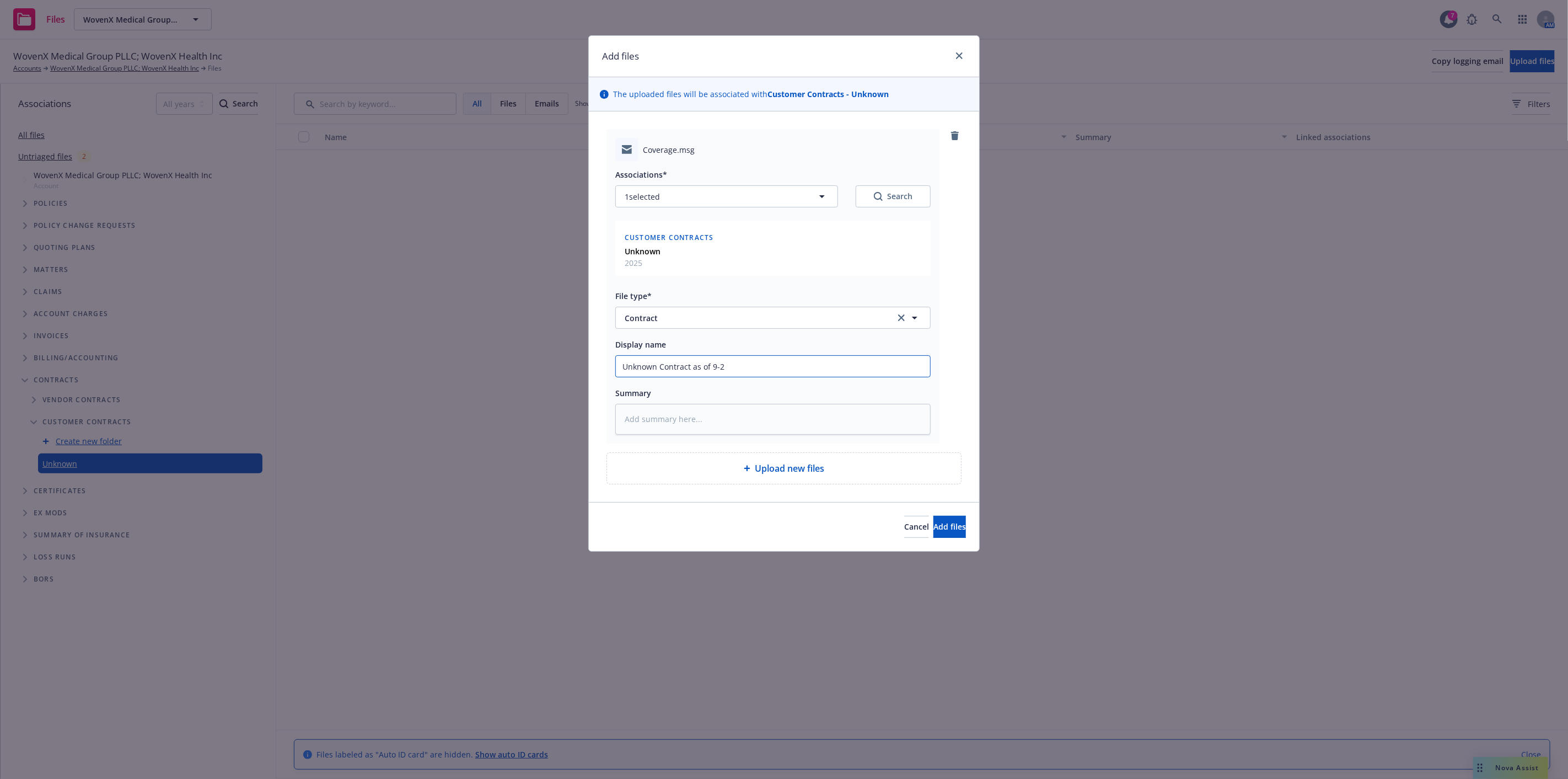
type textarea "x"
type input "Unknown Contract as of 9-28"
type textarea "x"
type input "Unknown Contract as of 9-28-"
type textarea "x"
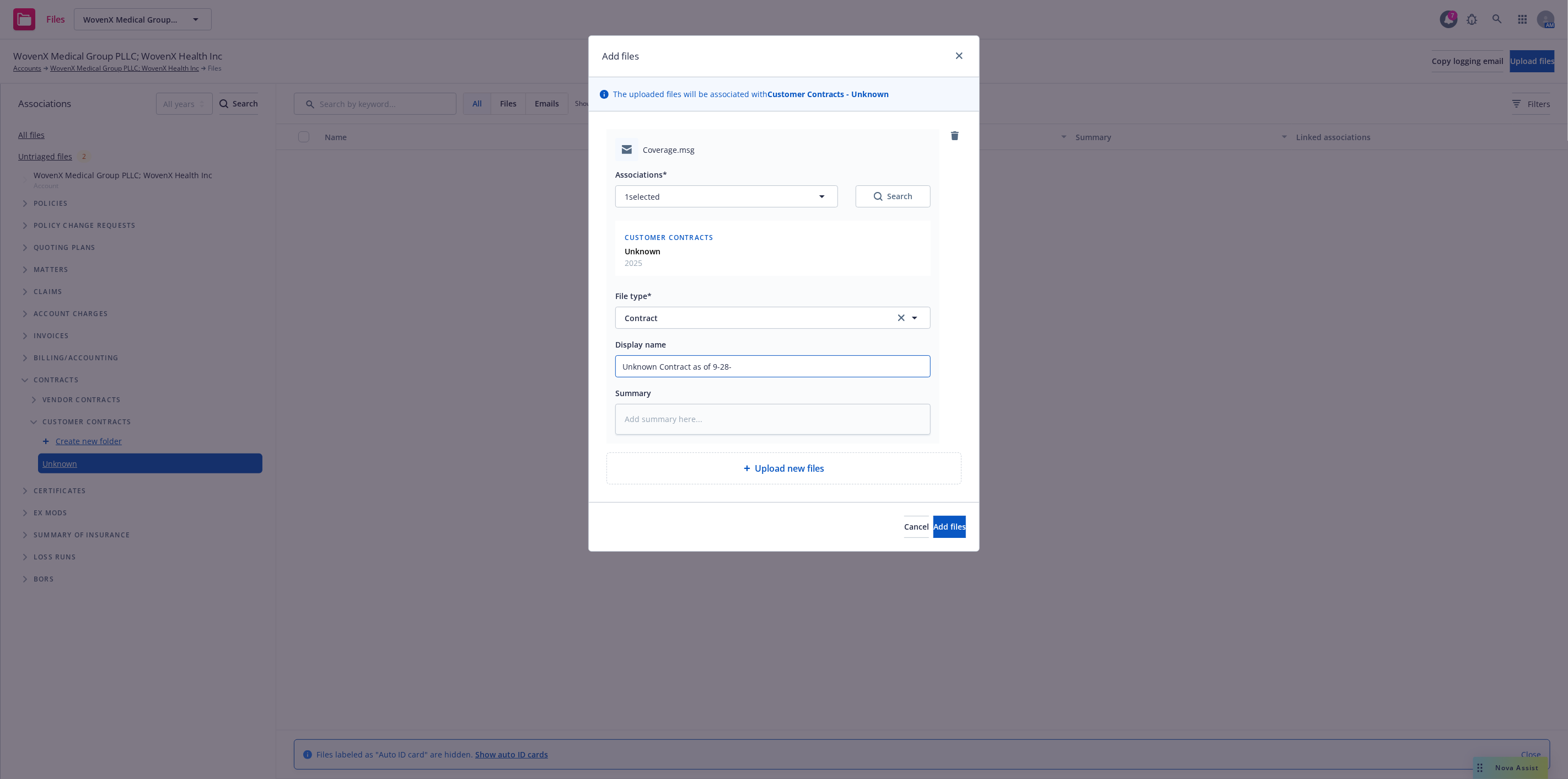
type input "Unknown Contract as of 9-28-2"
type textarea "x"
type input "Unknown Contract as of 9-28-25"
click at [933, 516] on button "Add files" at bounding box center [949, 526] width 33 height 22
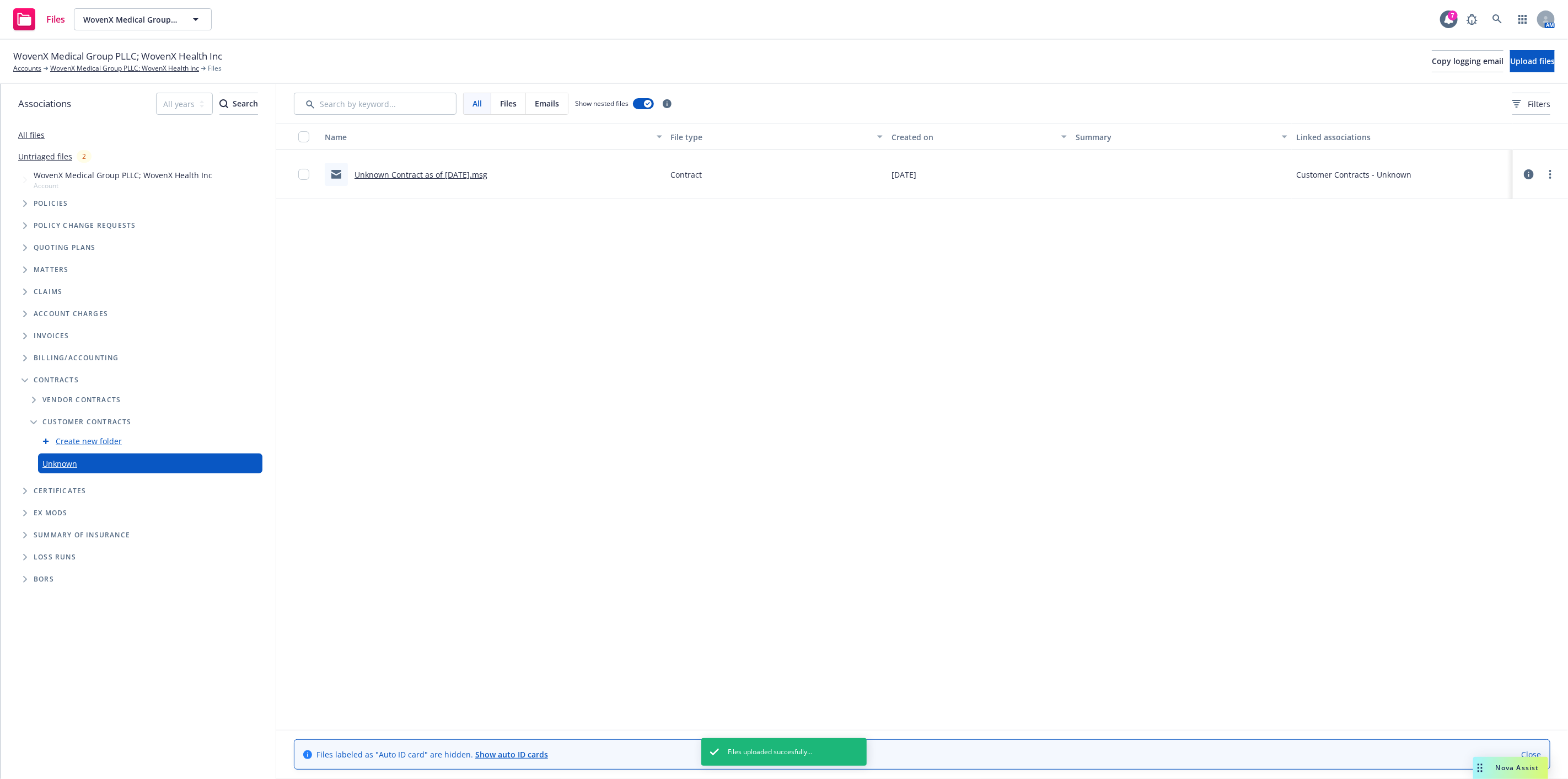
click at [1520, 79] on div "WovenX Medical Group PLLC; WovenX Health Inc Accounts WovenX Medical Group PLLC…" at bounding box center [784, 61] width 1568 height 44
click at [1519, 67] on button "Upload files" at bounding box center [1532, 61] width 45 height 22
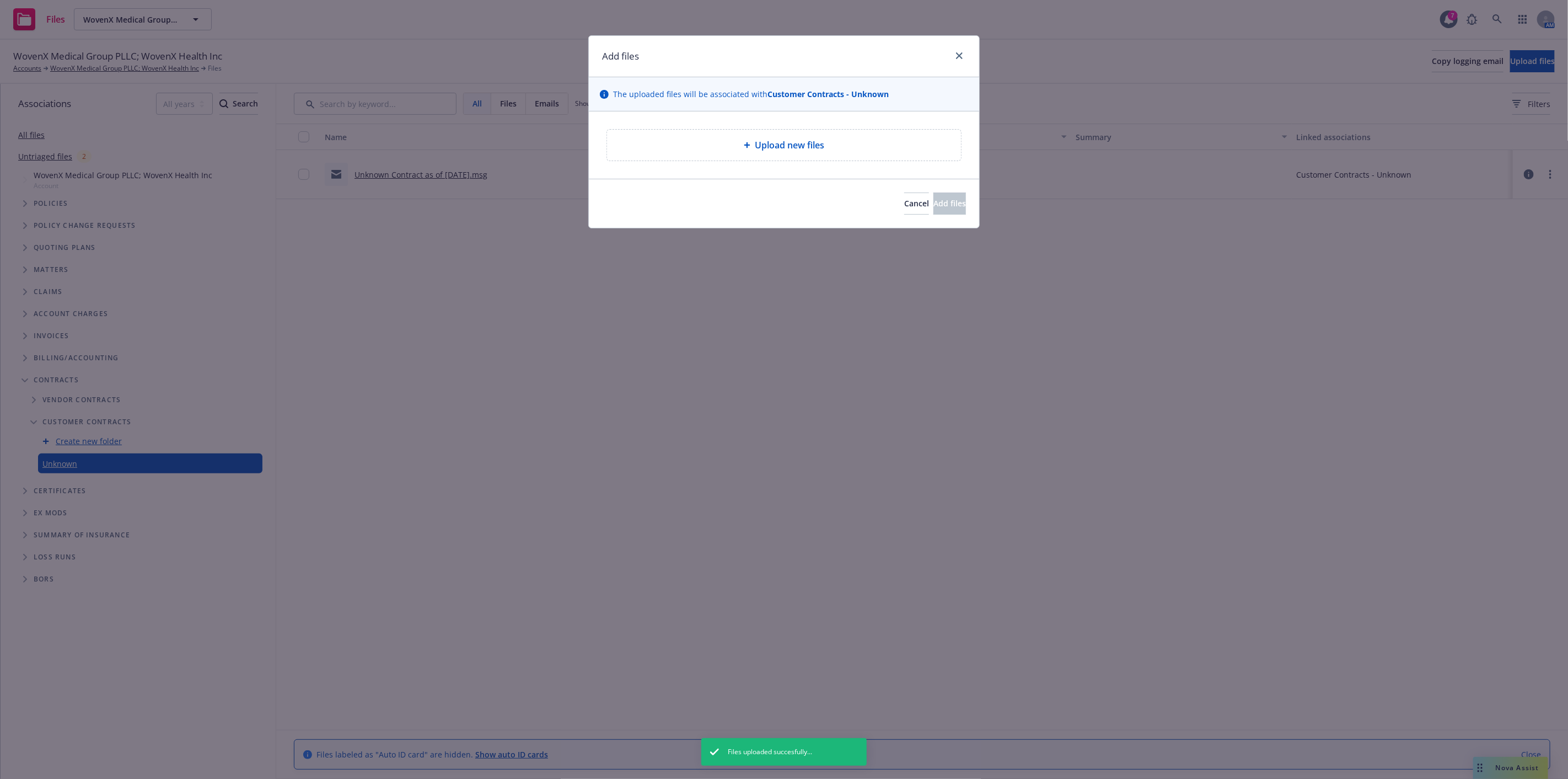
type textarea "x"
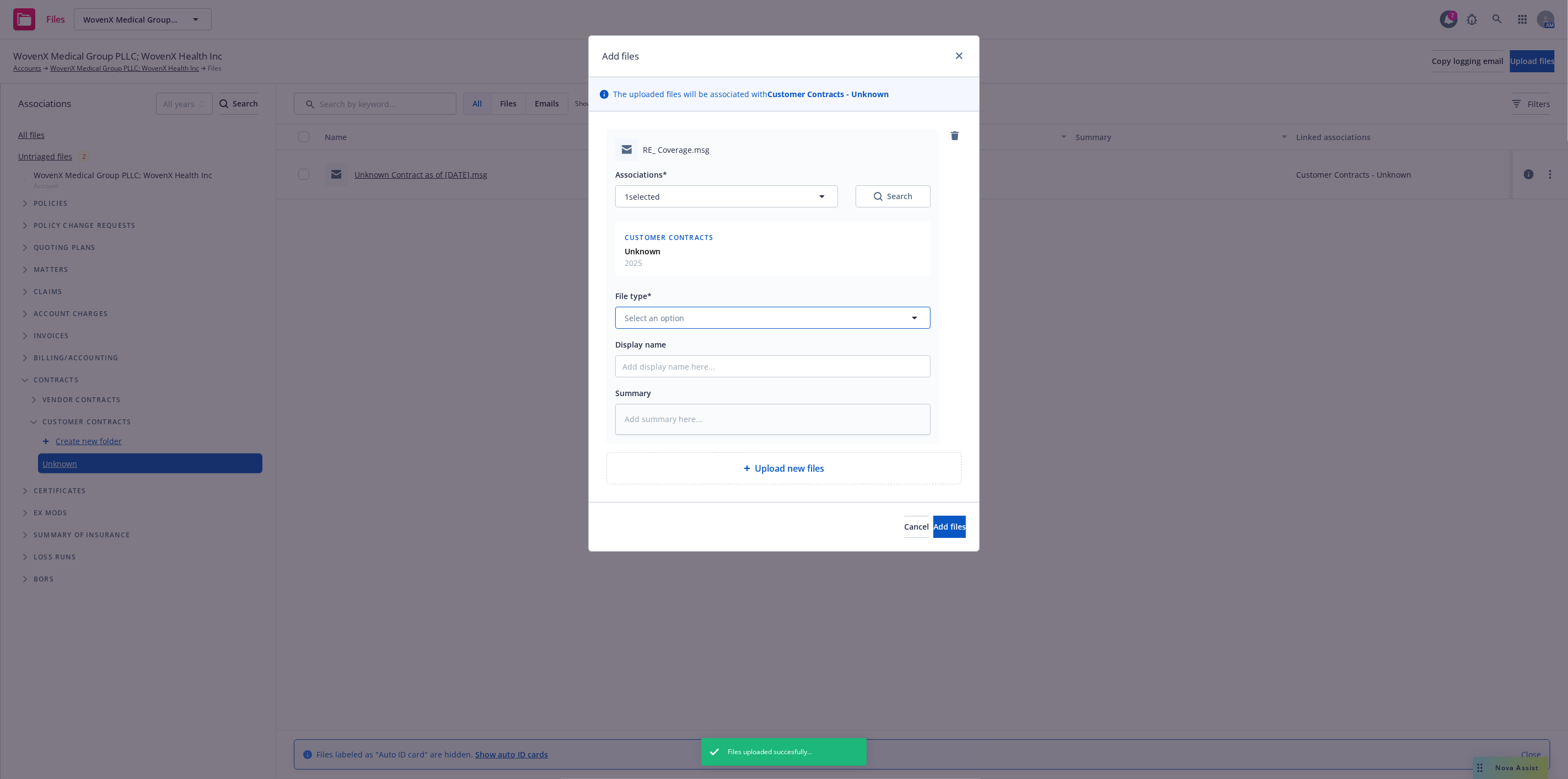
click at [809, 310] on button "Select an option" at bounding box center [773, 317] width 316 height 22
type input "em"
click at [807, 312] on input "em" at bounding box center [770, 317] width 275 height 13
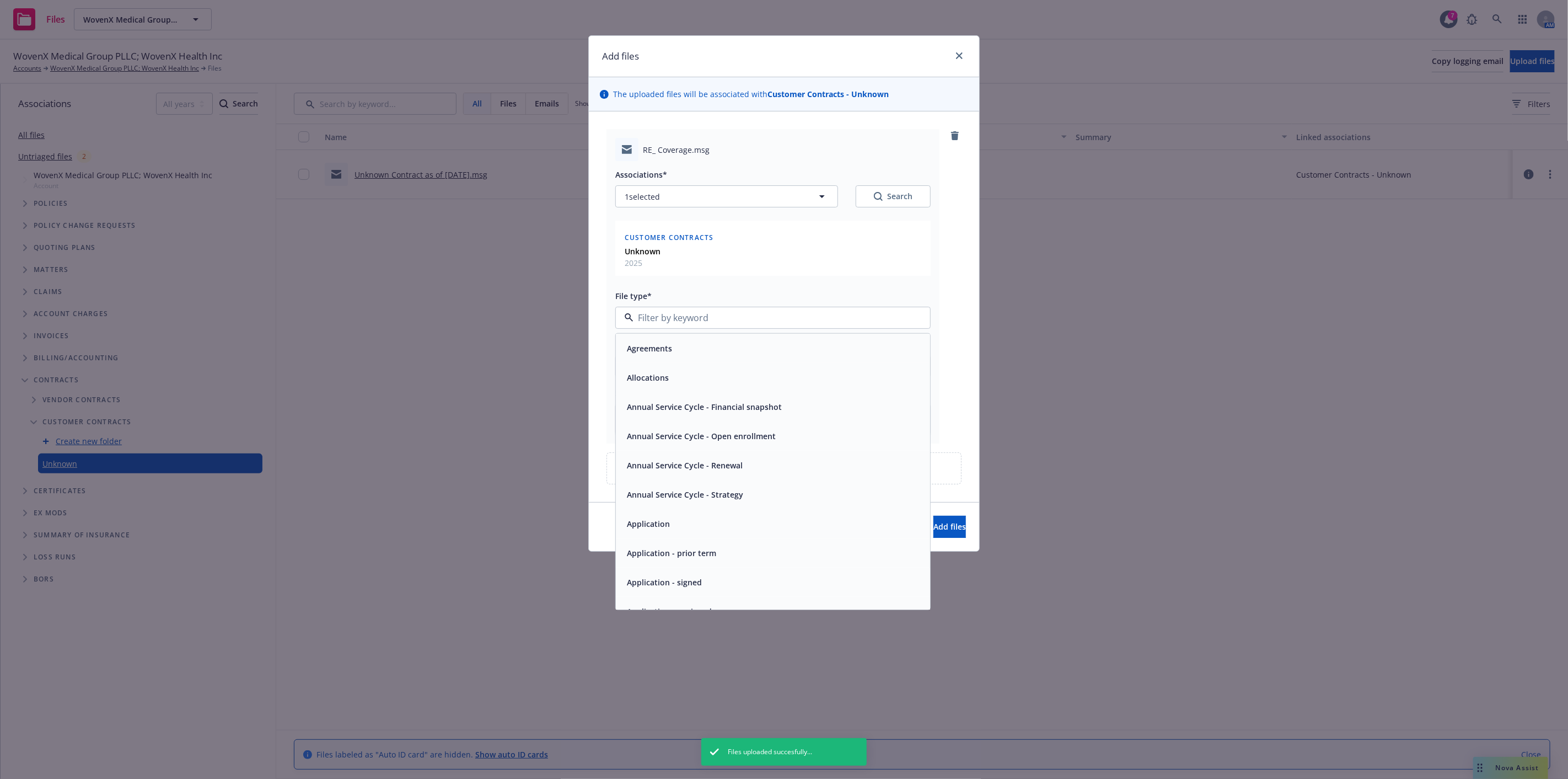
type input "c"
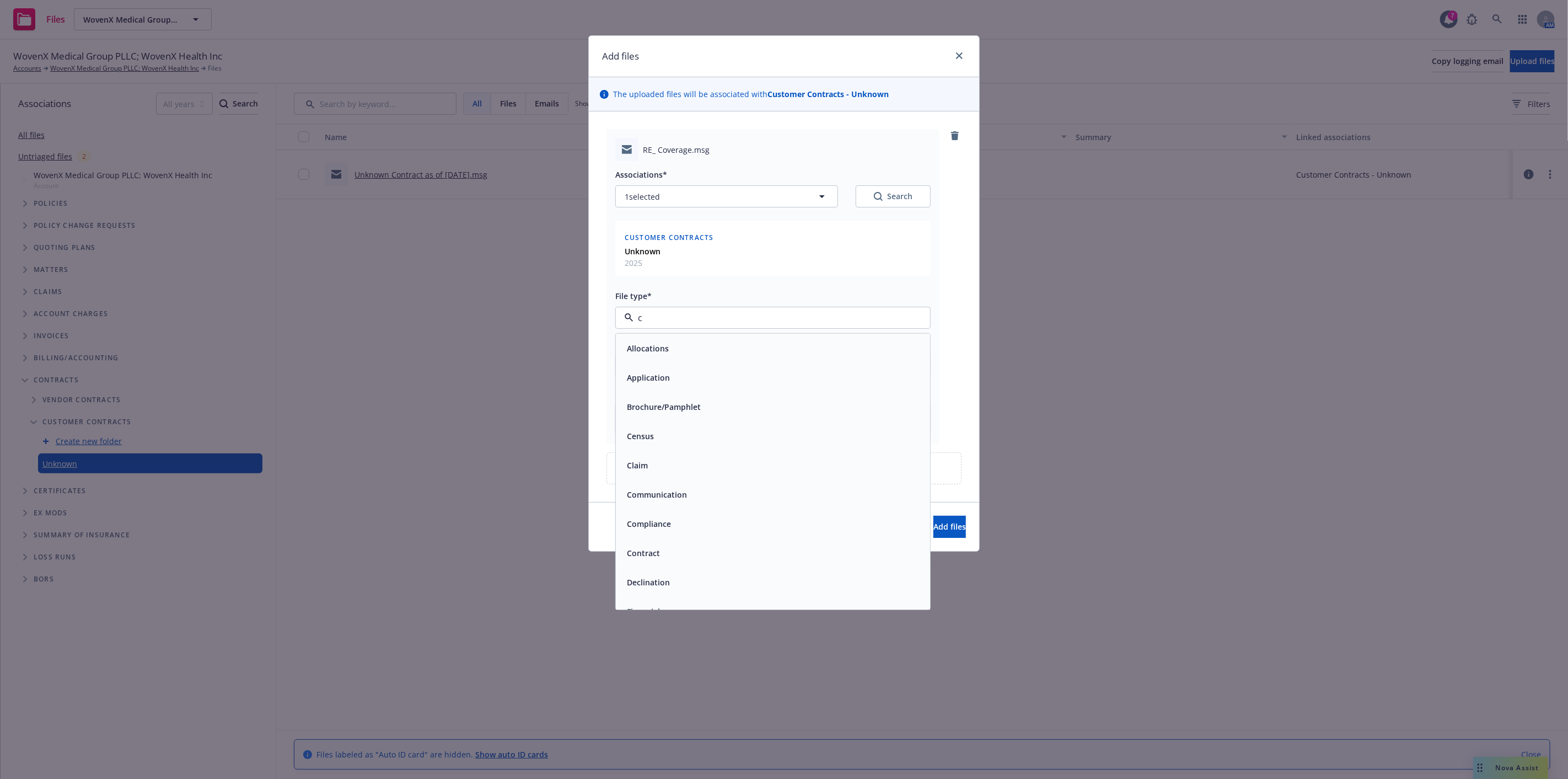
type textarea "x"
type input "contr"
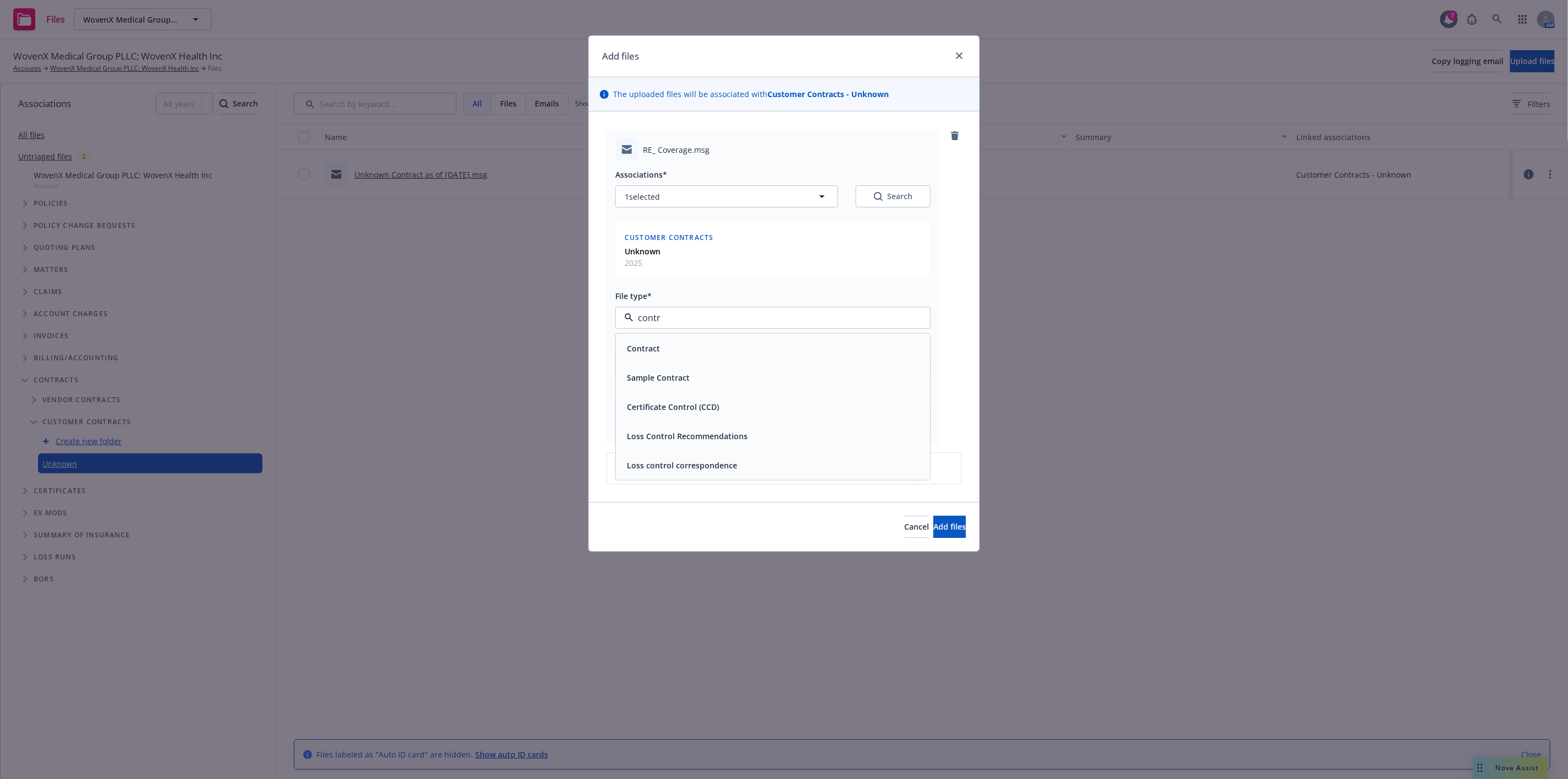
click at [807, 338] on div "Contract" at bounding box center [773, 348] width 314 height 30
drag, startPoint x: 797, startPoint y: 364, endPoint x: 801, endPoint y: 354, distance: 10.8
click at [799, 360] on input "Display name" at bounding box center [773, 366] width 314 height 21
type textarea "x"
type input "U"
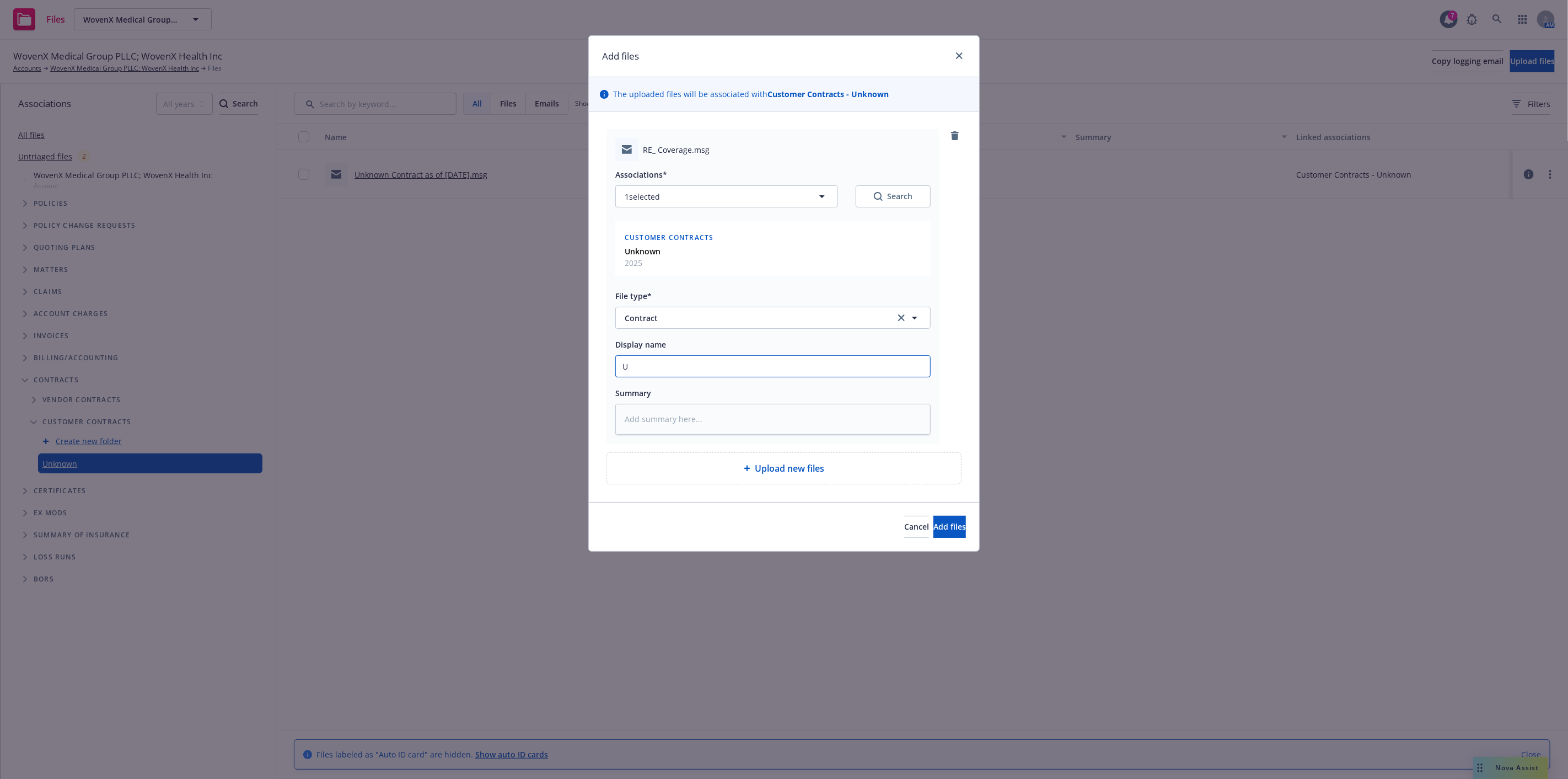
type textarea "x"
type input "Un"
type textarea "x"
type input "Unk"
type textarea "x"
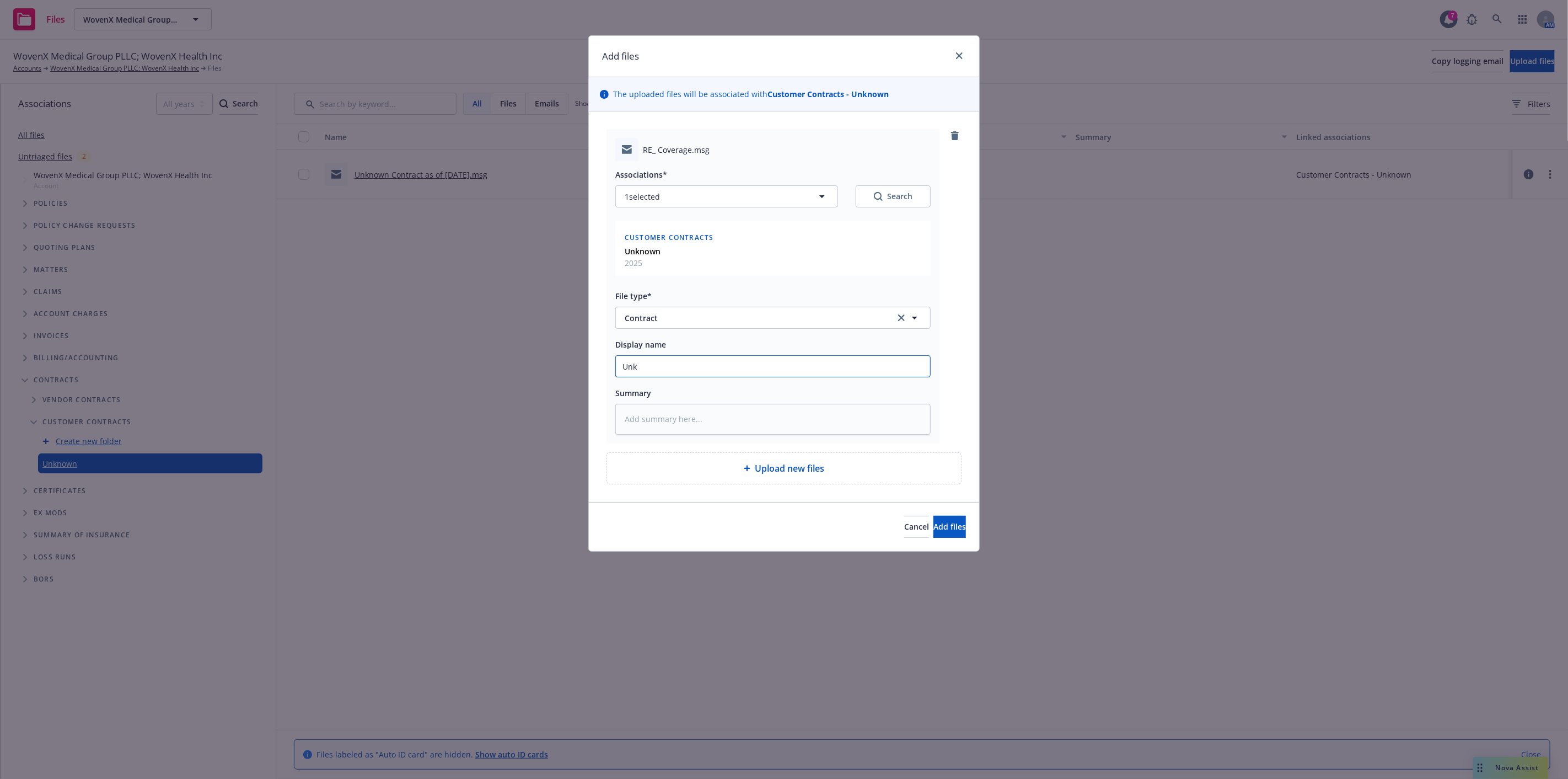
type input "Unkn"
type textarea "x"
type input "Unkno"
type textarea "x"
type input "Unknow"
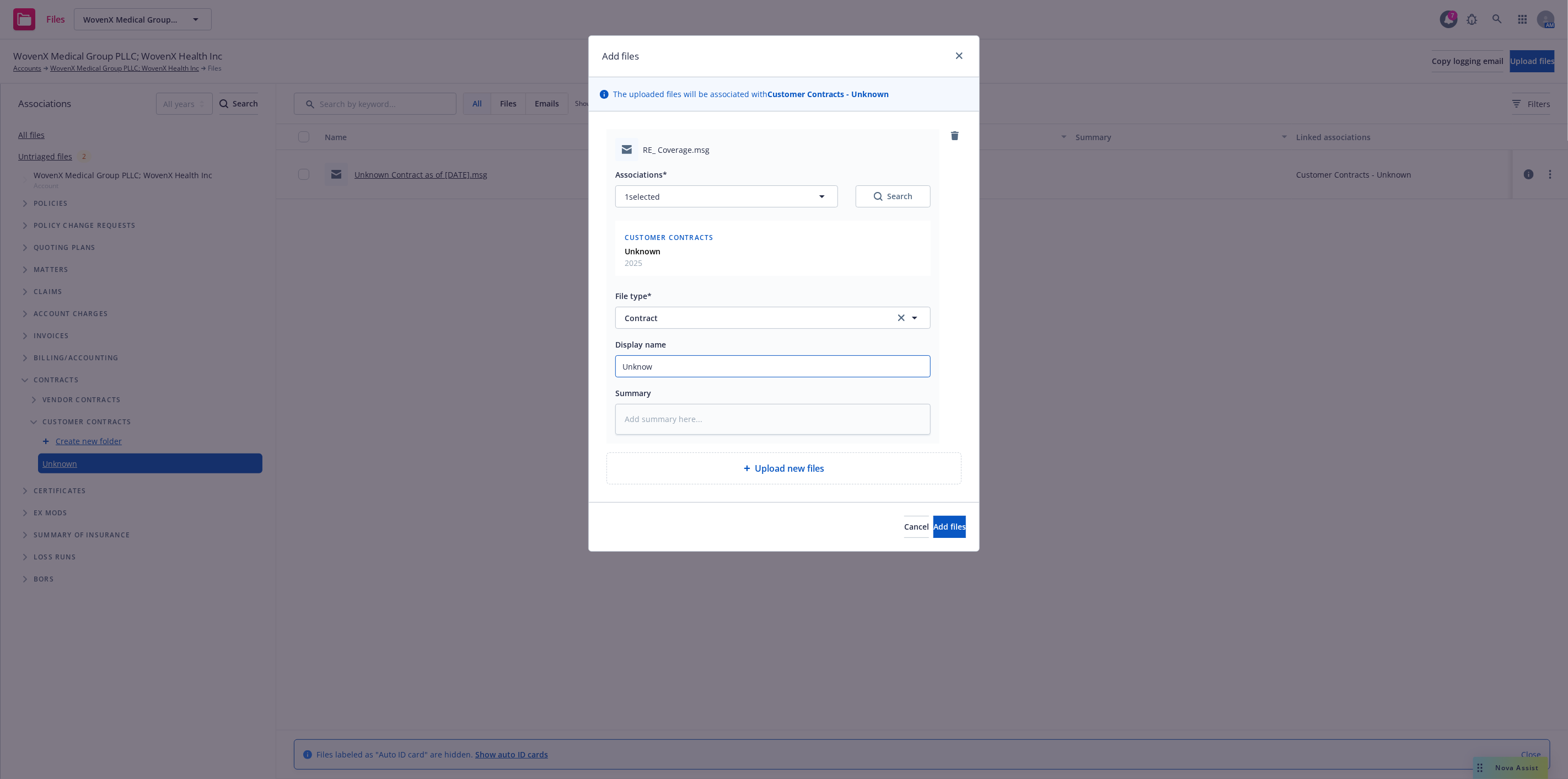
type textarea "x"
type input "Unknown"
type textarea "x"
type input "Unknown"
type textarea "x"
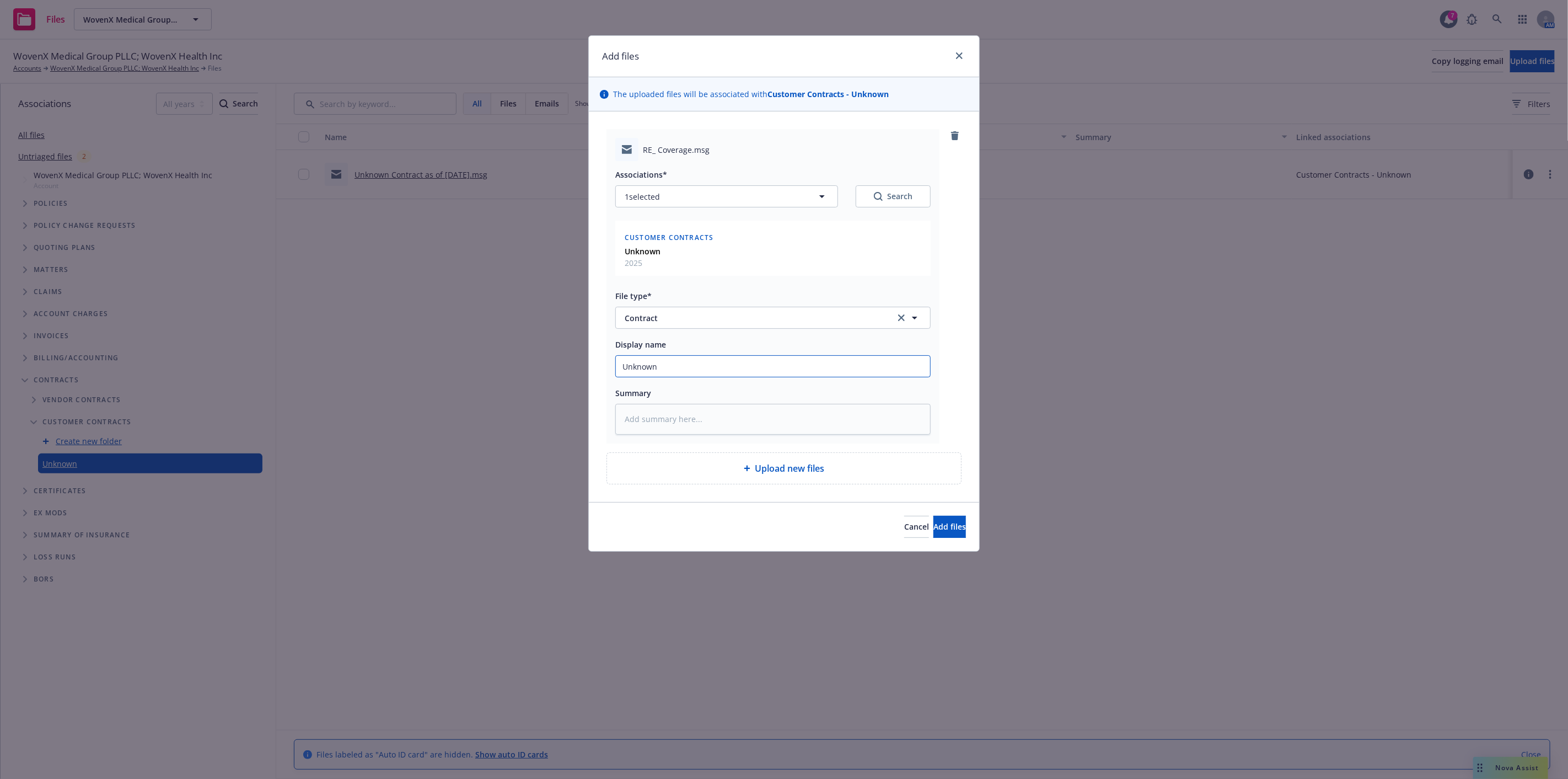
type input "Unknown C"
type textarea "x"
type input "Unknown Co"
type textarea "x"
type input "Unknown Con"
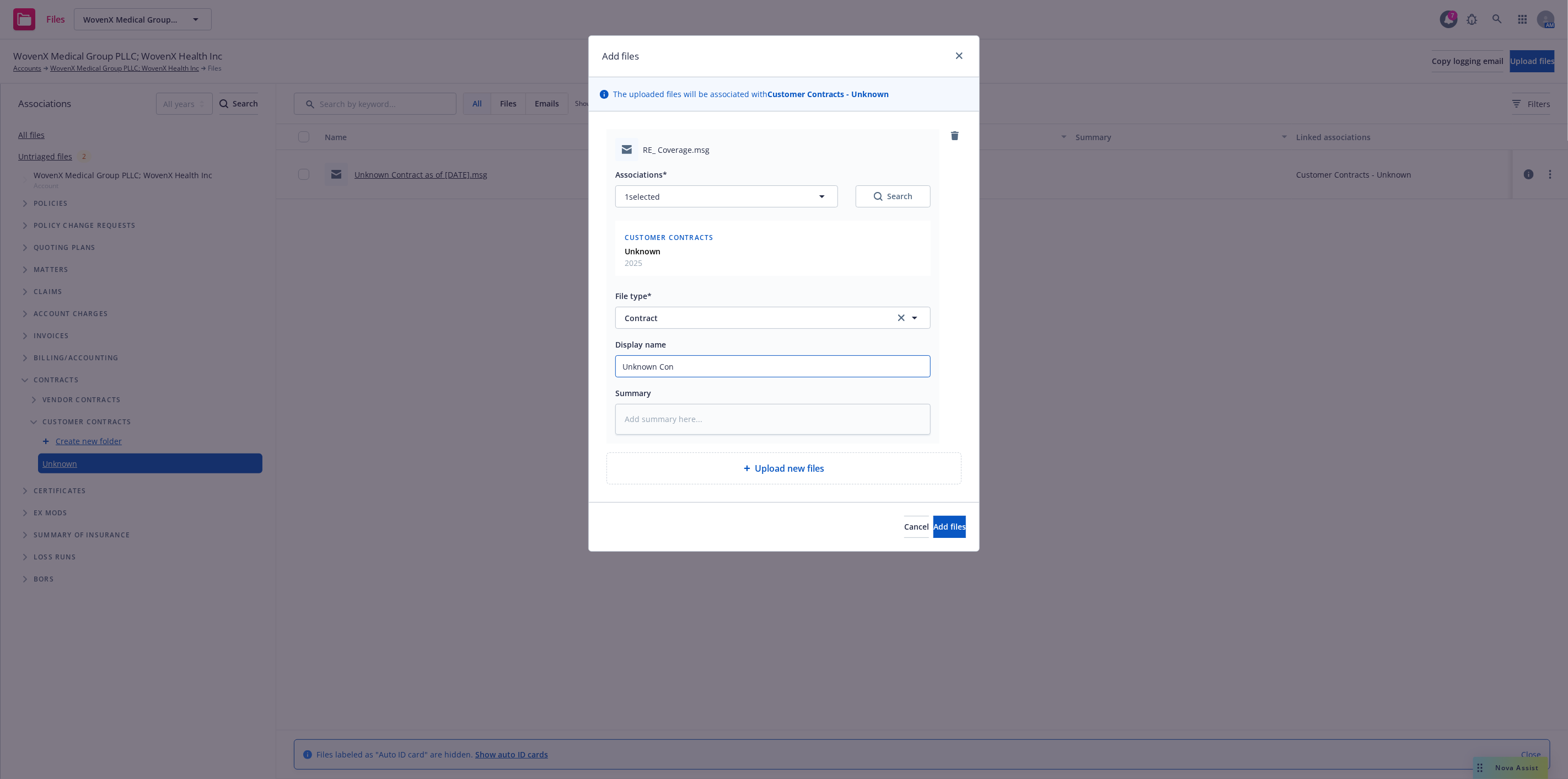
type textarea "x"
type input "Unknown Cont"
type textarea "x"
type input "Unknown Contr"
type textarea "x"
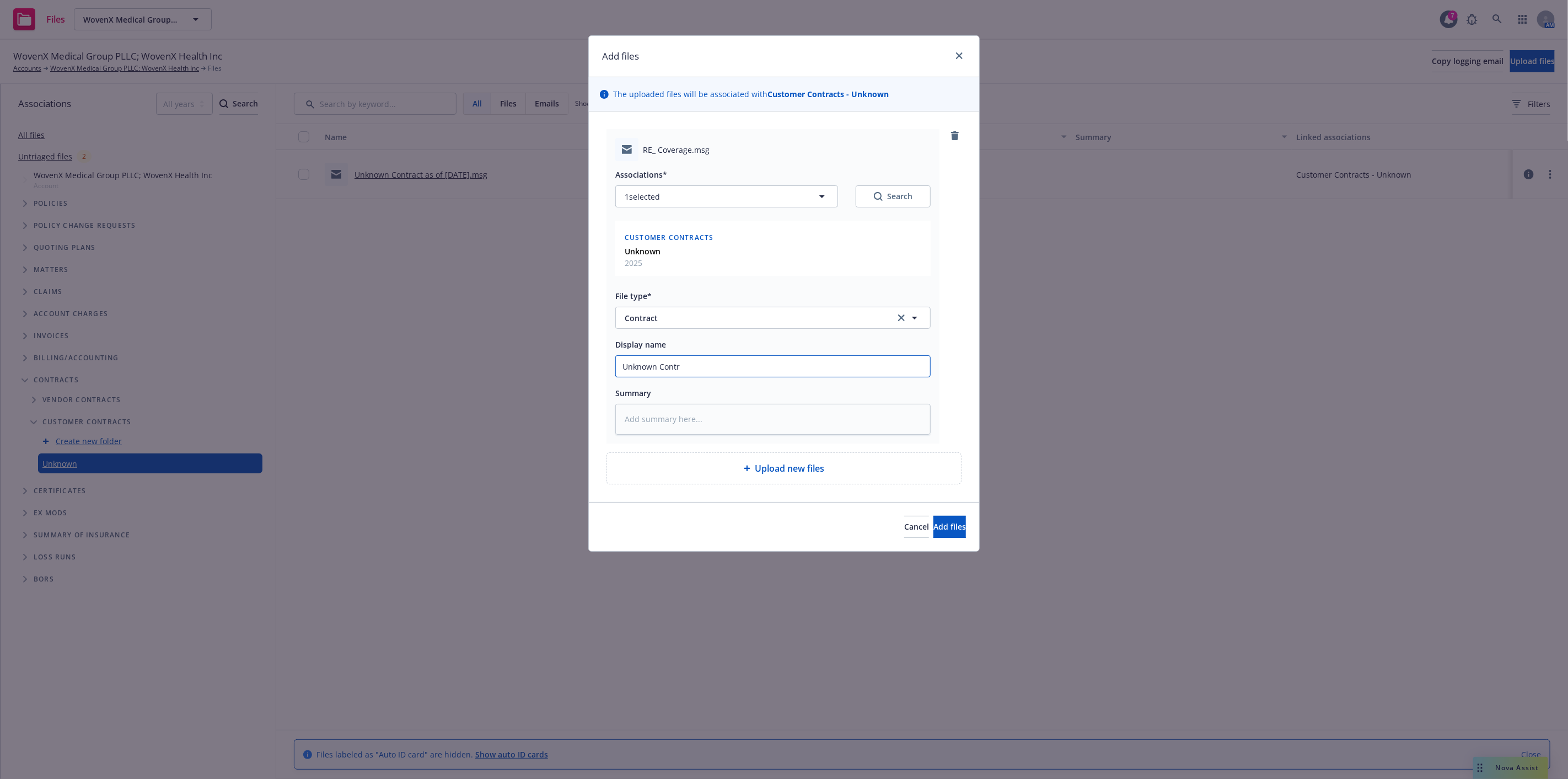
type input "Unknown Contra"
type textarea "x"
type input "Unknown Contrac"
type textarea "x"
type input "Unknown Contract"
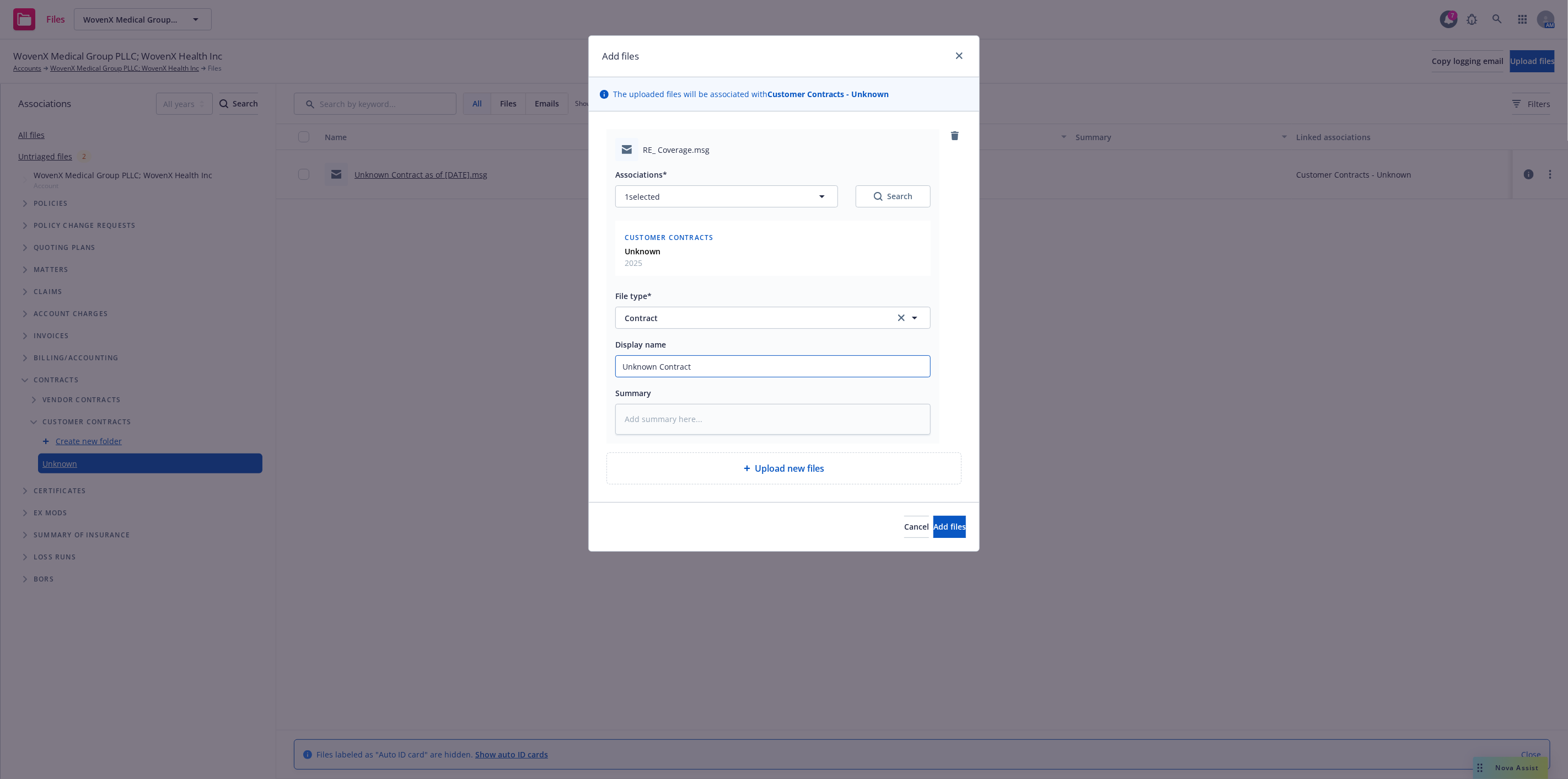
type textarea "x"
type input "Unknown Contract"
type textarea "x"
type input "Unknown Contract R"
type textarea "x"
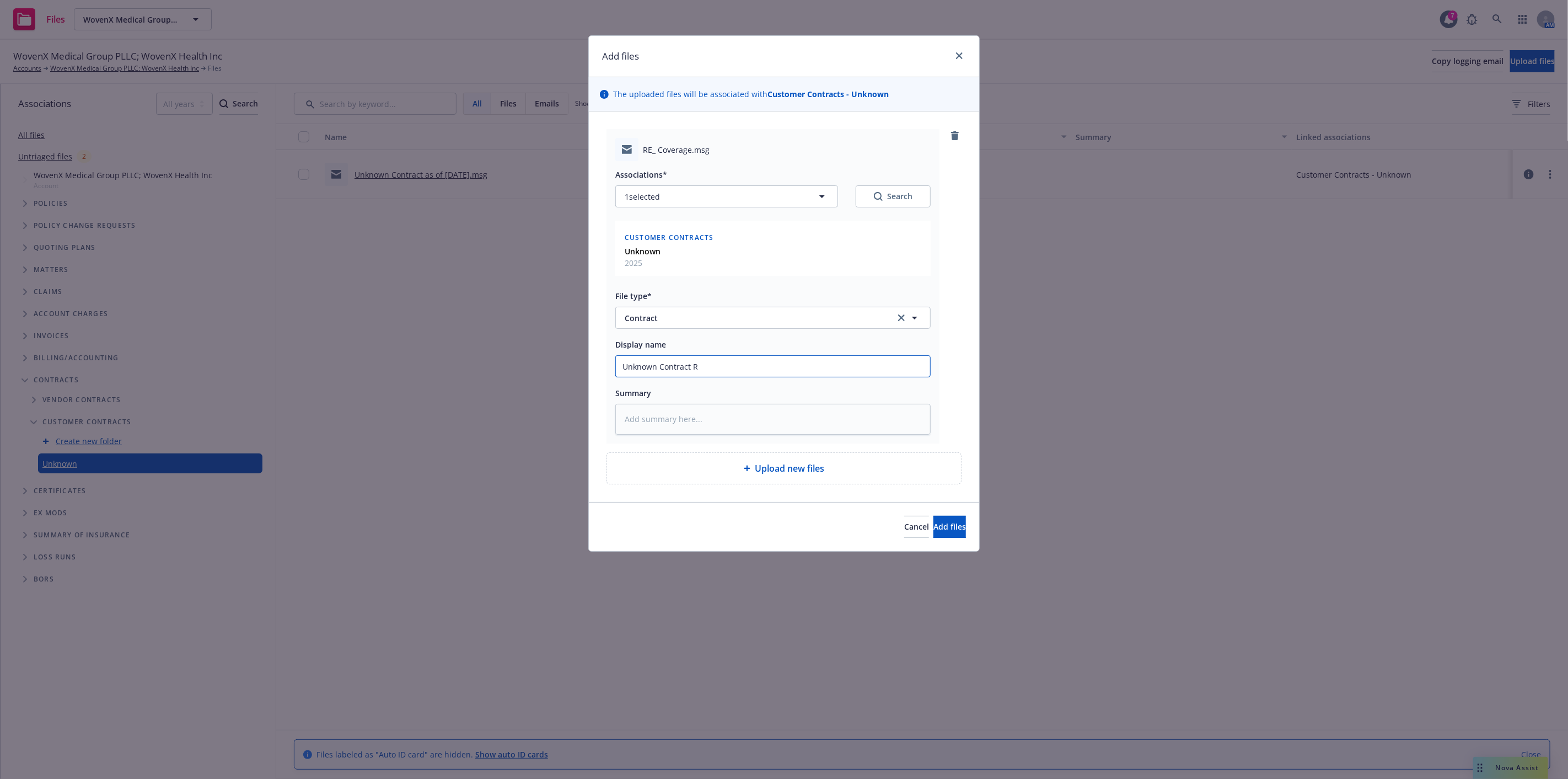
type input "Unknown Contract Re"
type textarea "x"
type input "Unknown Contract Rev"
type textarea "x"
type input "Unknown Contract Revi"
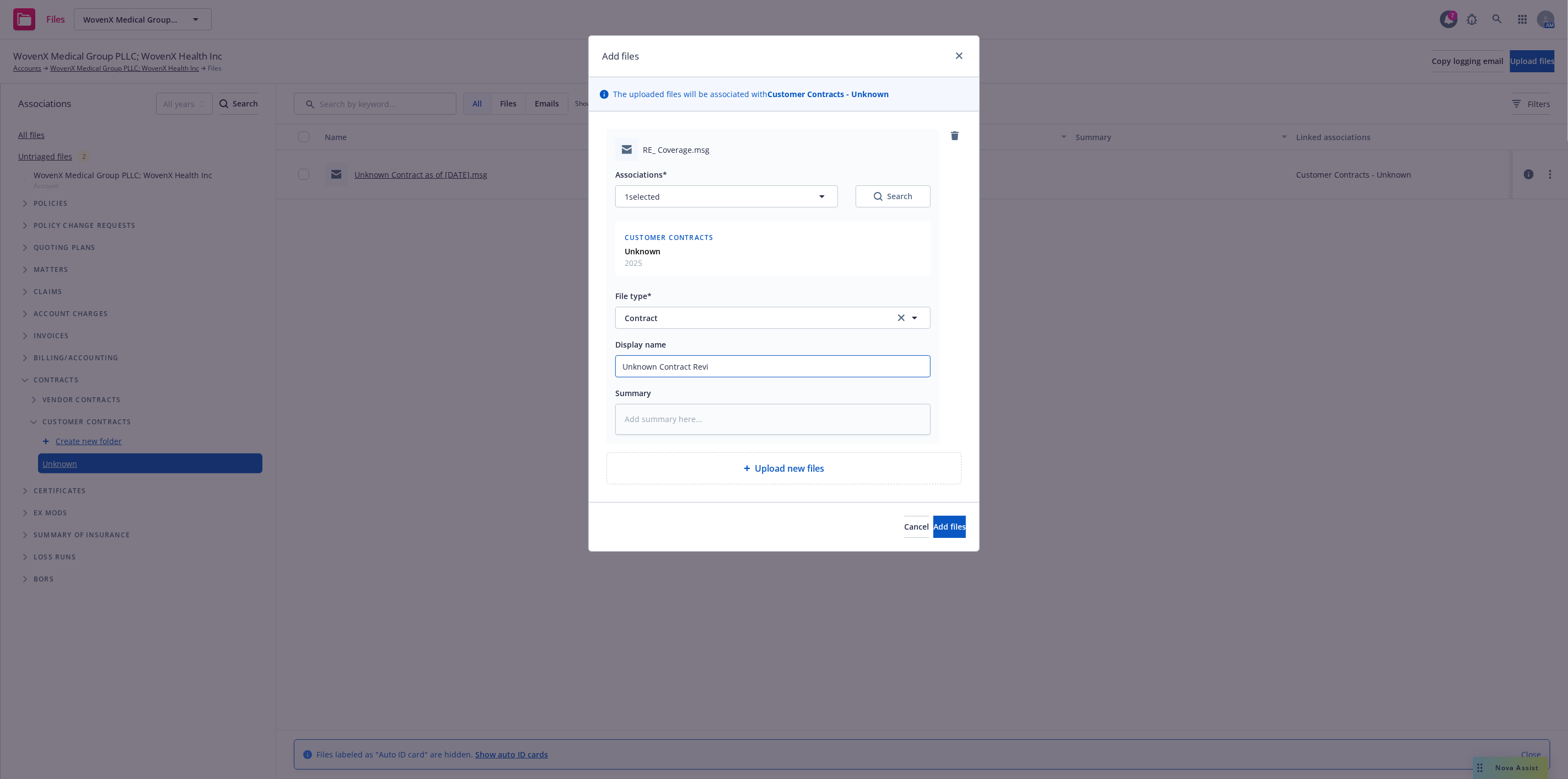
type textarea "x"
type input "Unknown Contract Review"
type textarea "x"
type input "Unknown Contract Review"
type textarea "x"
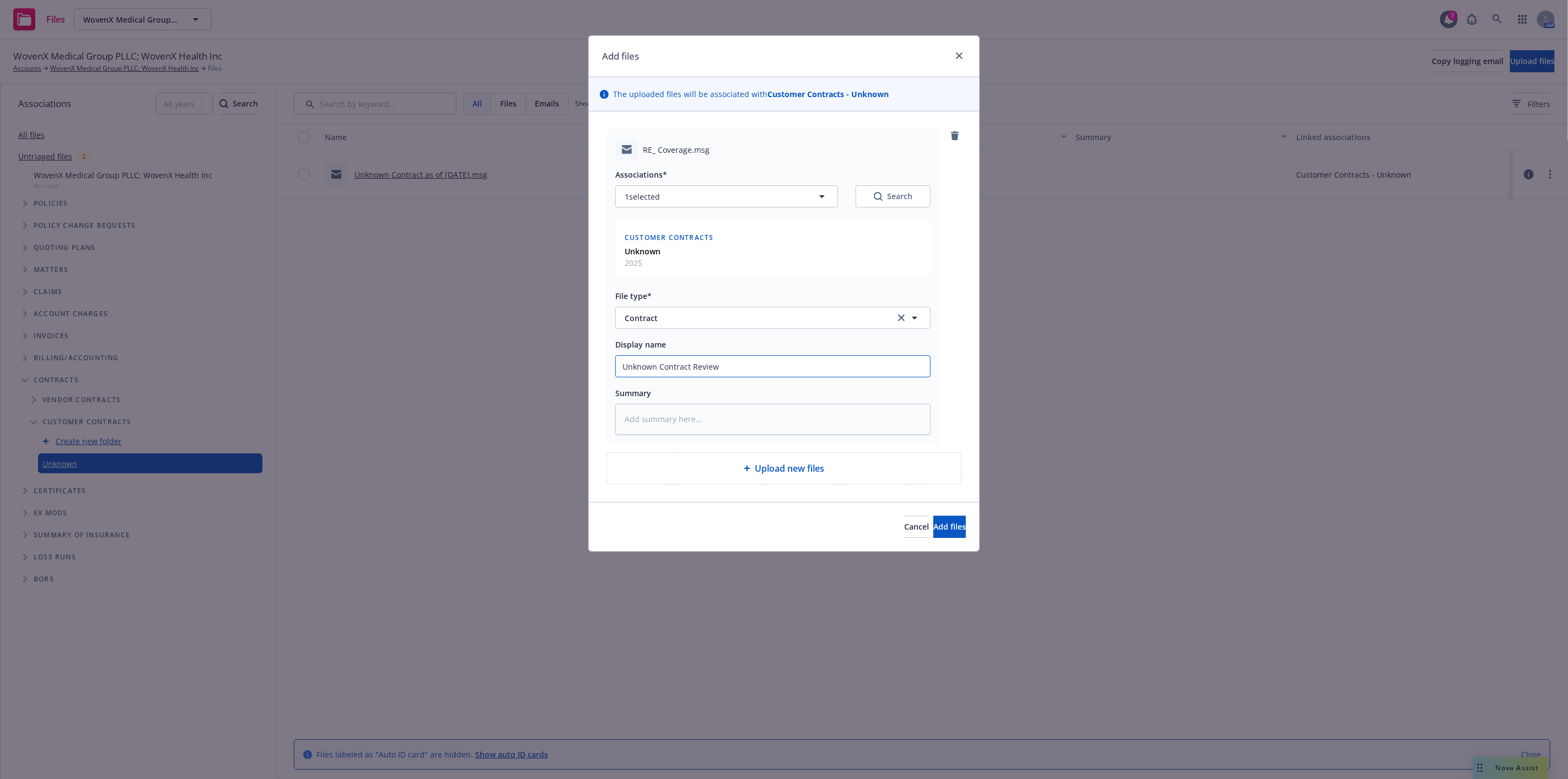
type input "Unknown Contract Review t"
type textarea "x"
type input "Unknown Contract Review to"
type textarea "x"
type input "Unknown Contract Review to"
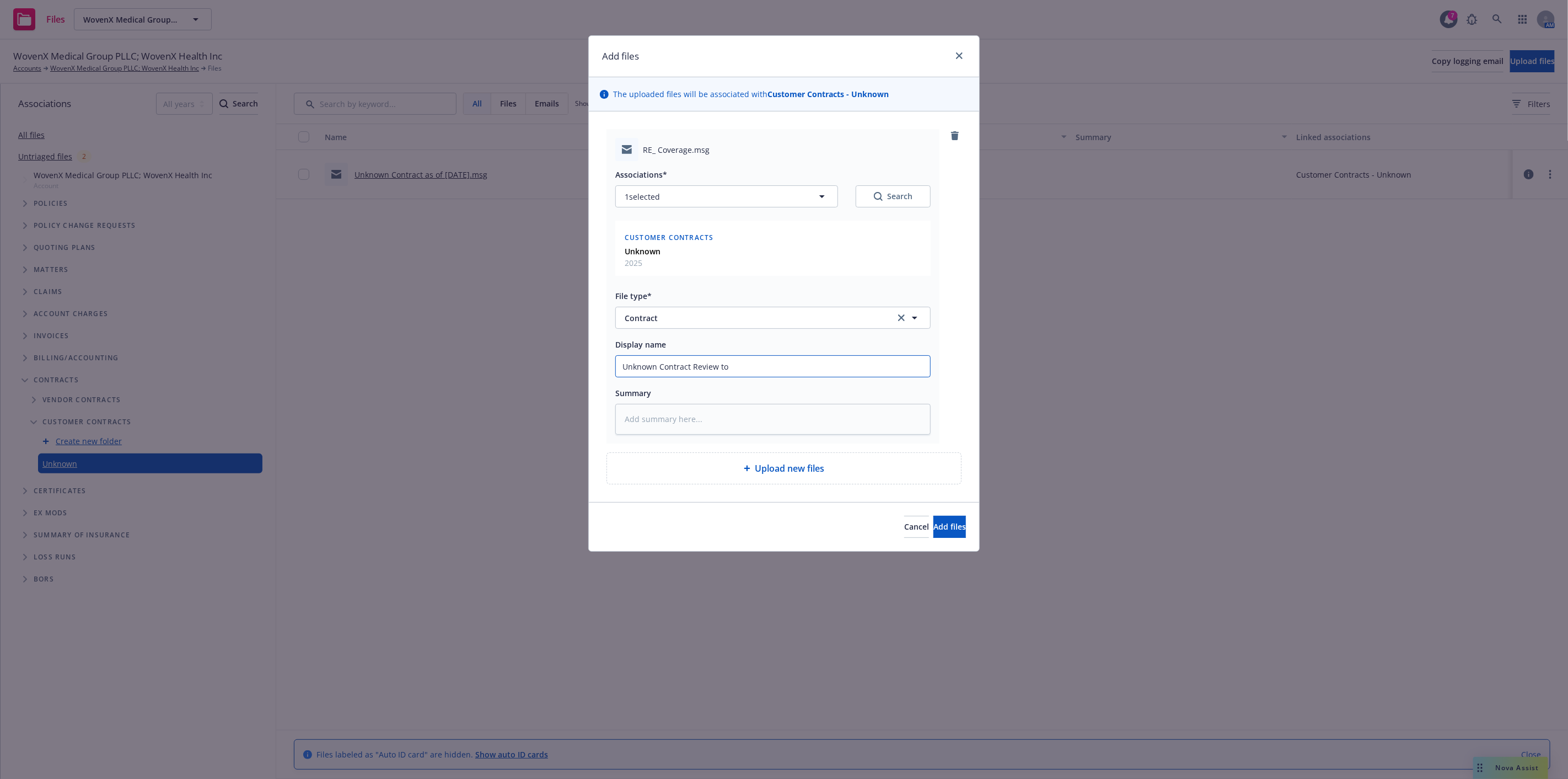
type textarea "x"
type input "Unknown Contract Review to I"
type textarea "x"
type input "Unknown Contract Review to IN"
type textarea "x"
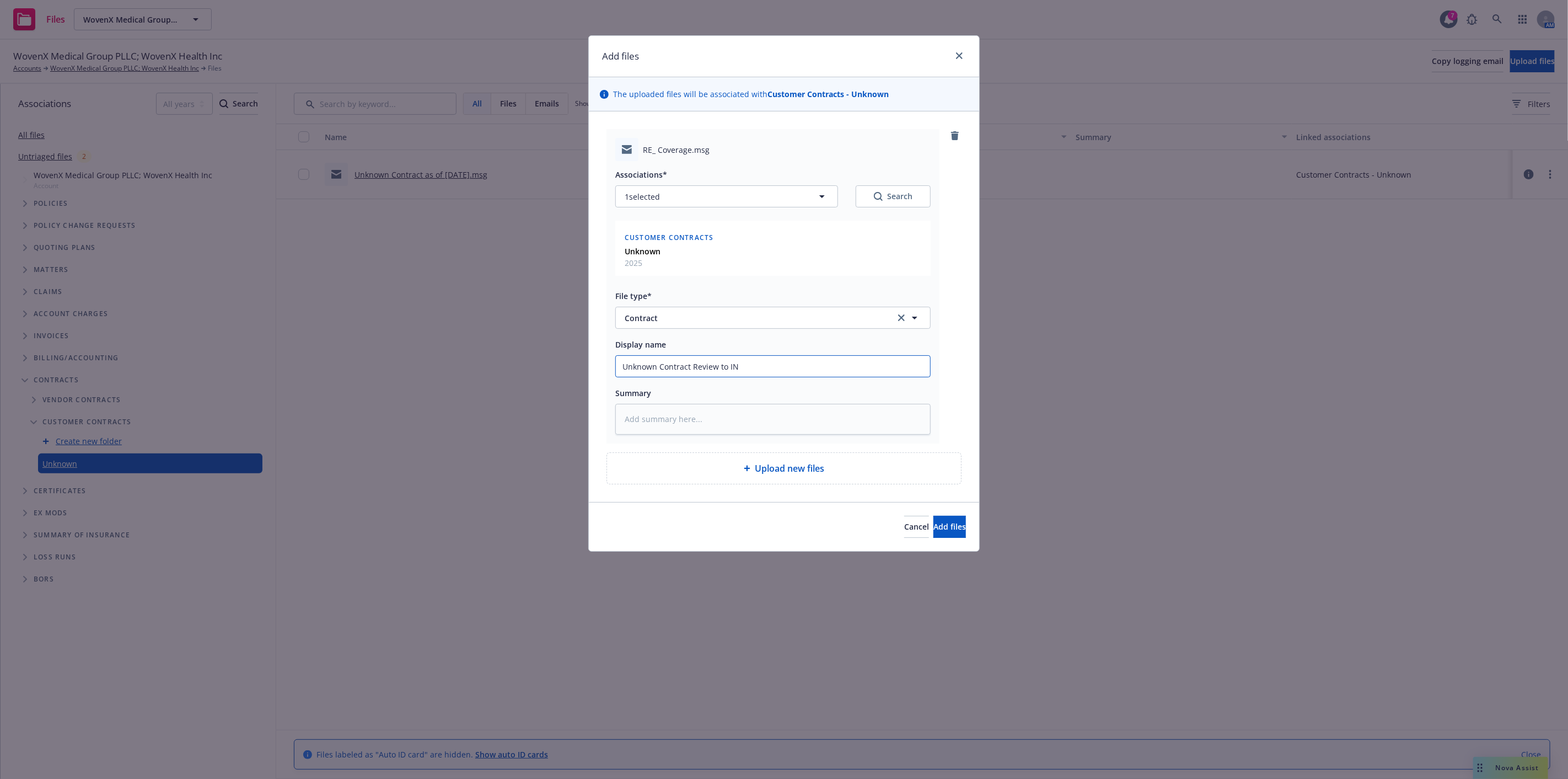
type input "Unknown Contract Review to INS"
type textarea "x"
type input "Unknown Contract Review to INSD"
type textarea "x"
type input "Unknown Contract Review to INSDR"
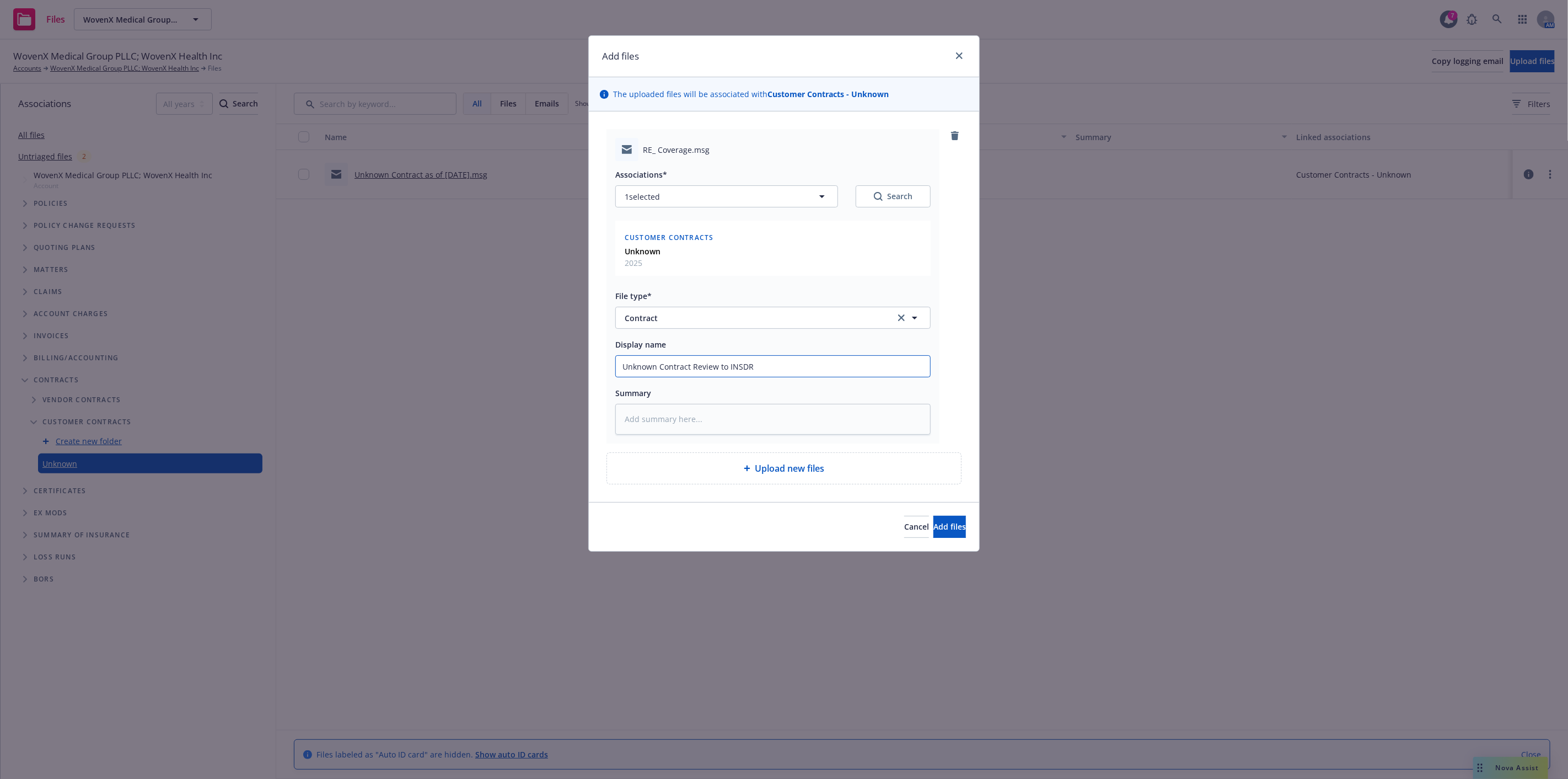
type textarea "x"
type input "Unknown Contract Review to INSD"
type textarea "x"
type input "Unknown Contract Review to INS"
type textarea "x"
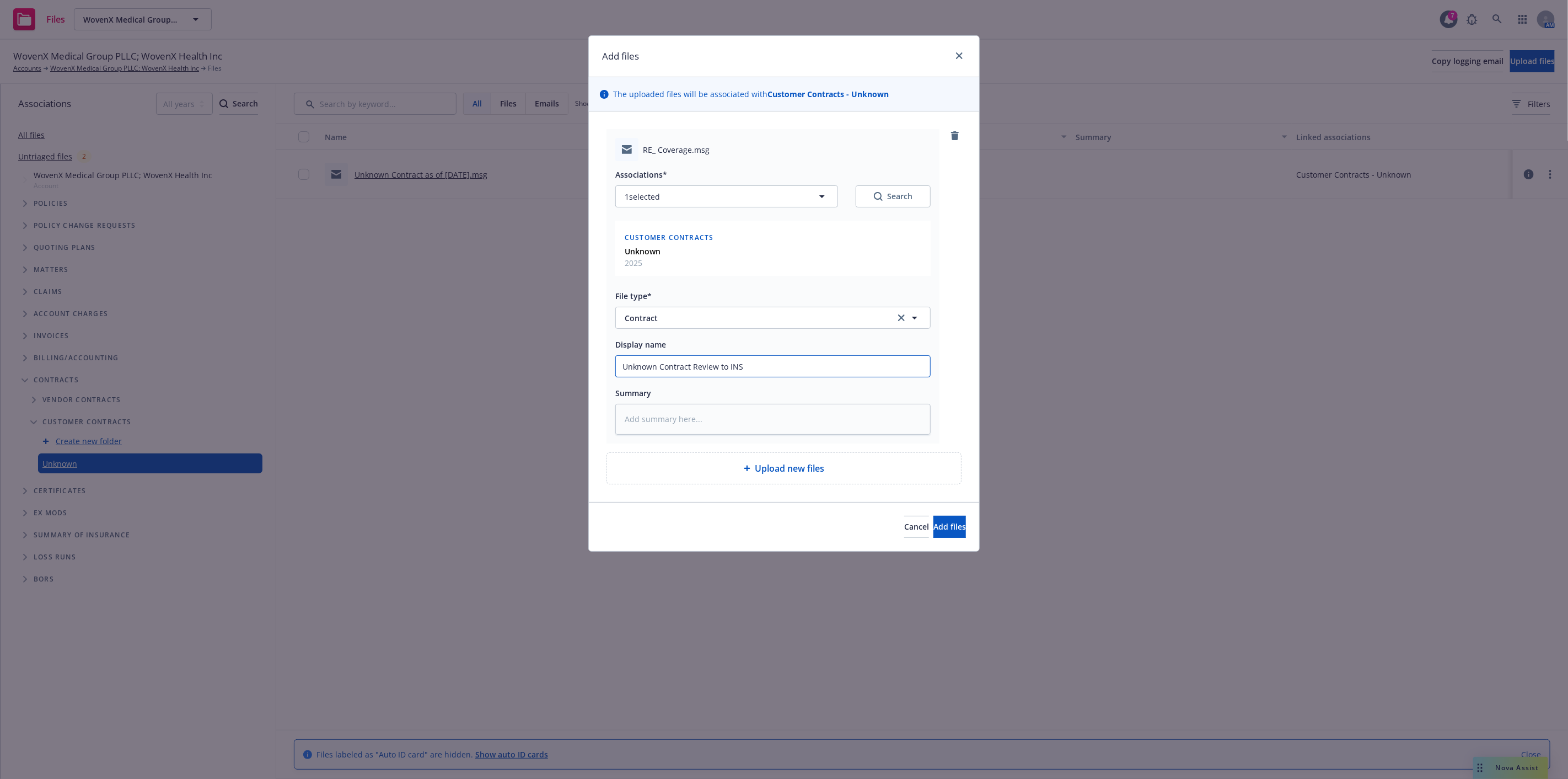
type input "Unknown Contract Review to INSR"
type textarea "x"
type input "Unknown Contract Review to INSRD"
type textarea "x"
type input "Unknown Contract Review to INSRD"
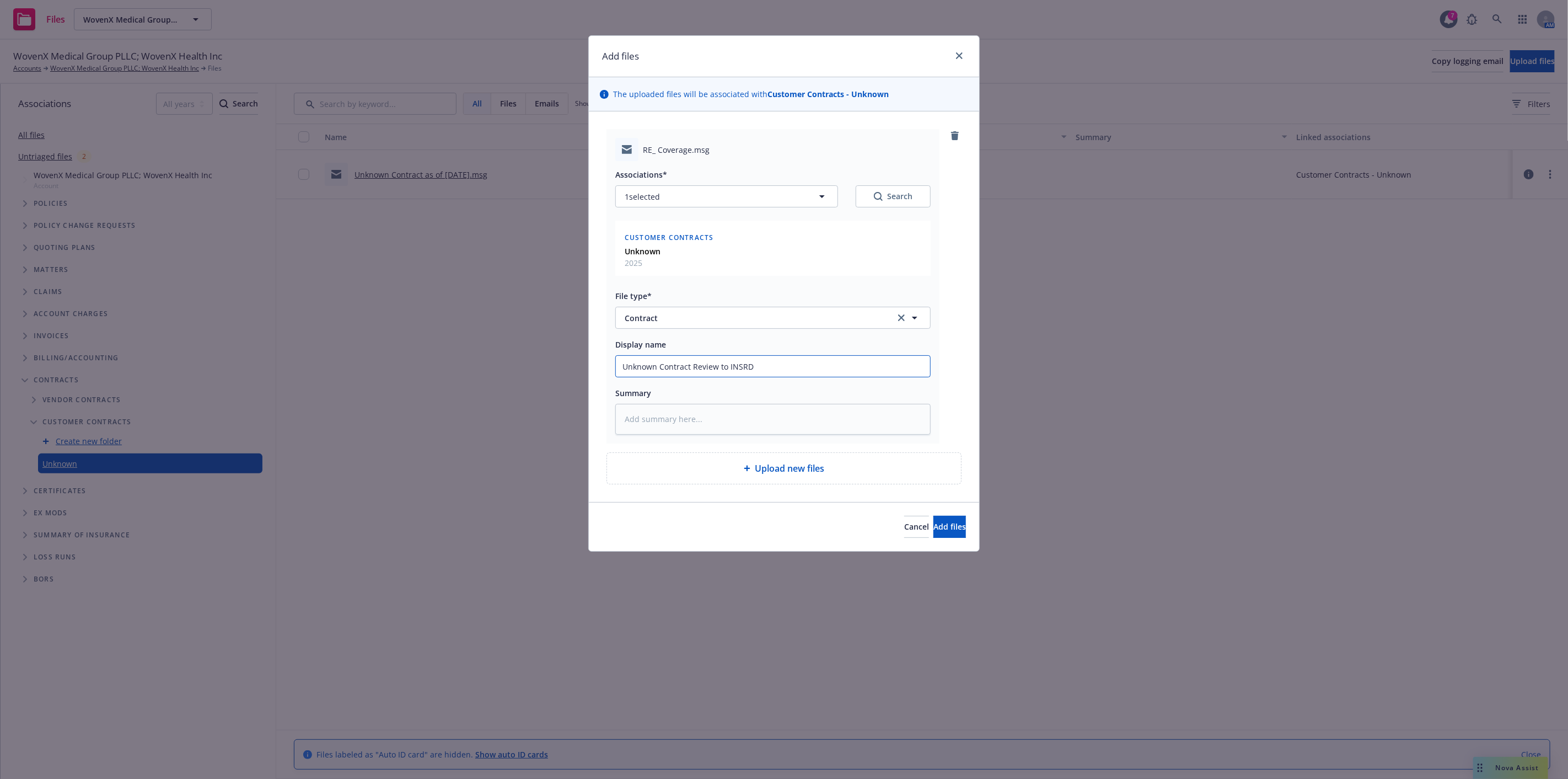
type textarea "x"
type input "Unknown Contract Review to INSRD 9"
type textarea "x"
type input "Unknown Contract Review to INSRD 9-"
type textarea "x"
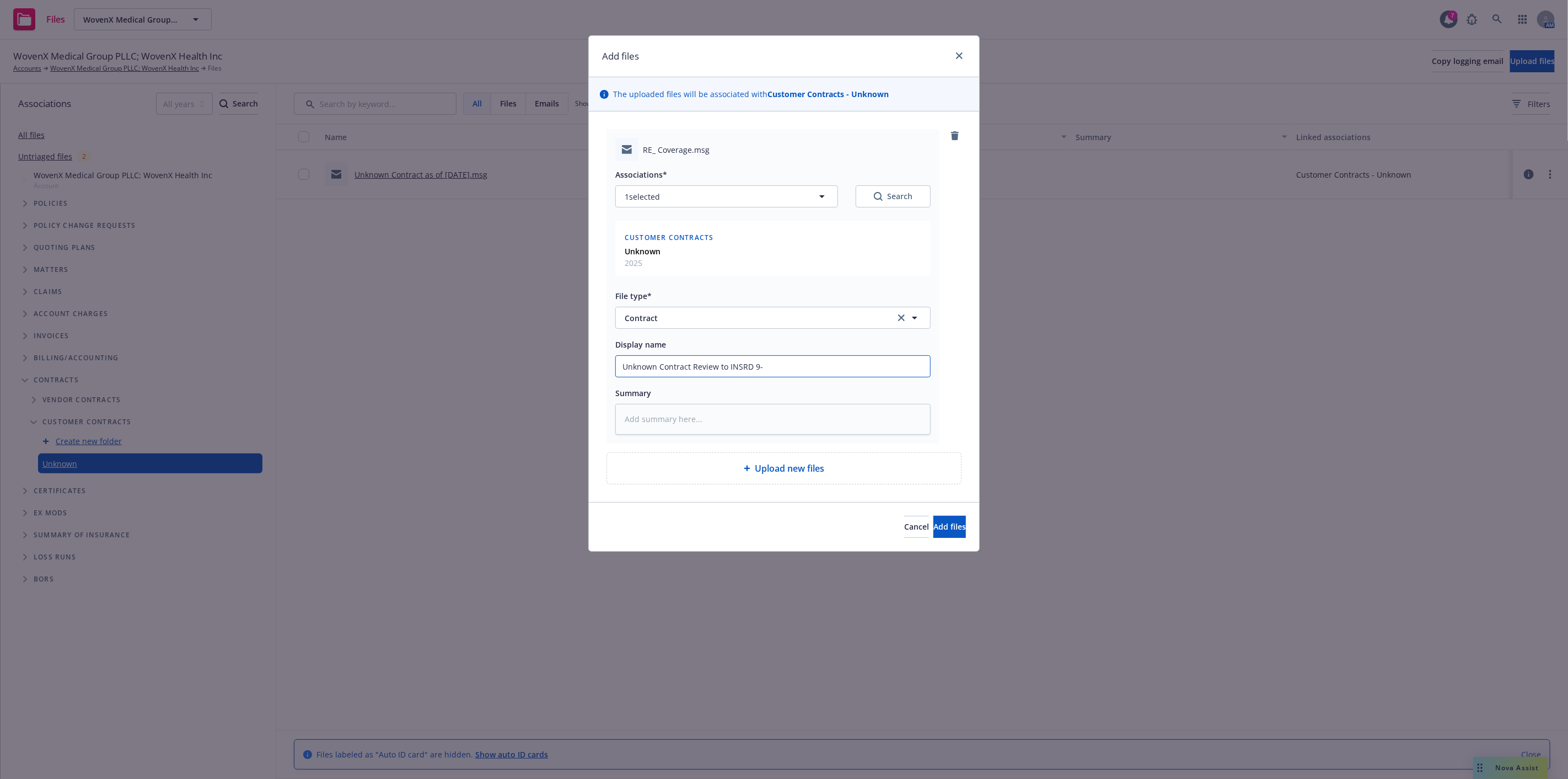
type input "Unknown Contract Review to INSRD 9-2"
type textarea "x"
type input "Unknown Contract Review to INSRD 9-29"
type textarea "x"
type input "Unknown Contract Review to INSRD 9-29-"
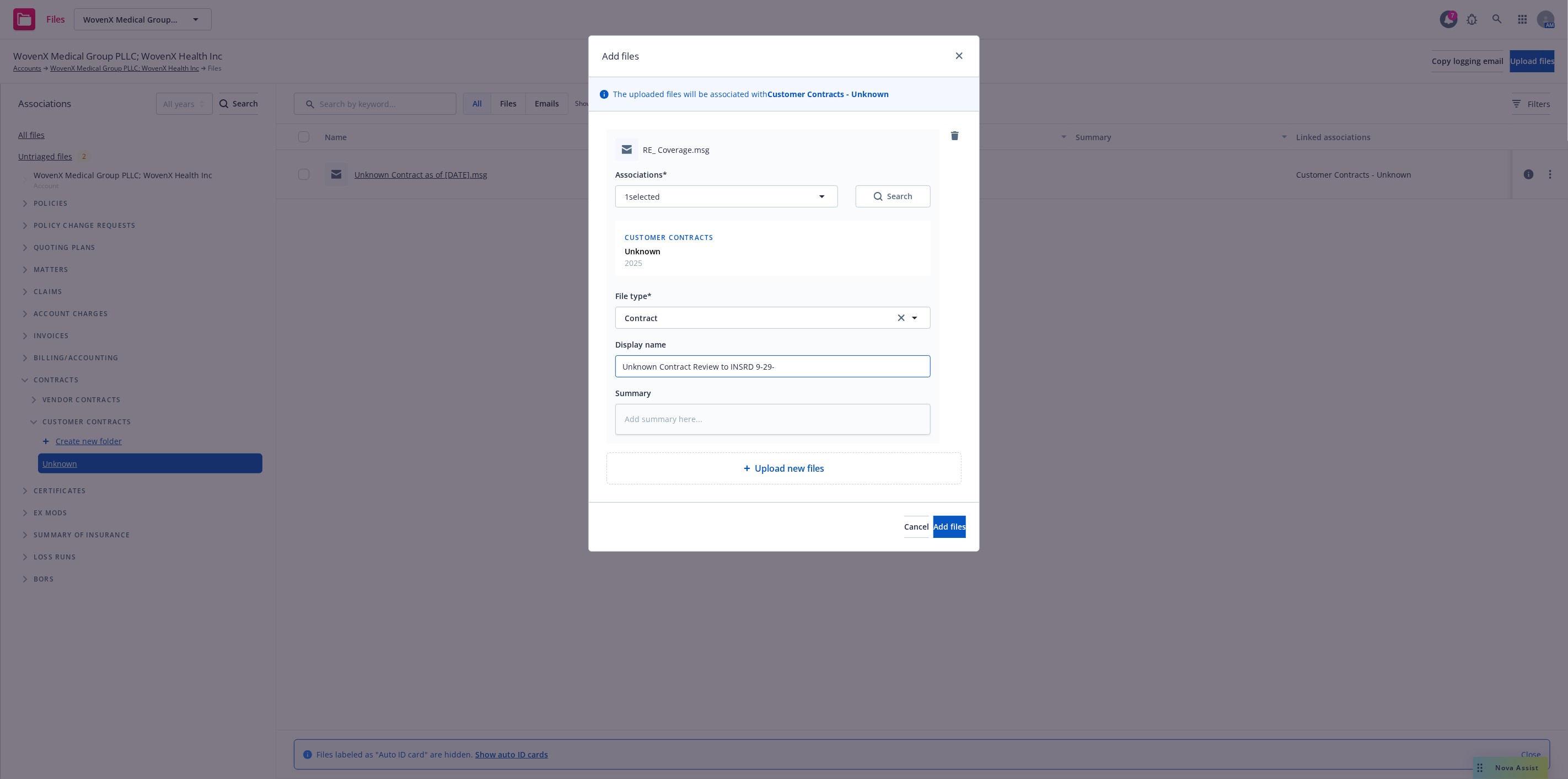
type textarea "x"
type input "Unknown Contract Review to INSRD 9-29-2"
type textarea "x"
type input "Unknown Contract Review to INSRD 9-29-25"
click at [933, 516] on button "Add files" at bounding box center [949, 526] width 33 height 22
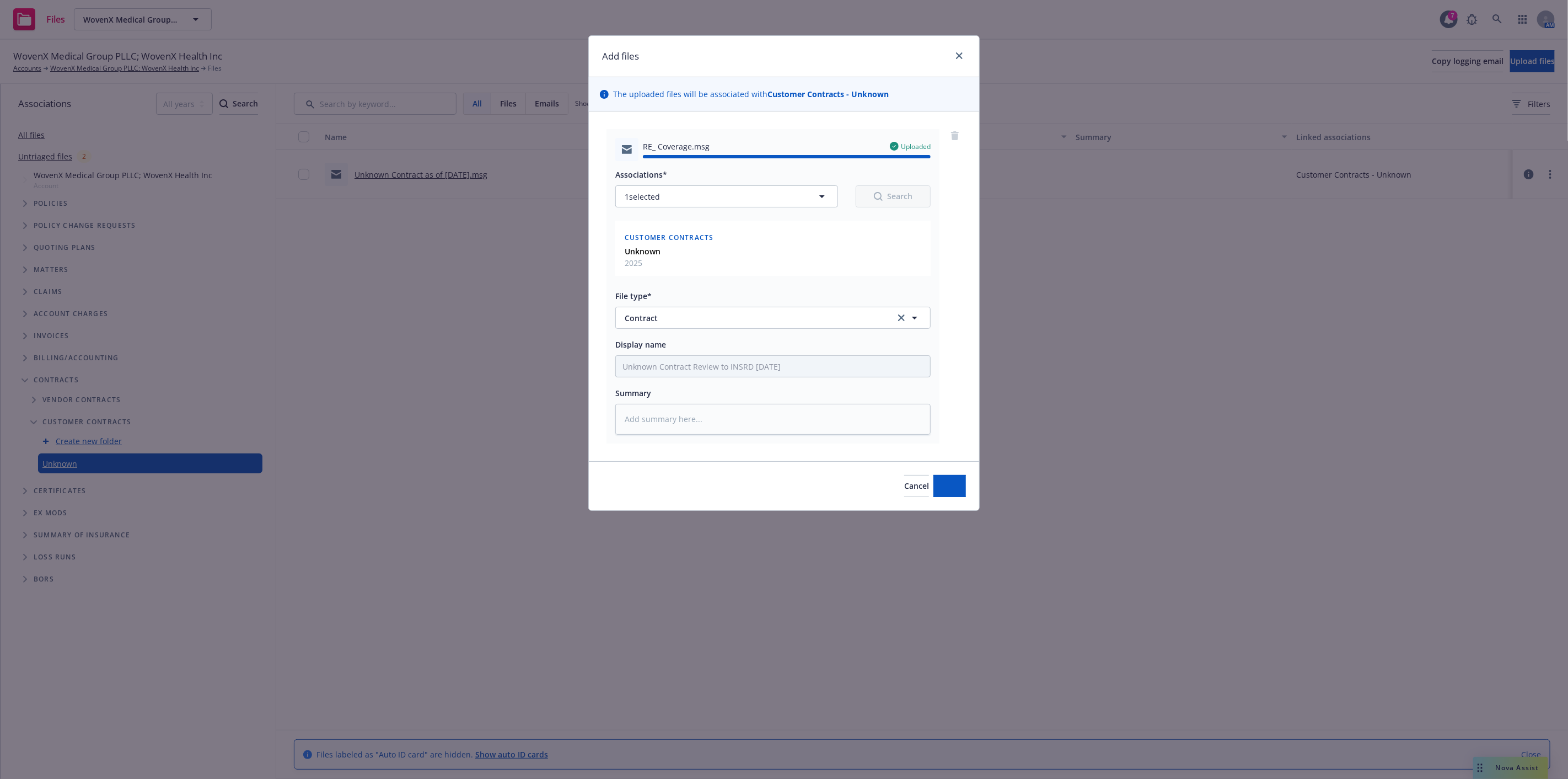
type textarea "x"
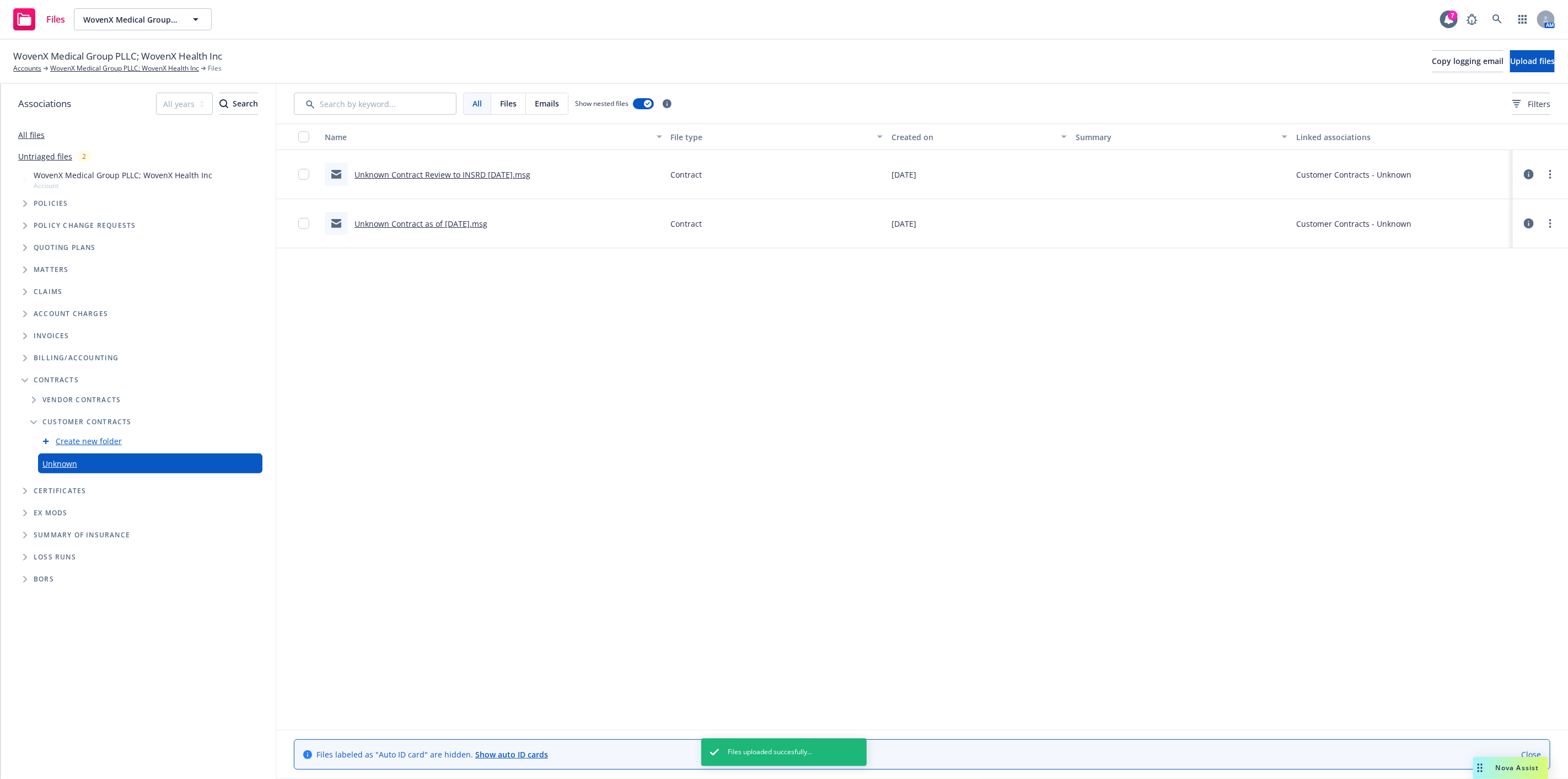
click at [896, 427] on div "Name File type Created on Summary Linked associations Unknown Contract Review t…" at bounding box center [922, 411] width 1292 height 575
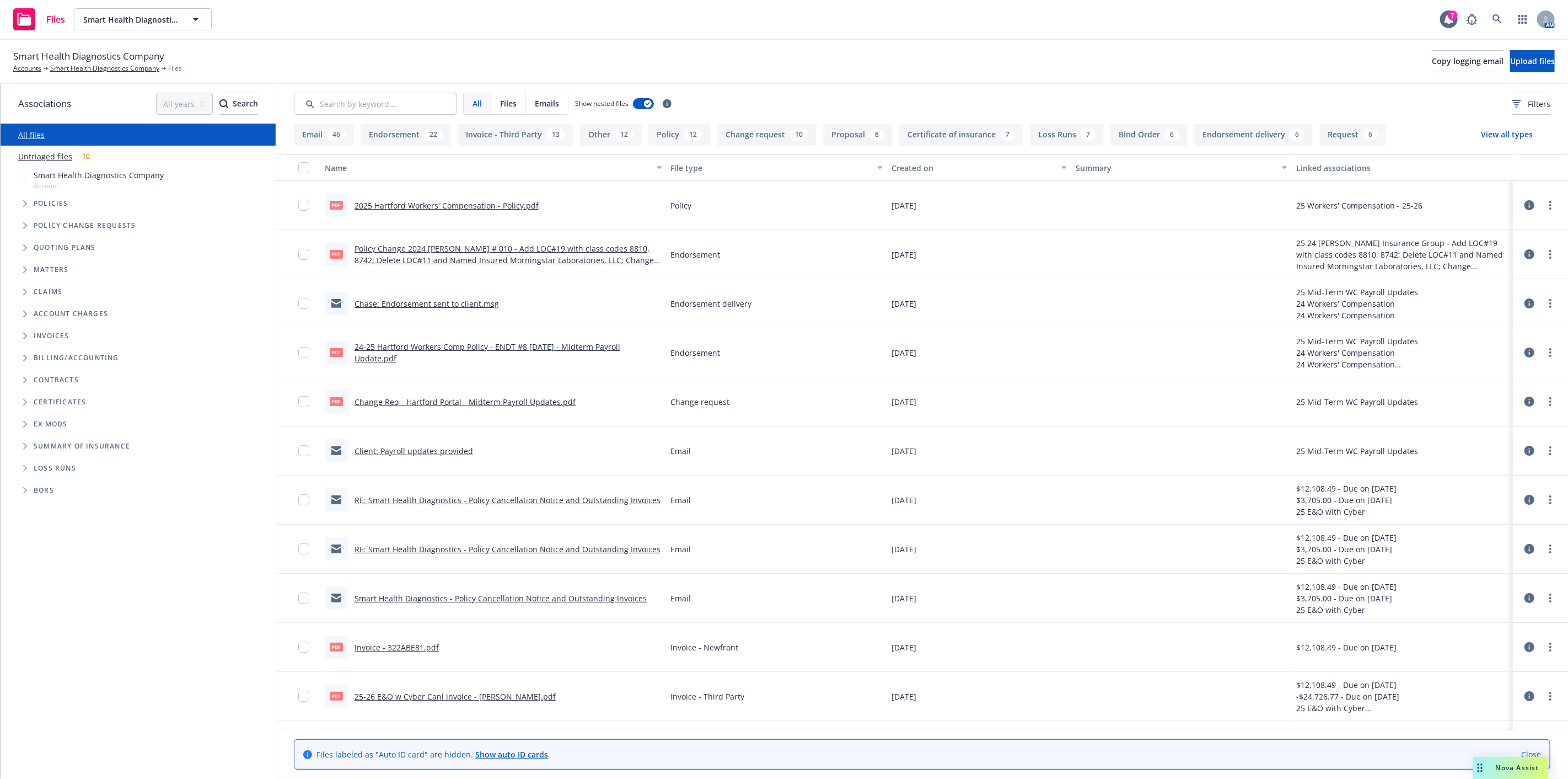
click at [675, 172] on div "File type" at bounding box center [770, 167] width 200 height 11
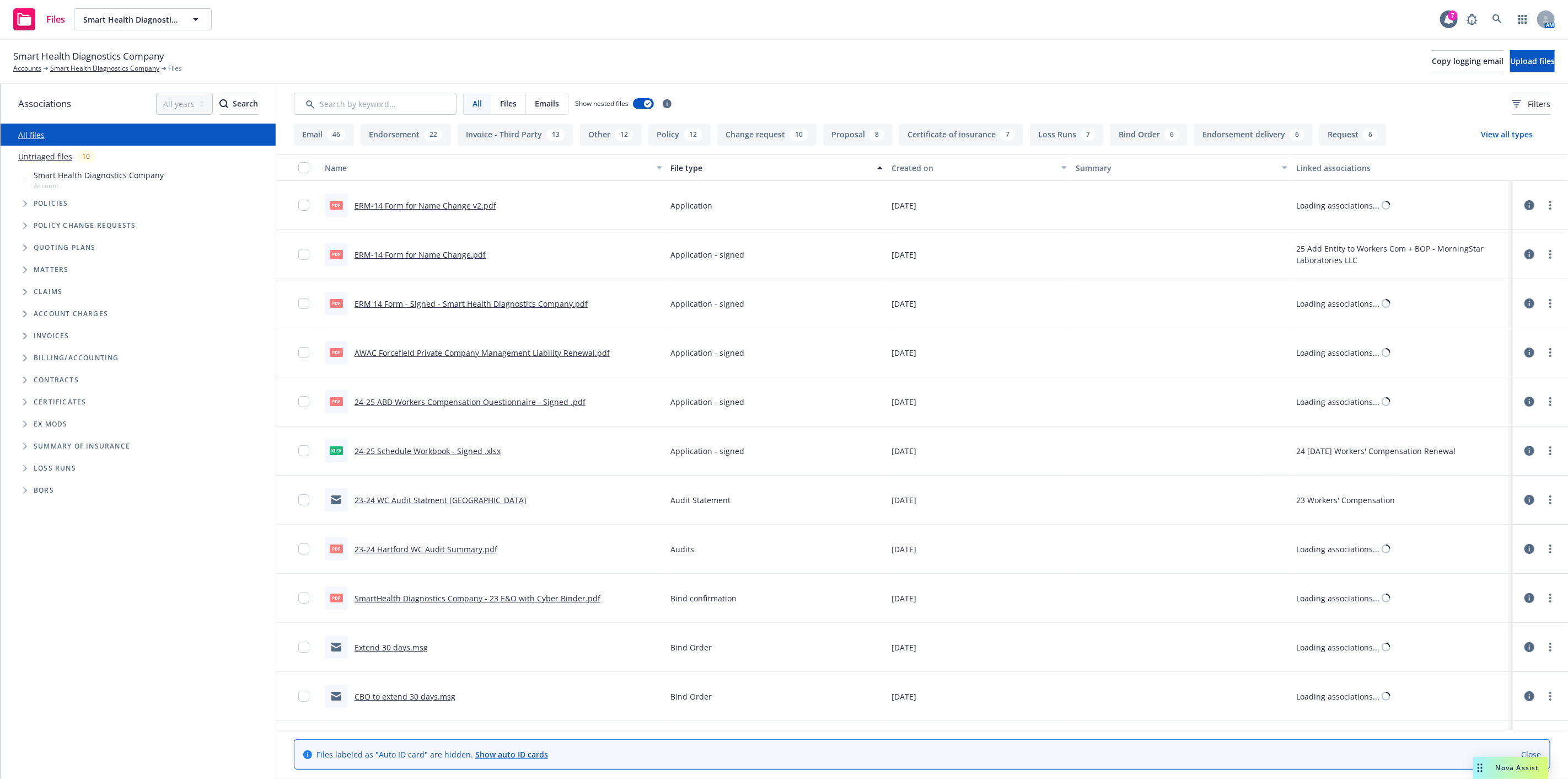
click at [675, 172] on div "File type" at bounding box center [770, 167] width 200 height 11
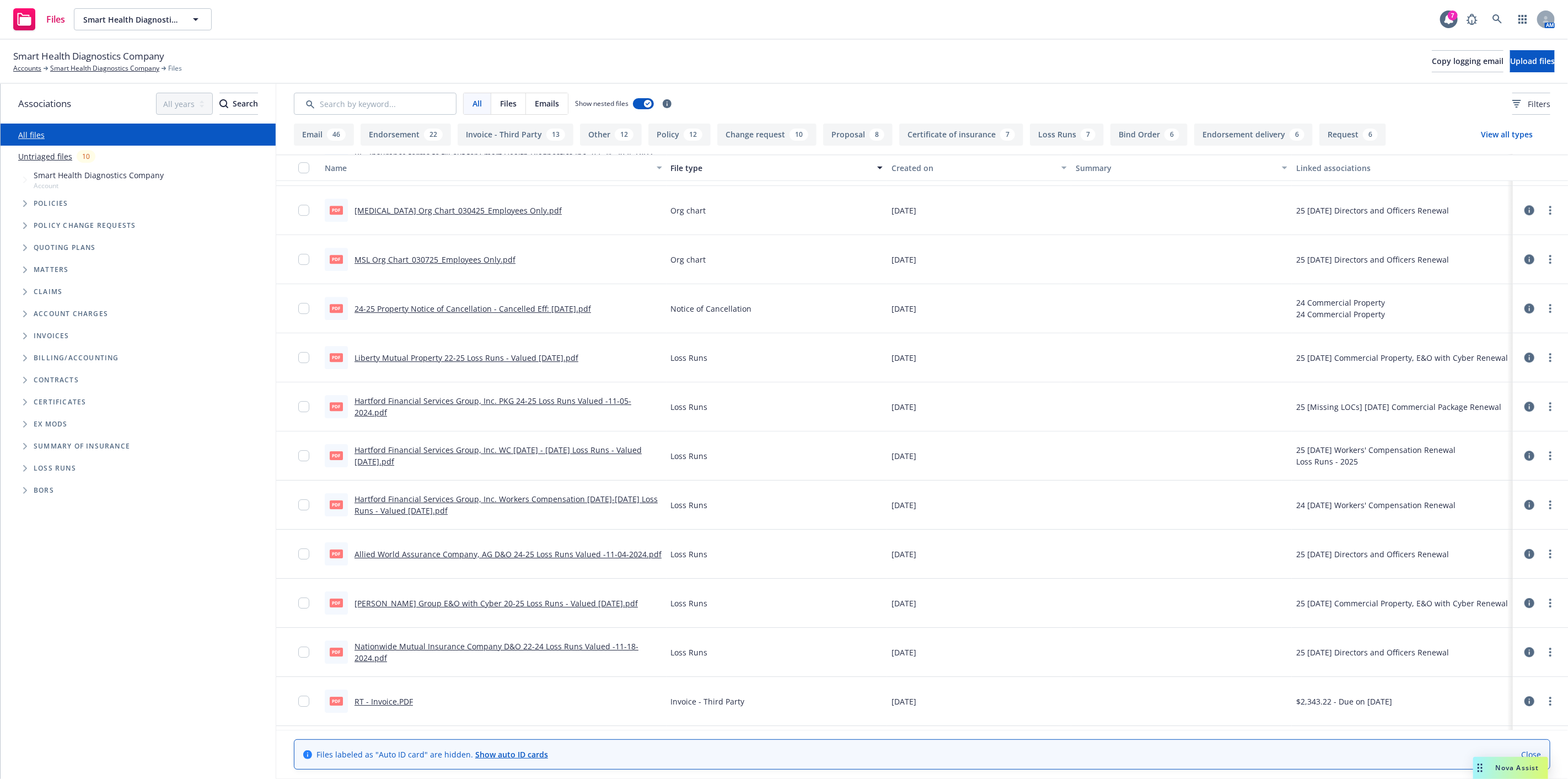
scroll to position [2818, 0]
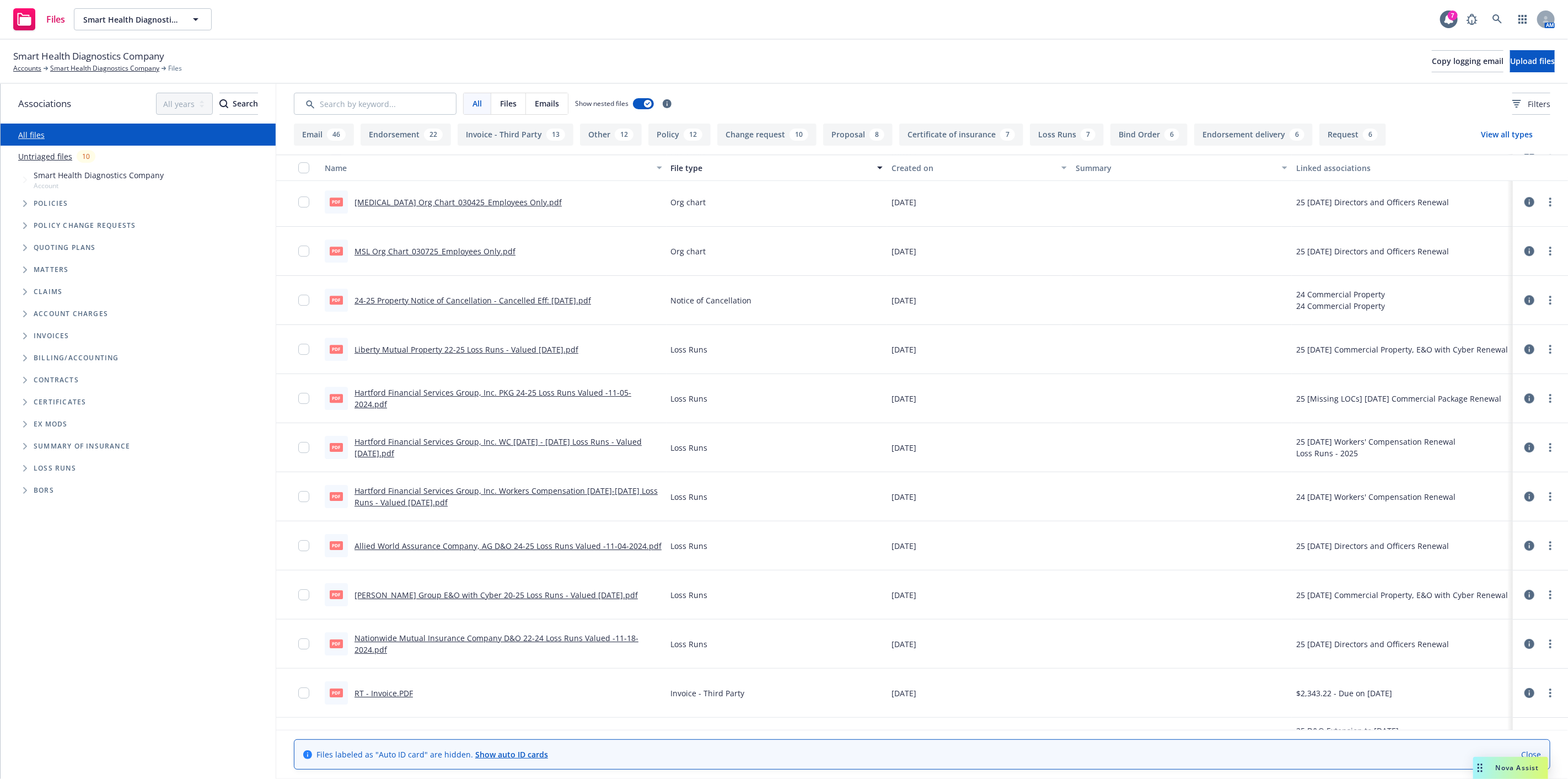
drag, startPoint x: 932, startPoint y: 447, endPoint x: 878, endPoint y: 449, distance: 54.0
click at [879, 449] on div "pdf Hartford Financial Services Group, Inc. WC 2020 - 2025 Loss Runs - Valued 2…" at bounding box center [922, 447] width 1292 height 49
click at [554, 443] on link "Hartford Financial Services Group, Inc. WC 2020 - 2025 Loss Runs - Valued 2025-…" at bounding box center [498, 447] width 288 height 22
